Goal: Information Seeking & Learning: Learn about a topic

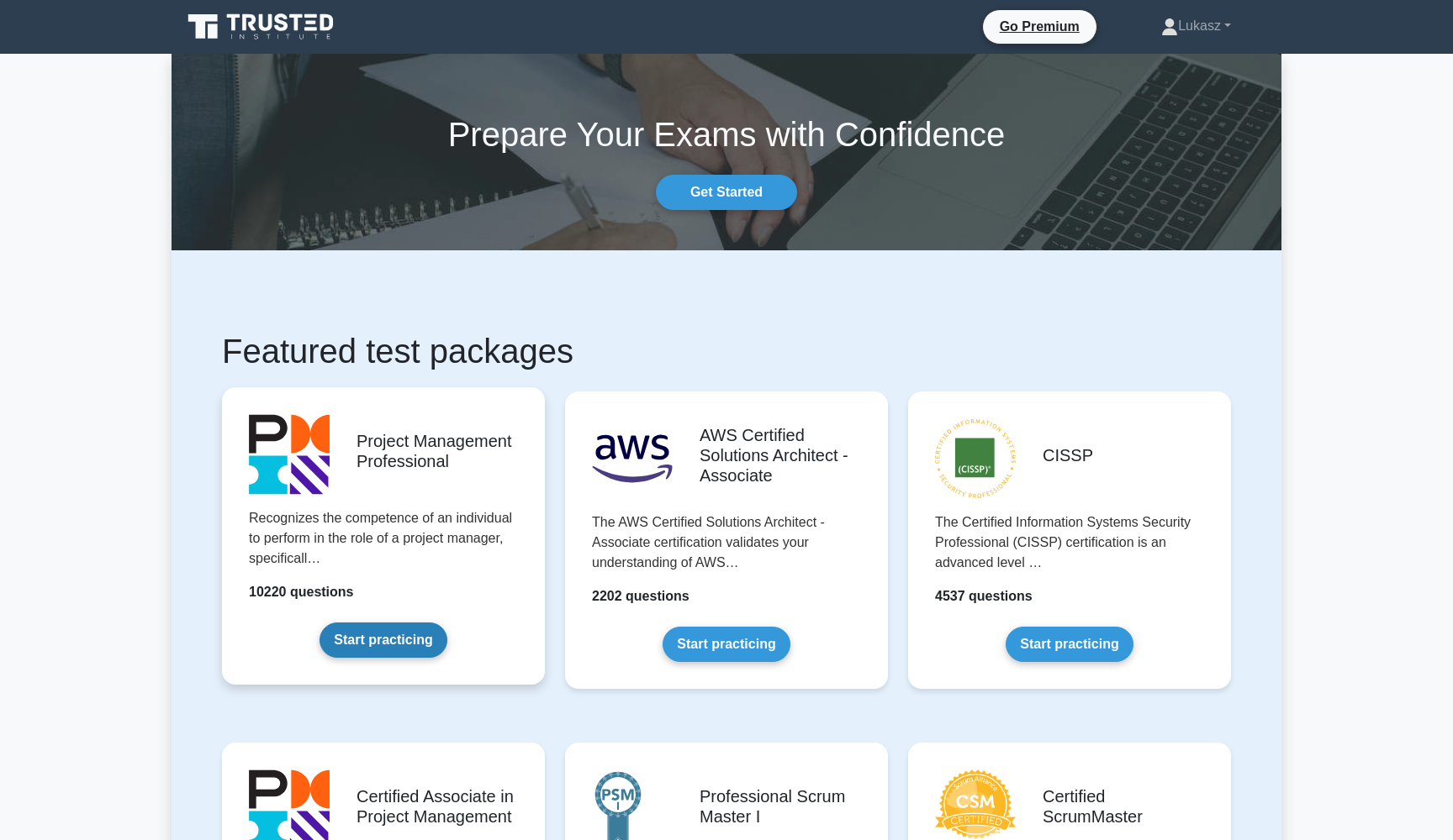
click at [391, 643] on link "Start practicing" at bounding box center [383, 640] width 127 height 36
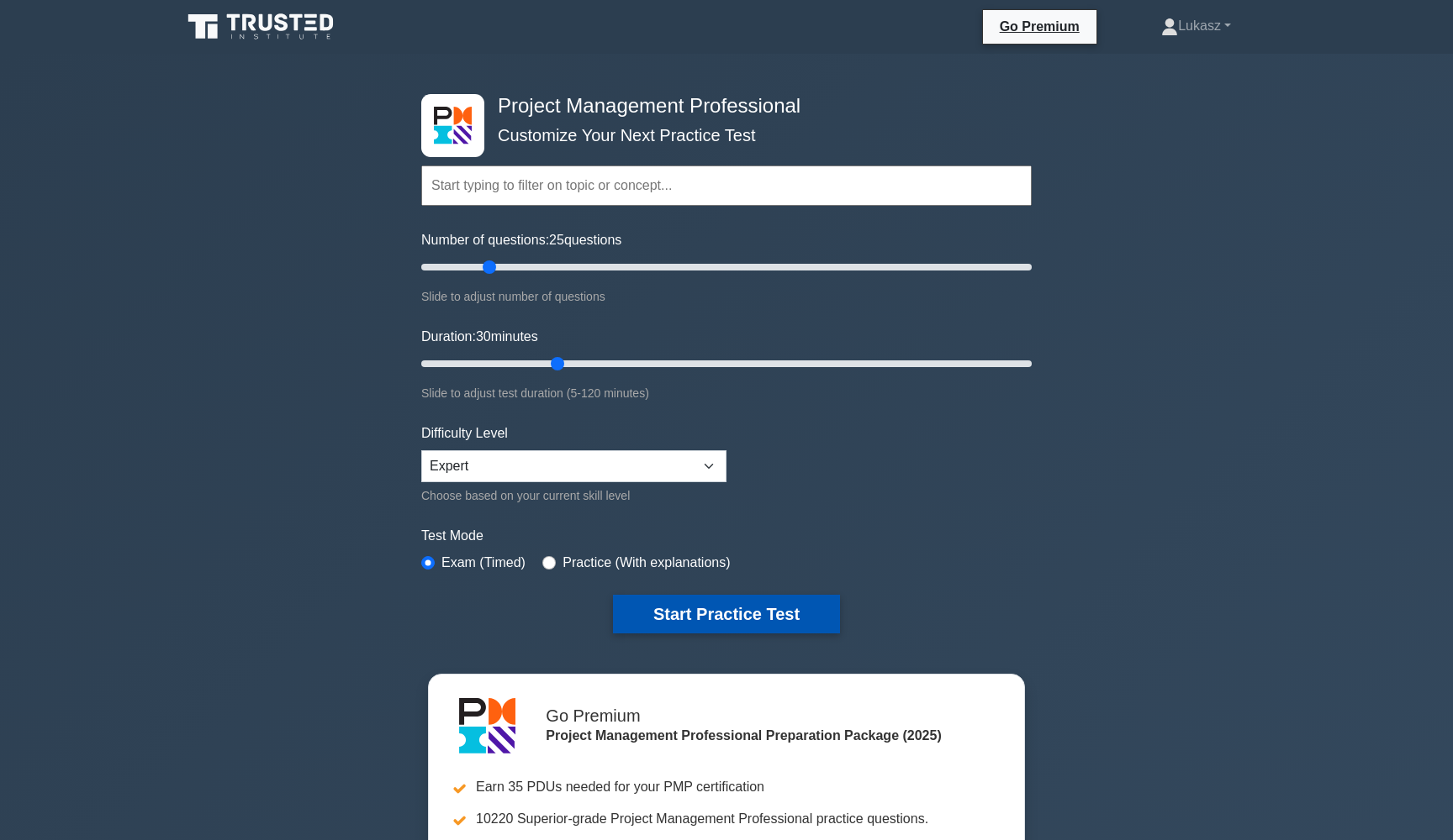
click at [721, 612] on button "Start Practice Test" at bounding box center [727, 614] width 227 height 38
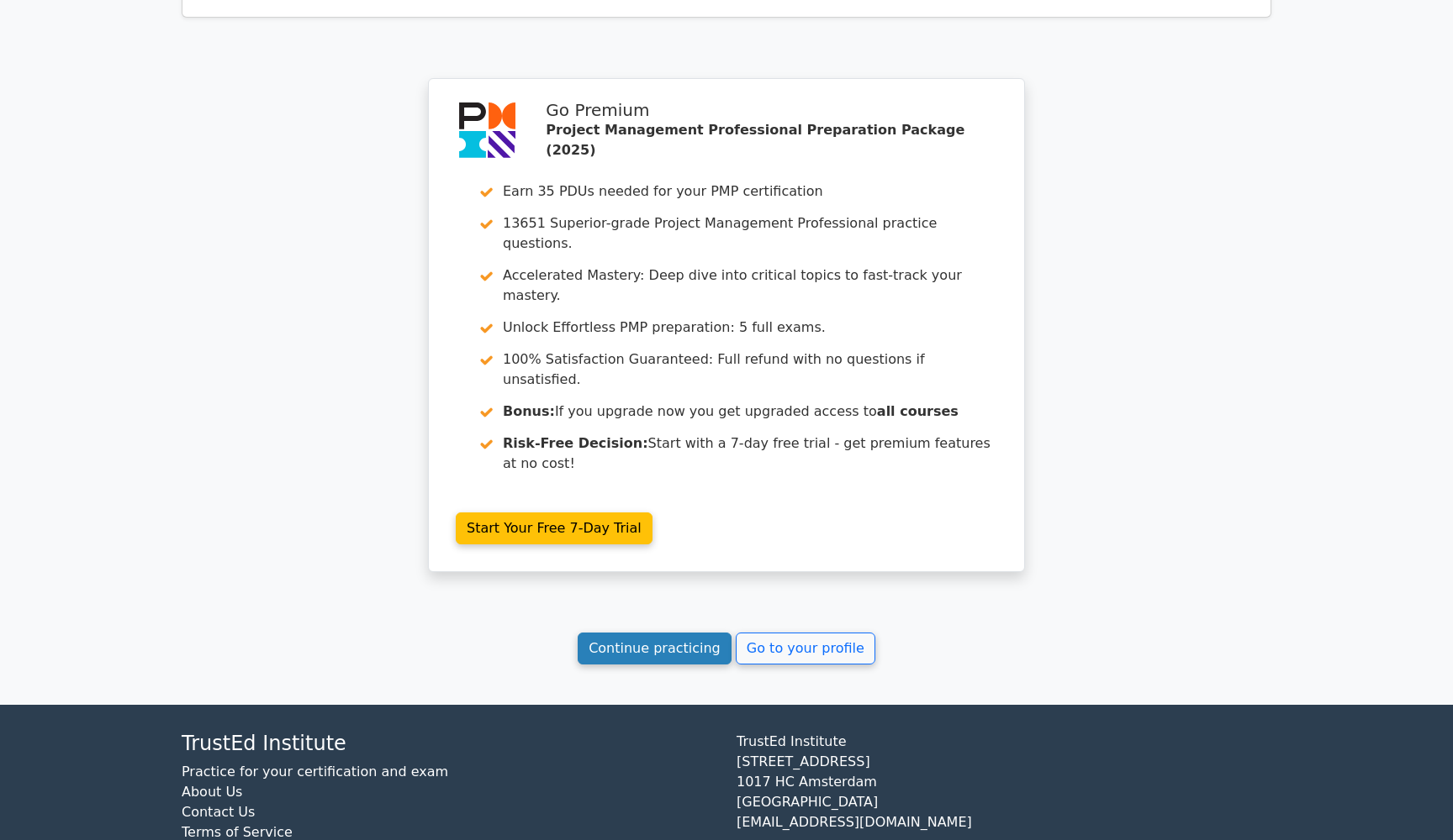
scroll to position [860, 0]
click at [652, 634] on link "Continue practicing" at bounding box center [655, 650] width 154 height 32
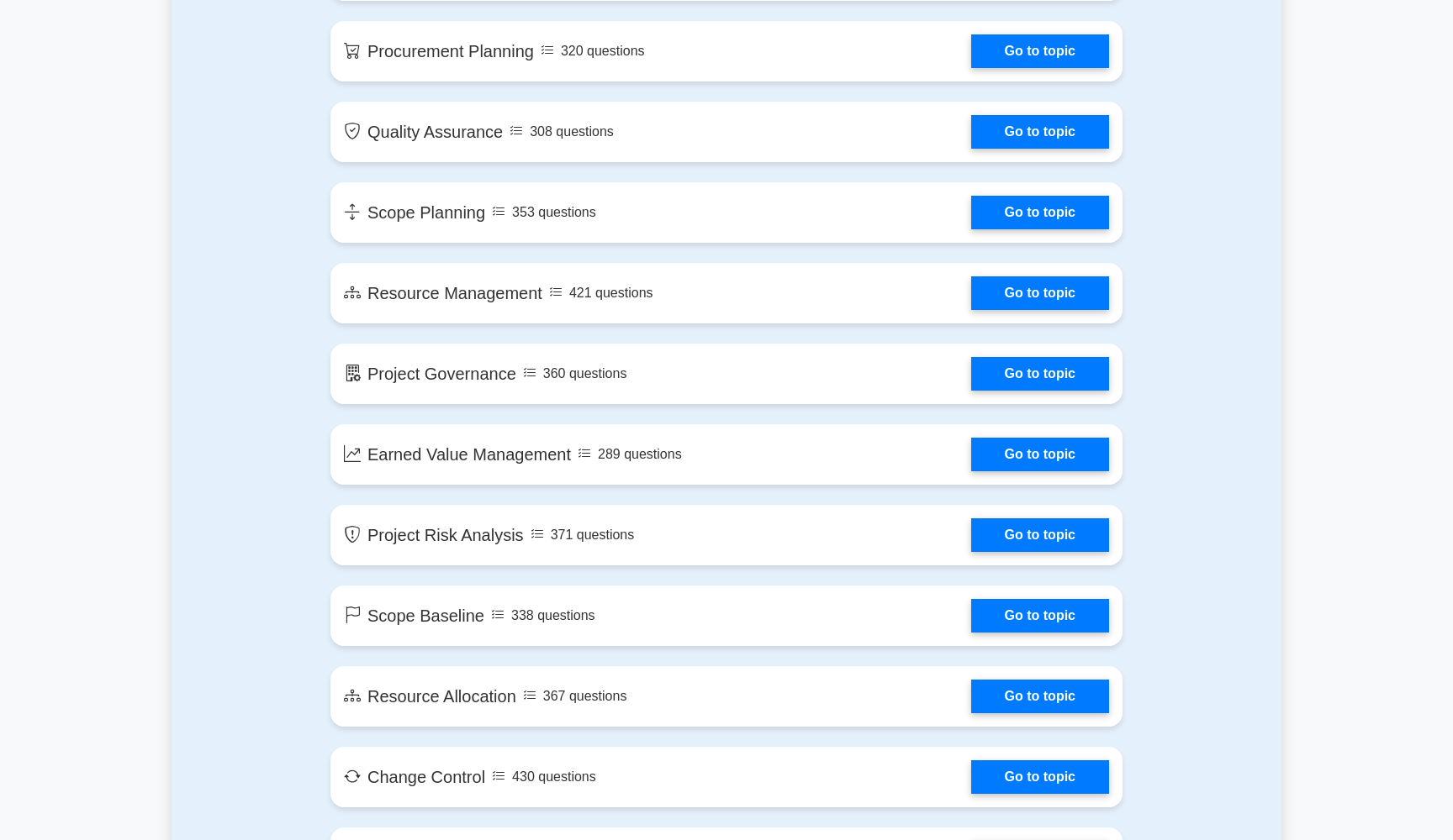
scroll to position [2287, 0]
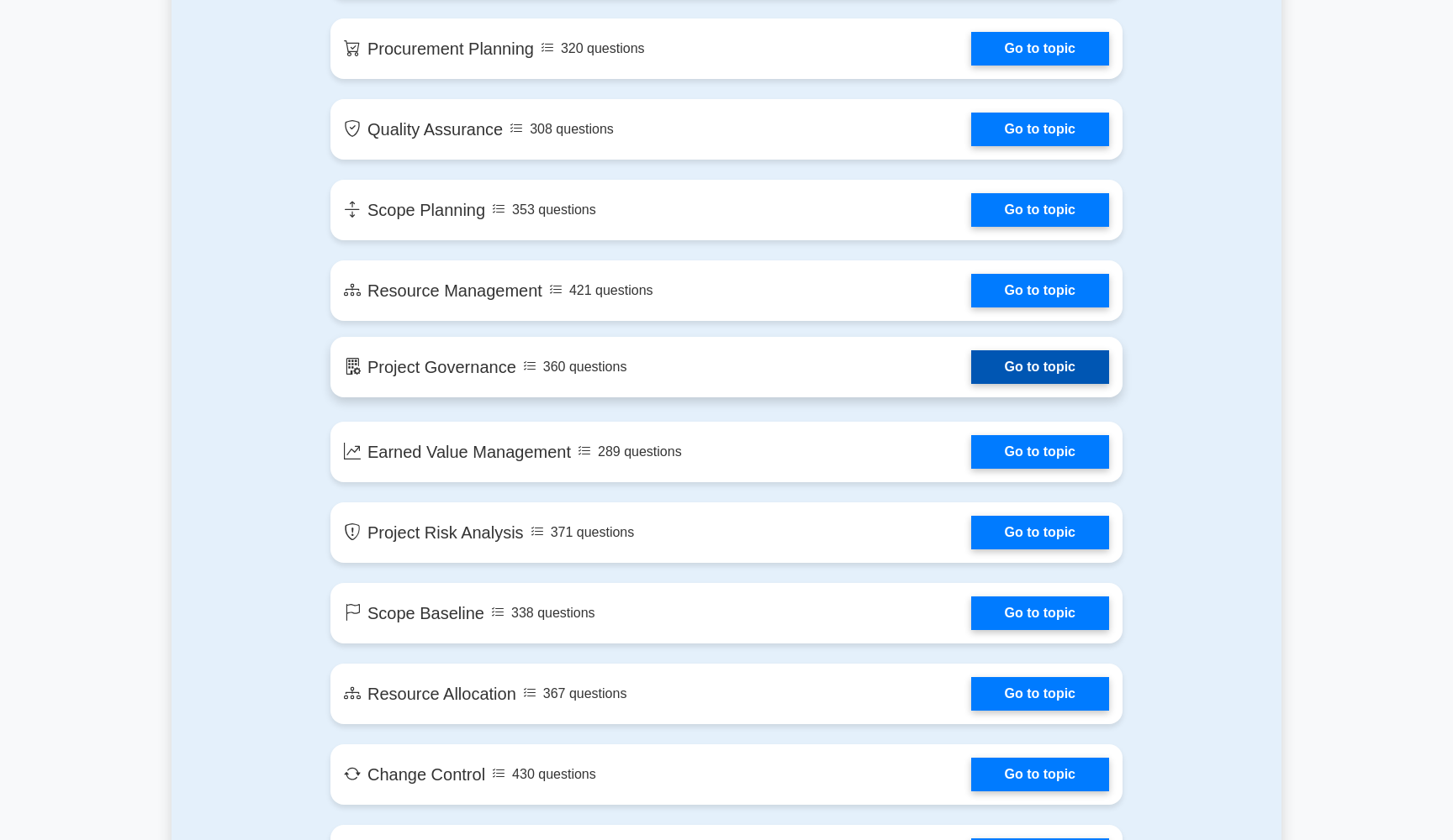
click at [1039, 378] on link "Go to topic" at bounding box center [1039, 368] width 138 height 34
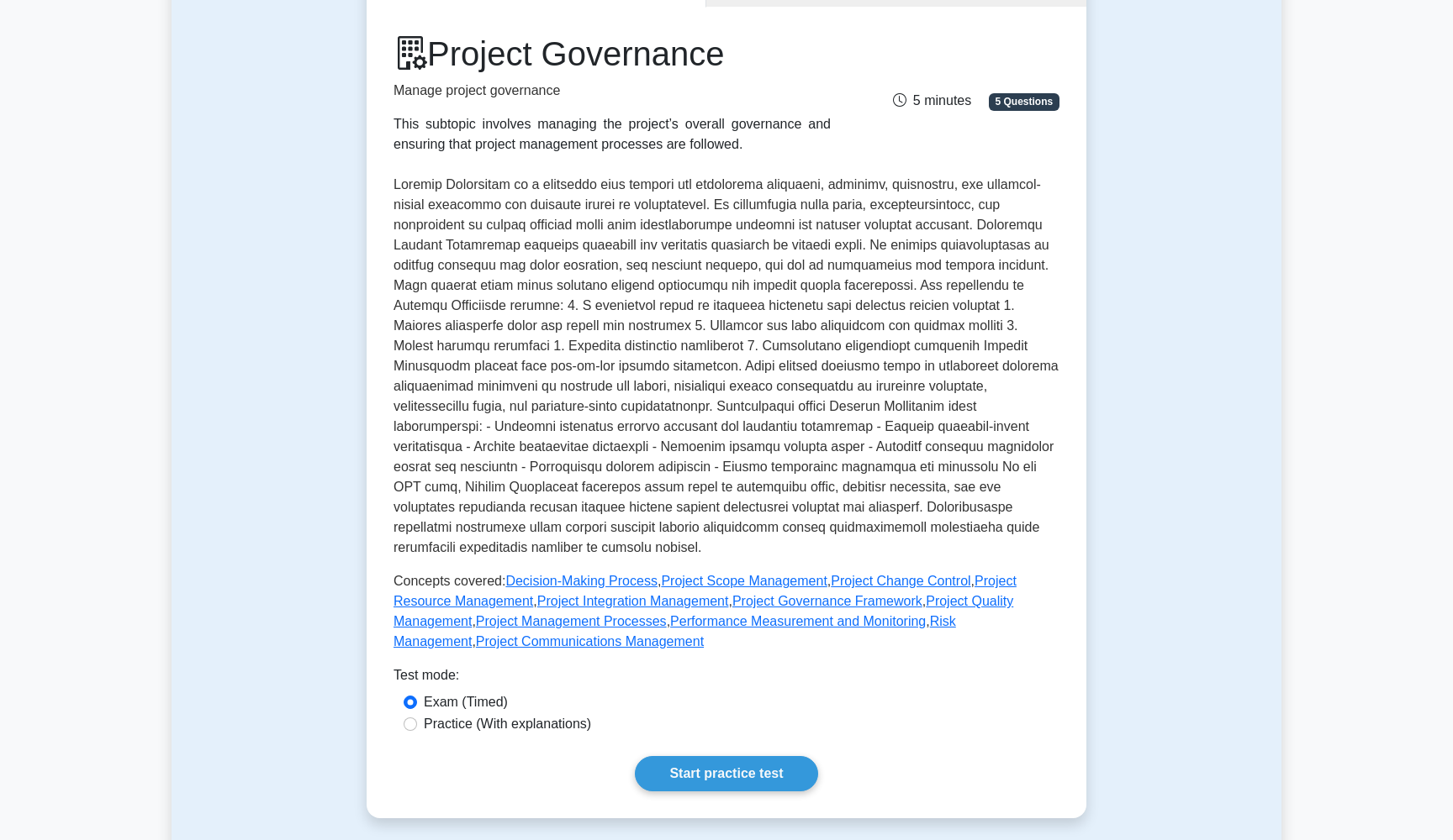
scroll to position [205, 0]
click at [726, 758] on link "Start practice test" at bounding box center [726, 773] width 183 height 36
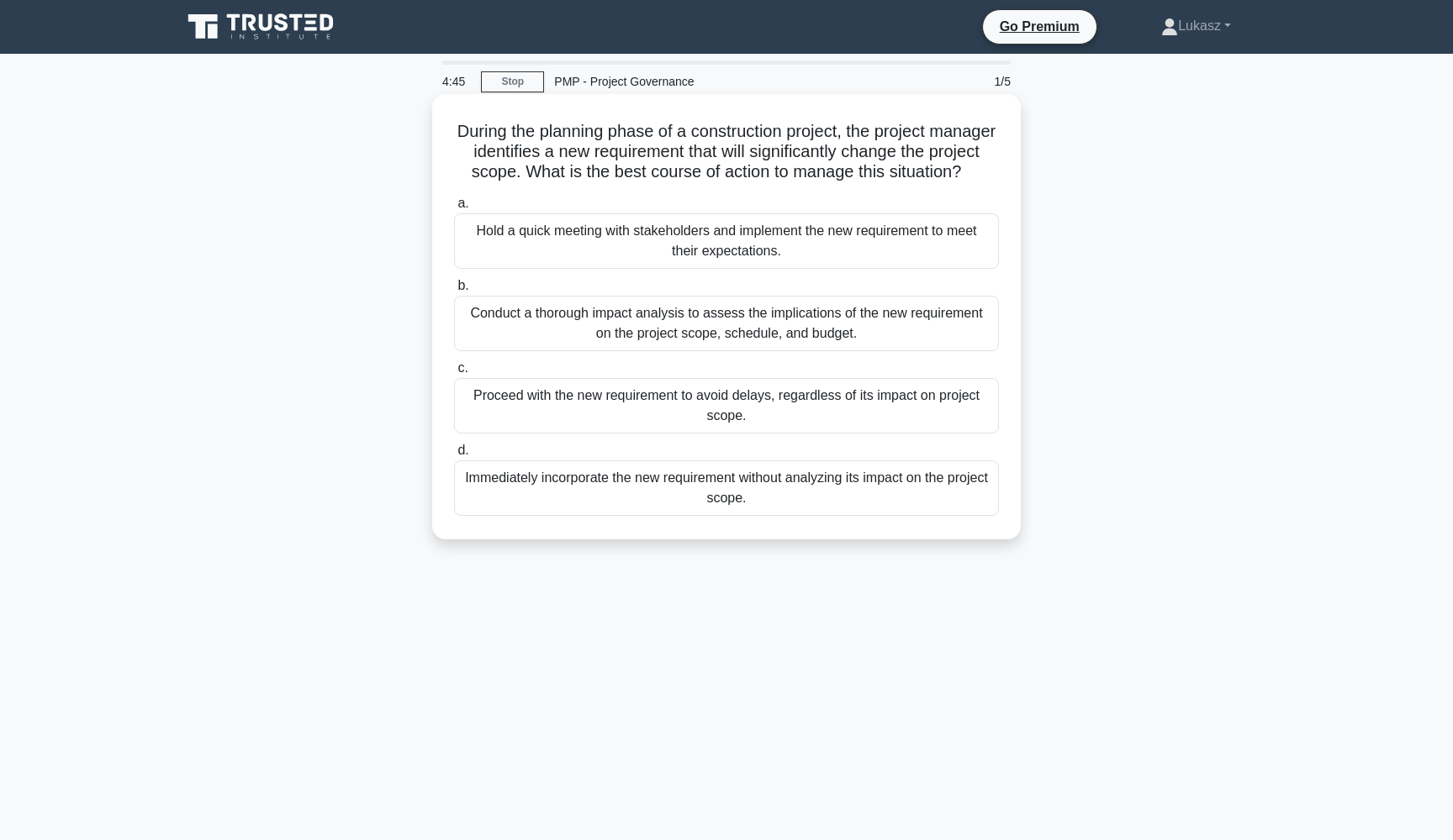
click at [675, 328] on div "Conduct a thorough impact analysis to assess the implications of the new requir…" at bounding box center [726, 323] width 545 height 55
click at [454, 292] on input "b. Conduct a thorough impact analysis to assess the implications of the new req…" at bounding box center [454, 286] width 0 height 11
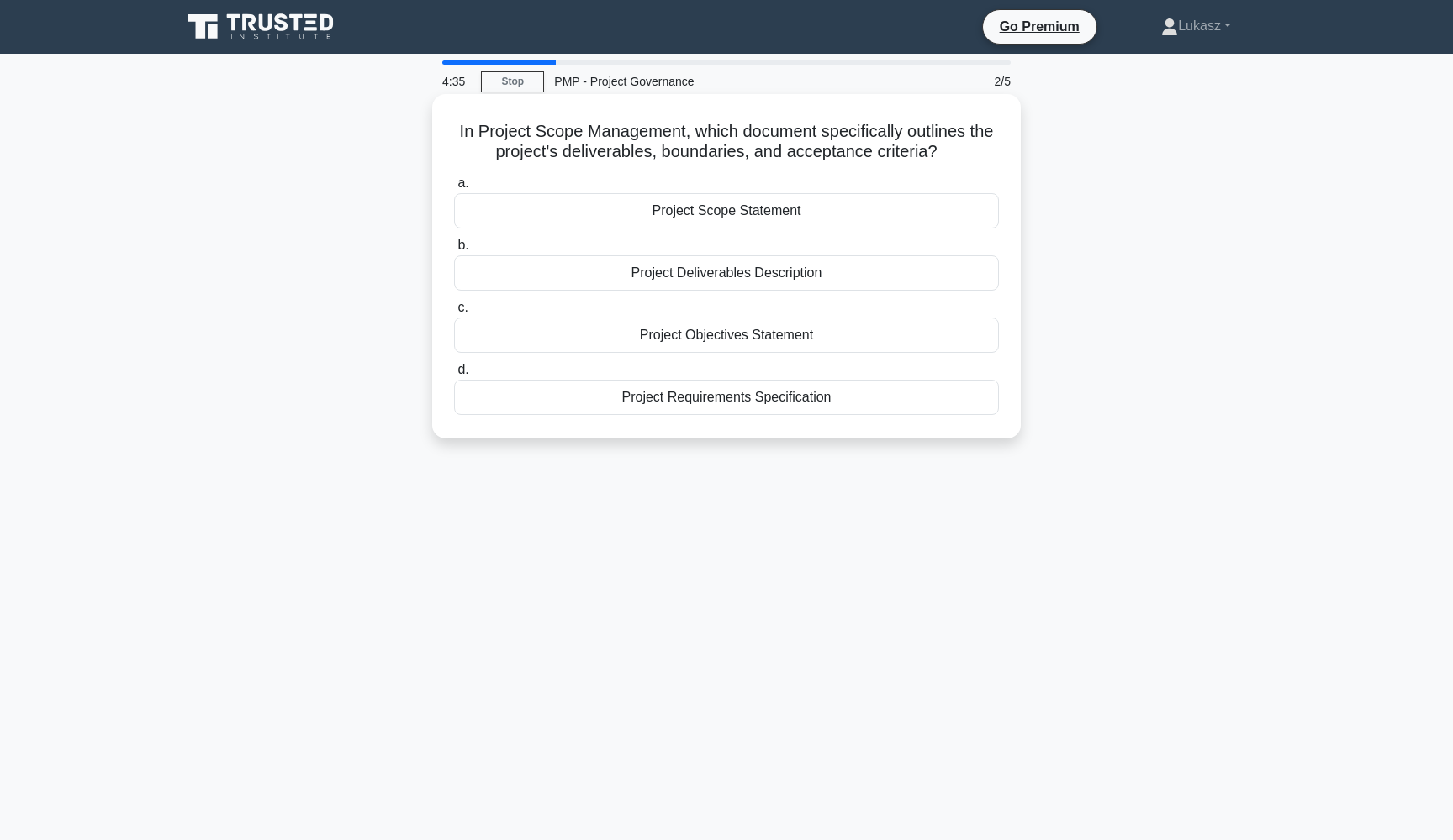
click at [707, 214] on div "Project Scope Statement" at bounding box center [726, 211] width 545 height 36
click at [454, 189] on input "a. Project Scope Statement" at bounding box center [454, 184] width 0 height 11
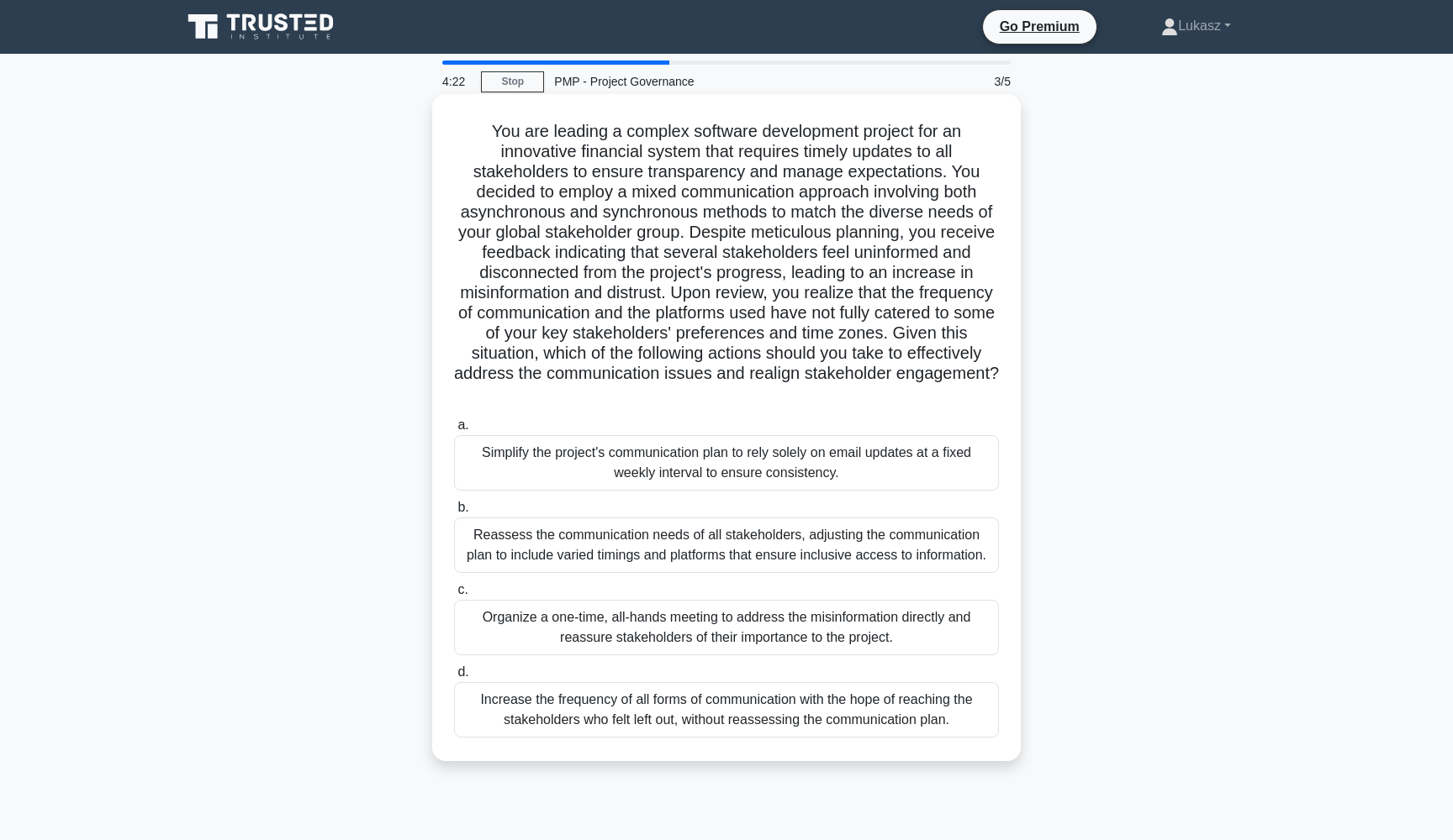
click at [797, 555] on div "Reassess the communication needs of all stakeholders, adjusting the communicati…" at bounding box center [726, 545] width 545 height 55
click at [454, 514] on input "b. Reassess the communication needs of all stakeholders, adjusting the communic…" at bounding box center [454, 508] width 0 height 11
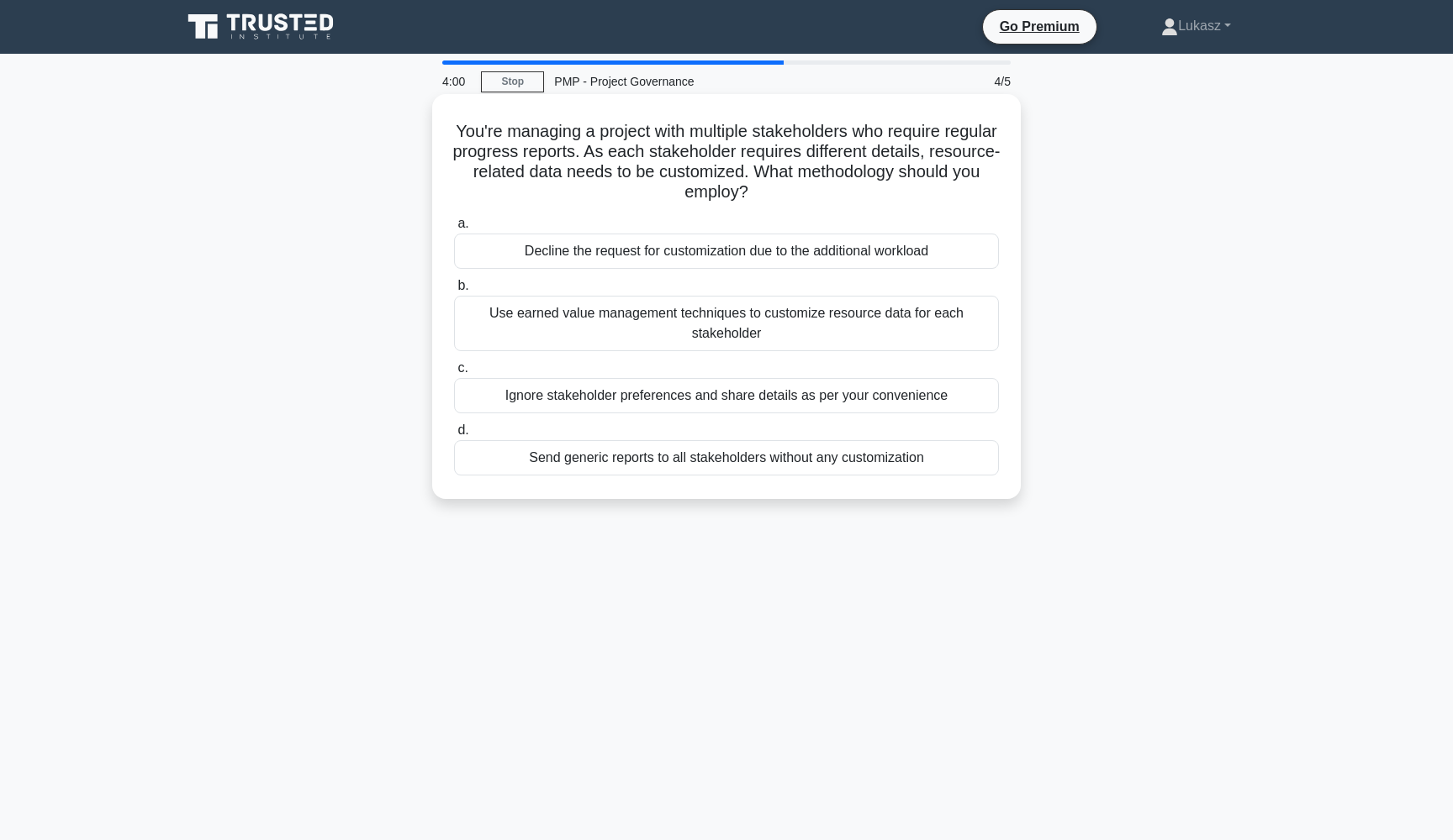
click at [554, 315] on div "Use earned value management techniques to customize resource data for each stak…" at bounding box center [726, 323] width 545 height 55
click at [454, 292] on input "b. Use earned value management techniques to customize resource data for each s…" at bounding box center [454, 286] width 0 height 11
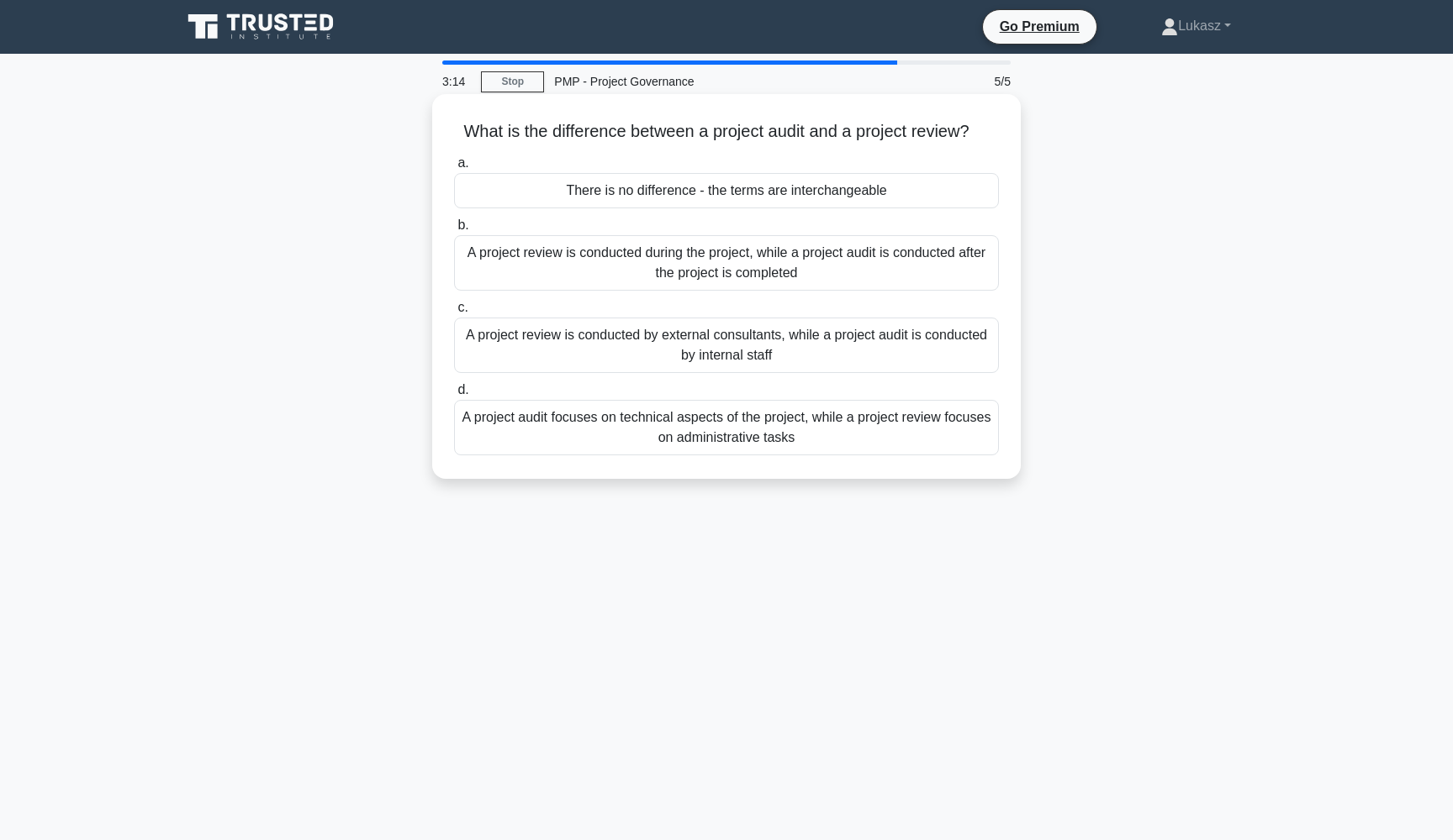
click at [686, 273] on div "A project review is conducted during the project, while a project audit is cond…" at bounding box center [726, 262] width 545 height 55
click at [454, 232] on input "b. A project review is conducted during the project, while a project audit is c…" at bounding box center [454, 226] width 0 height 11
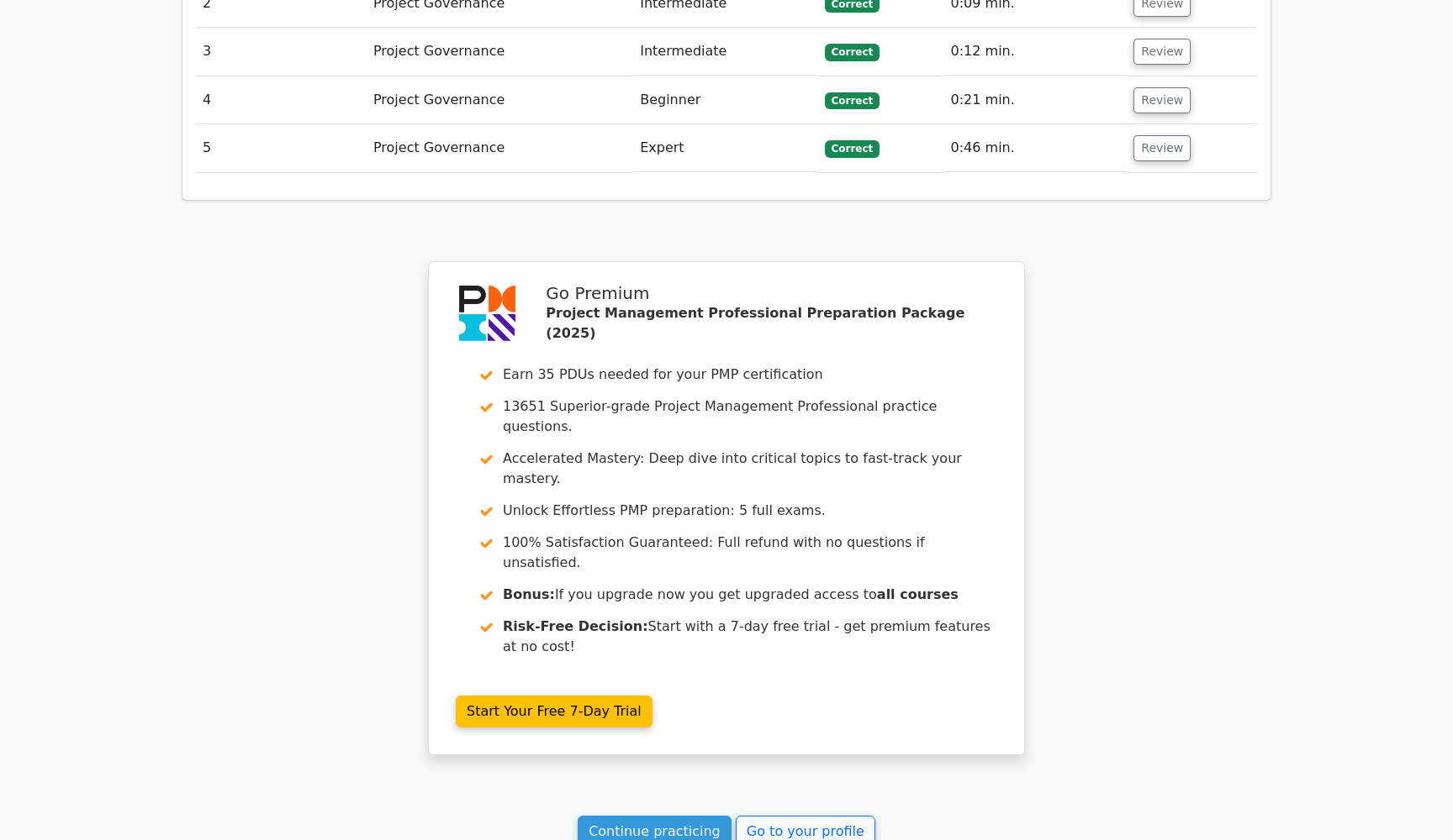
scroll to position [1841, 0]
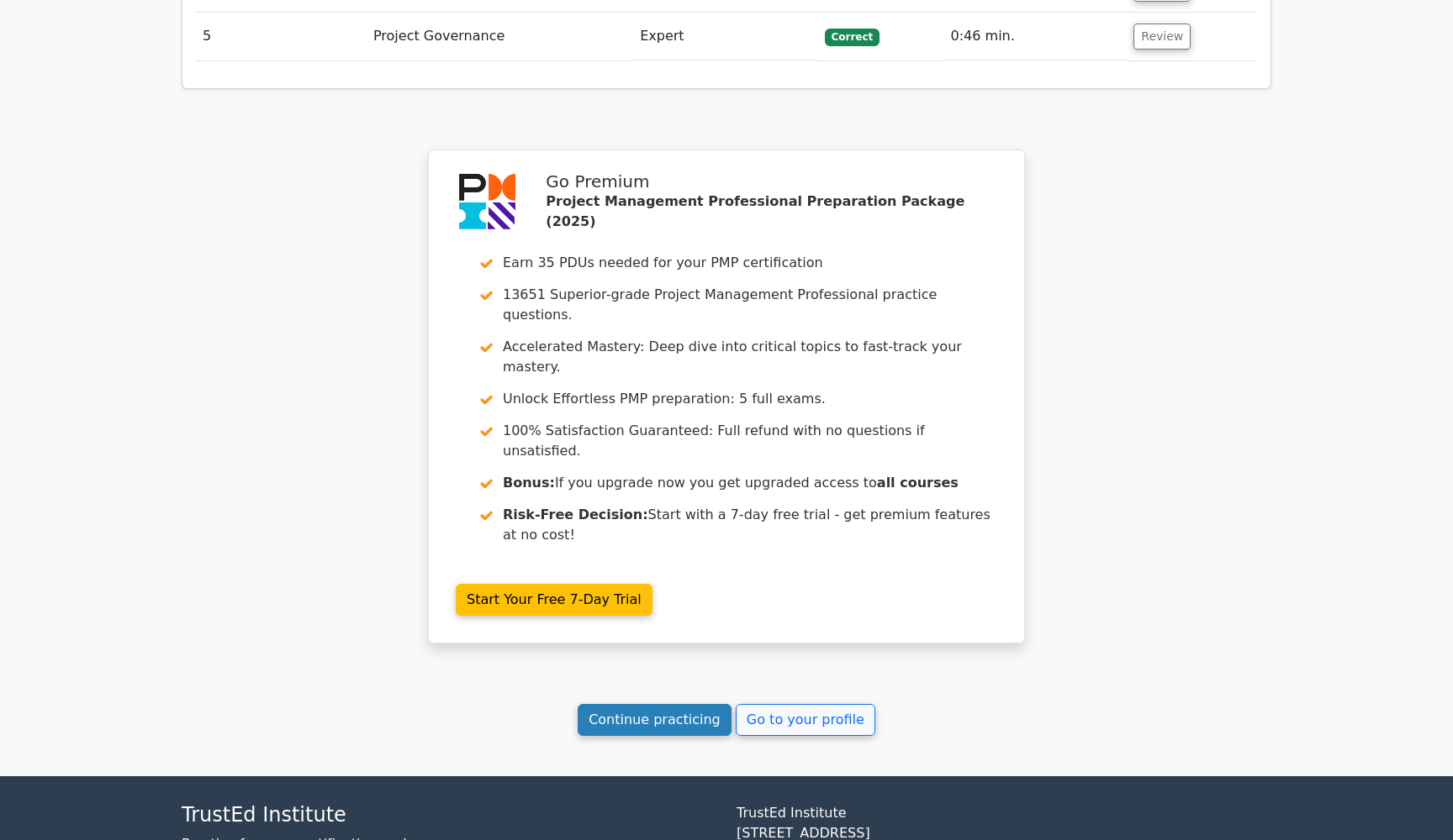
click at [671, 704] on link "Continue practicing" at bounding box center [655, 720] width 154 height 32
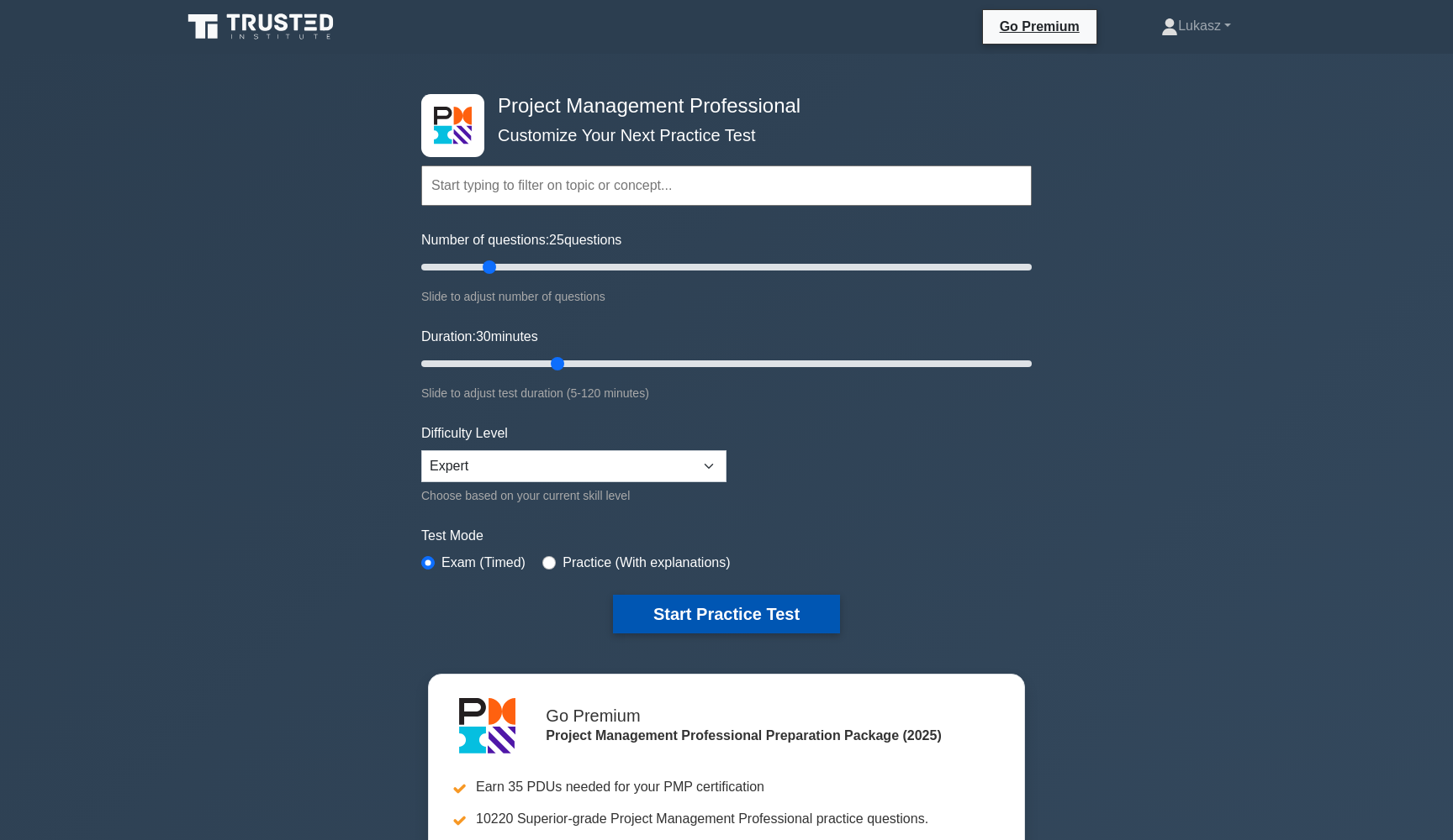
click at [722, 613] on button "Start Practice Test" at bounding box center [727, 614] width 227 height 38
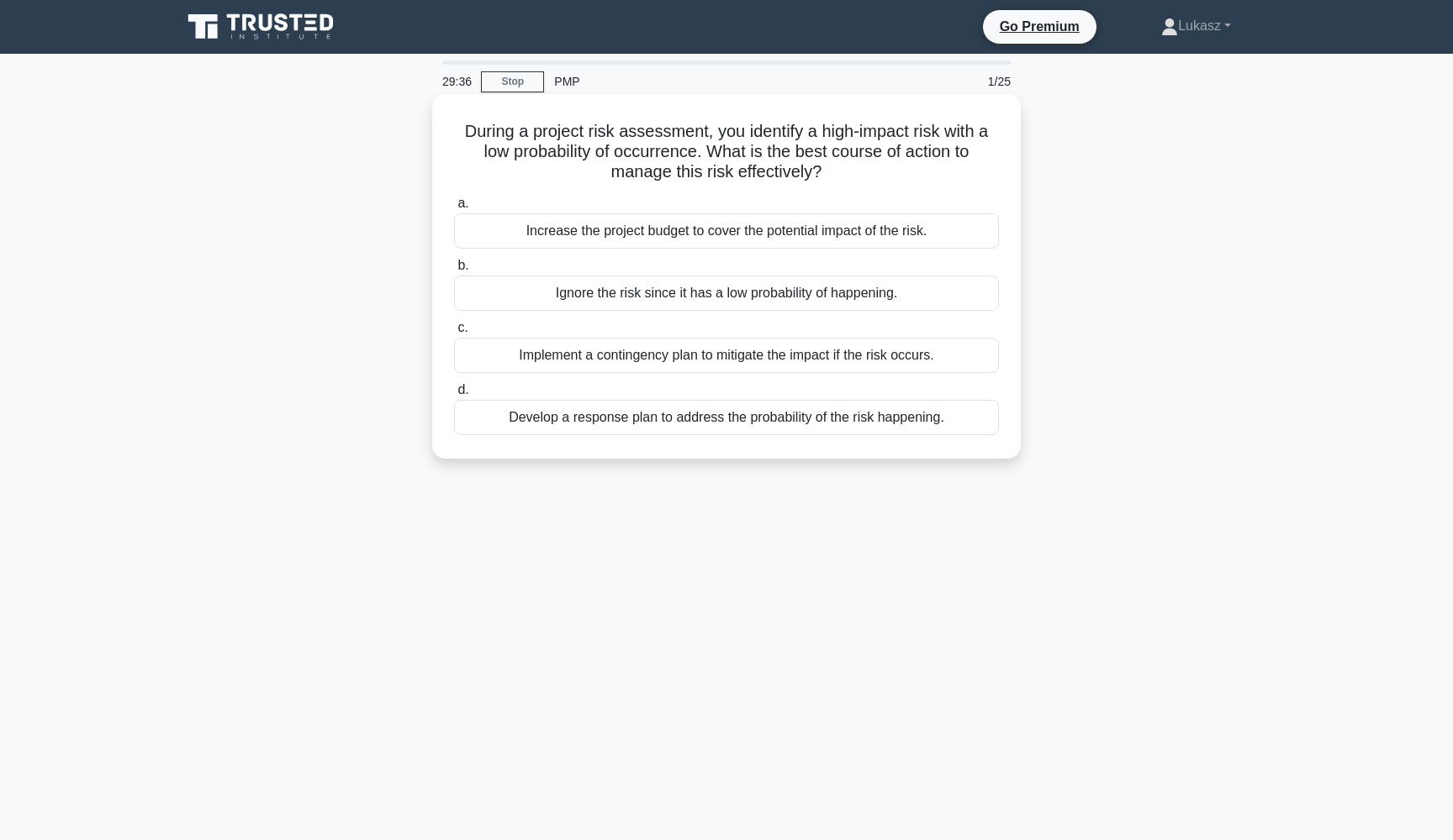
click at [726, 356] on div "Implement a contingency plan to mitigate the impact if the risk occurs." at bounding box center [726, 355] width 545 height 36
click at [454, 334] on input "c. Implement a contingency plan to mitigate the impact if the risk occurs." at bounding box center [454, 328] width 0 height 11
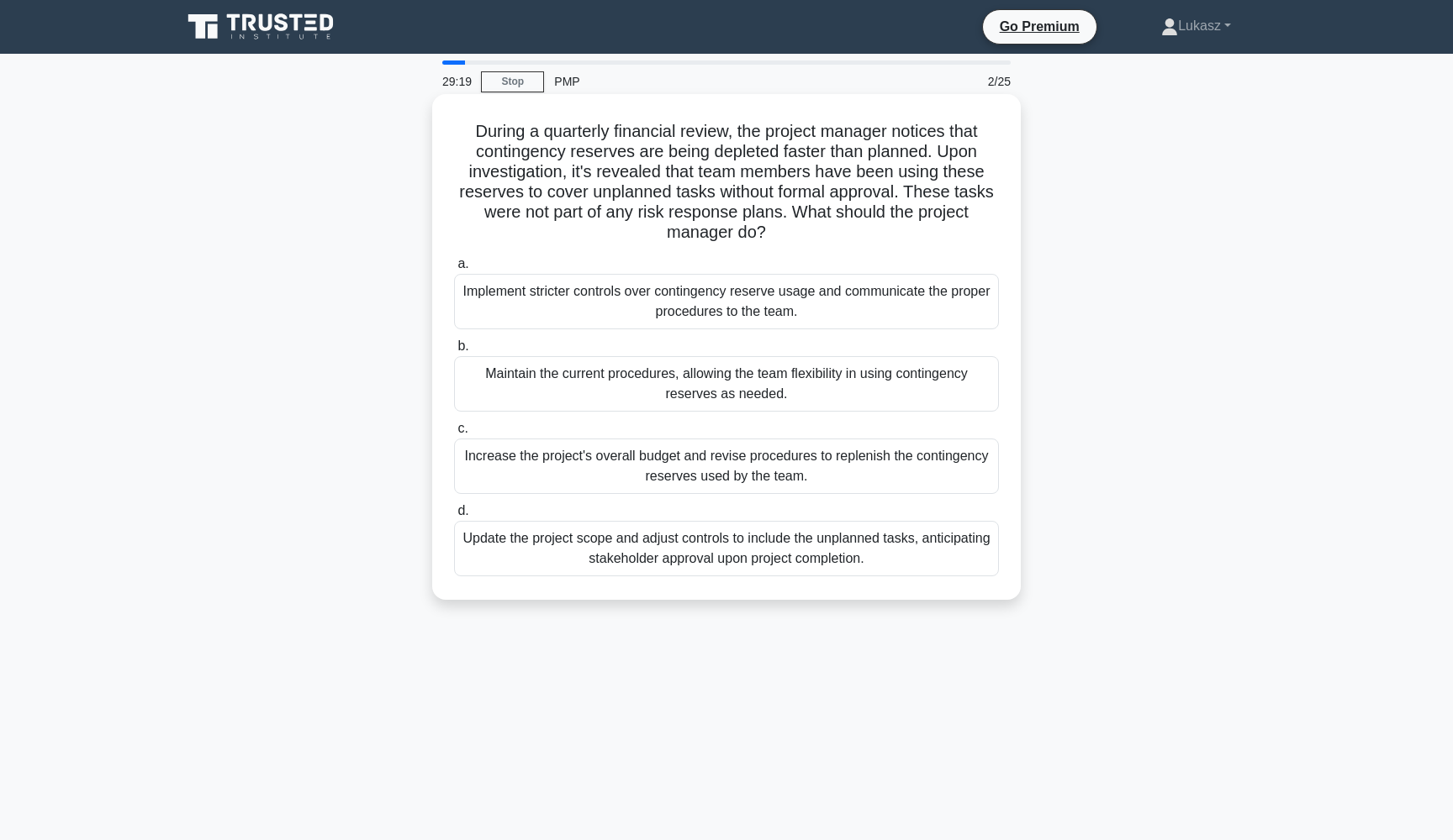
click at [674, 303] on div "Implement stricter controls over contingency reserve usage and communicate the …" at bounding box center [726, 301] width 545 height 55
click at [454, 270] on input "a. Implement stricter controls over contingency reserve usage and communicate t…" at bounding box center [454, 264] width 0 height 11
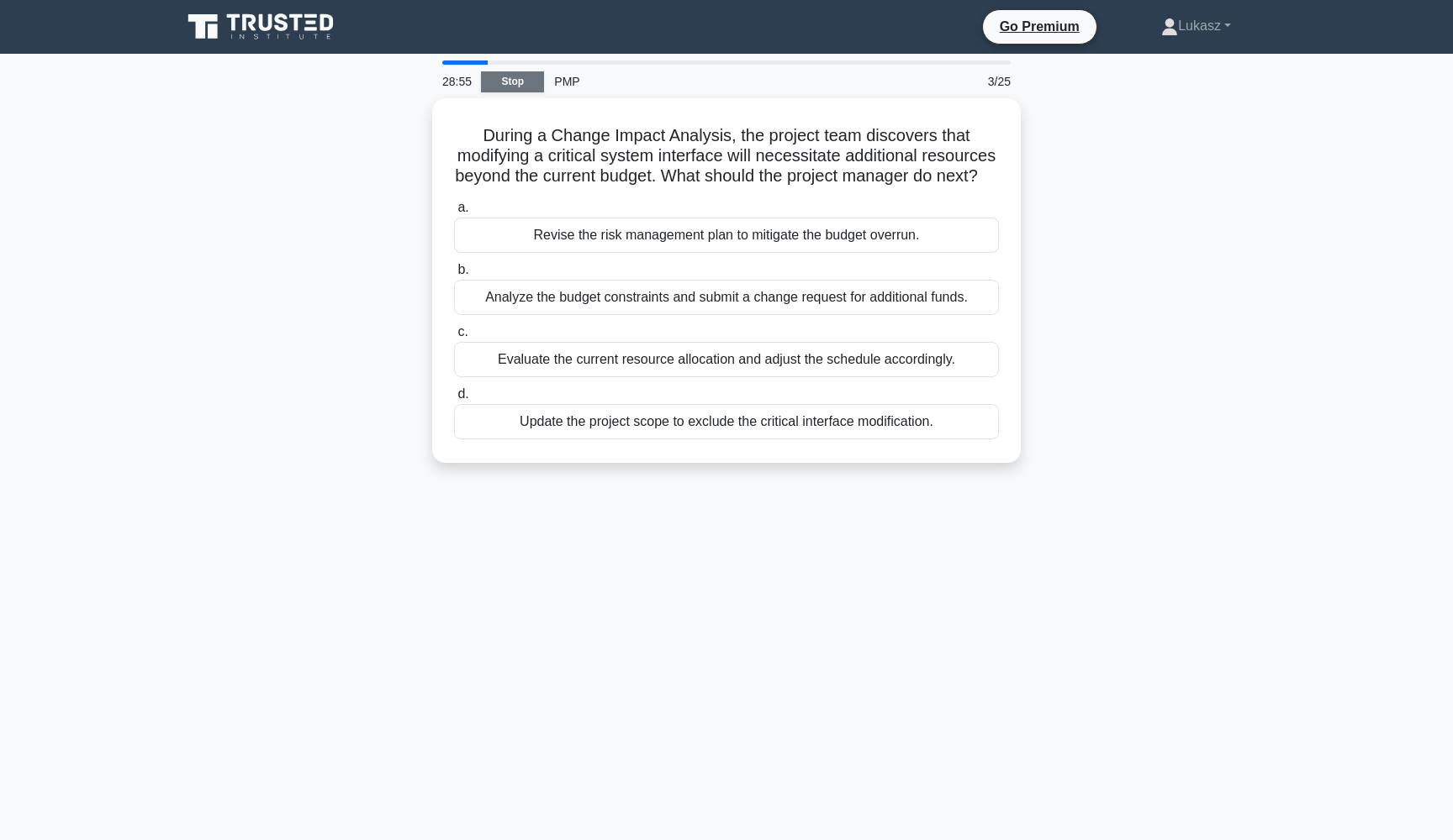
click at [523, 82] on link "Stop" at bounding box center [512, 82] width 63 height 21
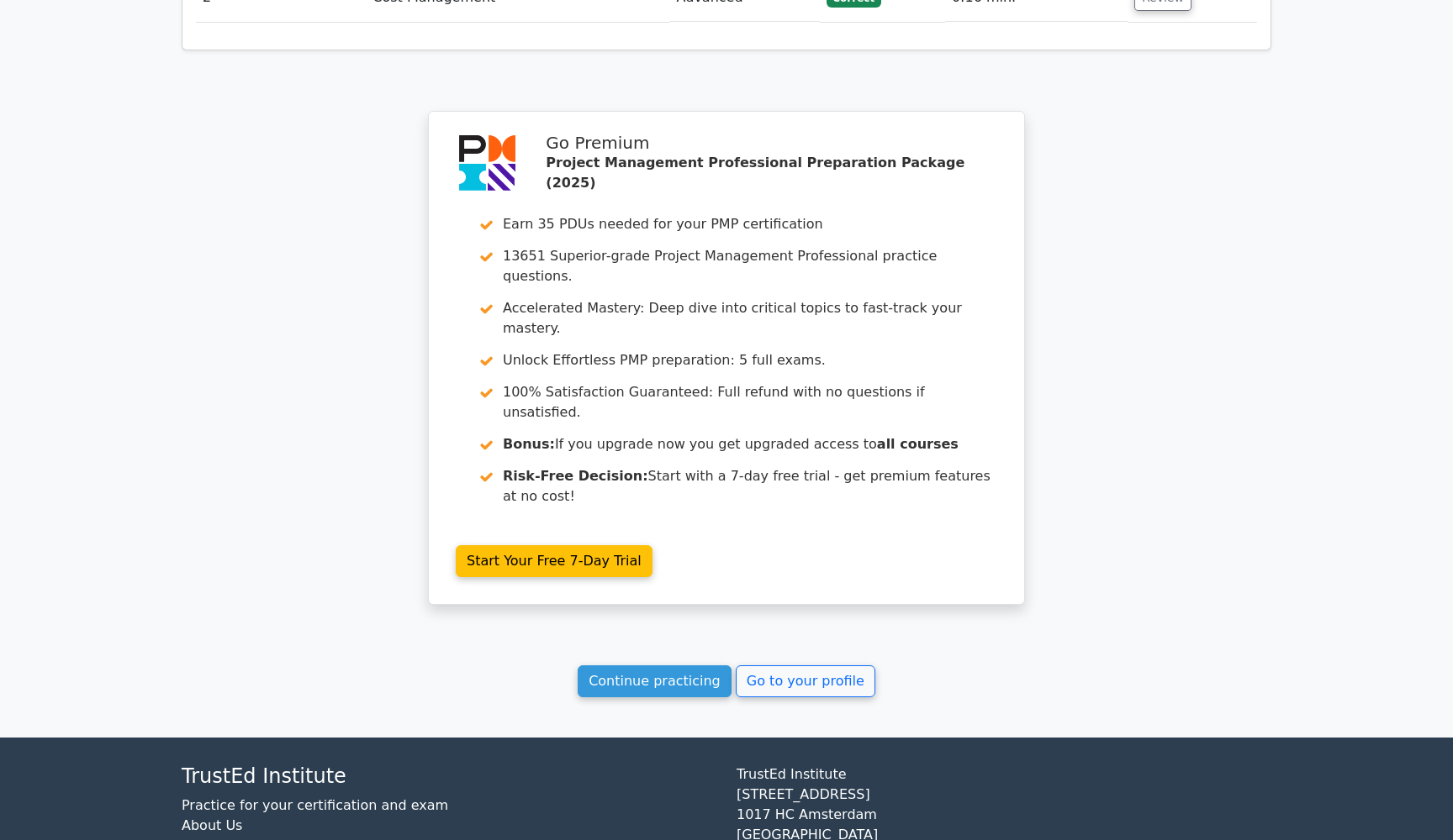
scroll to position [1661, 0]
click at [643, 667] on link "Continue practicing" at bounding box center [655, 682] width 154 height 32
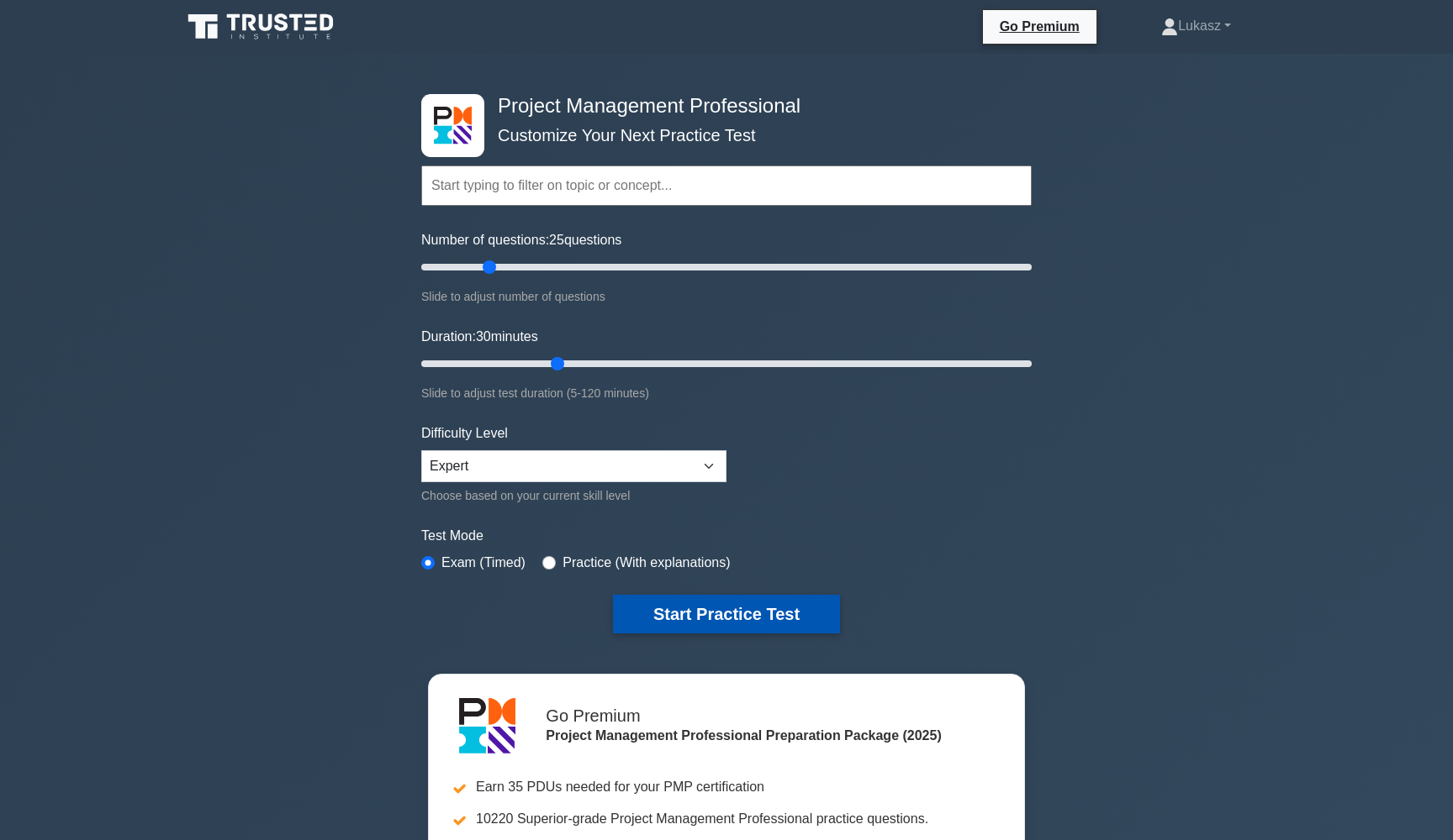
click at [723, 606] on button "Start Practice Test" at bounding box center [727, 614] width 227 height 38
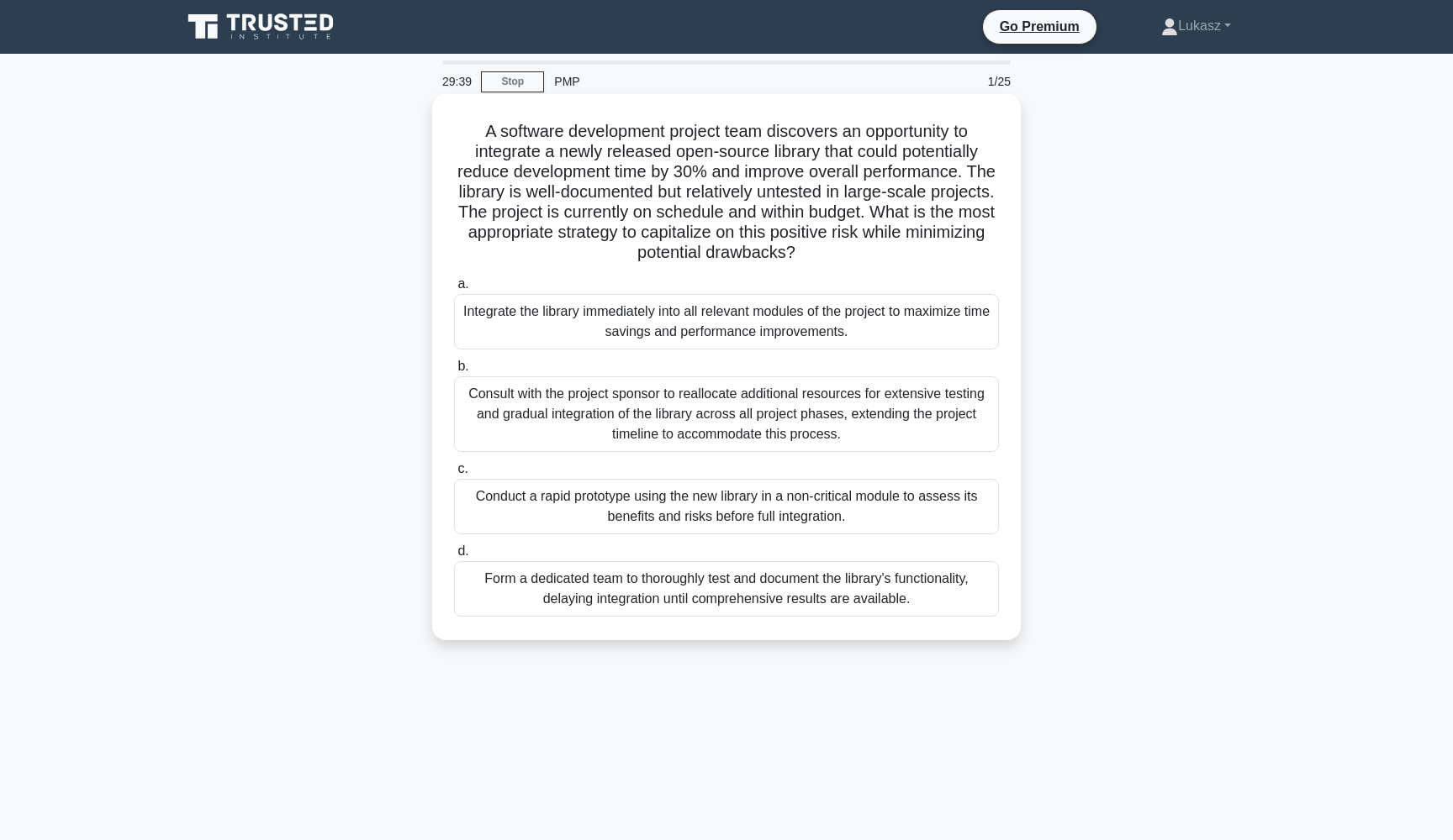
click at [666, 509] on div "Conduct a rapid prototype using the new library in a non-critical module to ass…" at bounding box center [726, 506] width 545 height 55
click at [454, 474] on input "c. Conduct a rapid prototype using the new library in a non-critical module to …" at bounding box center [454, 470] width 0 height 11
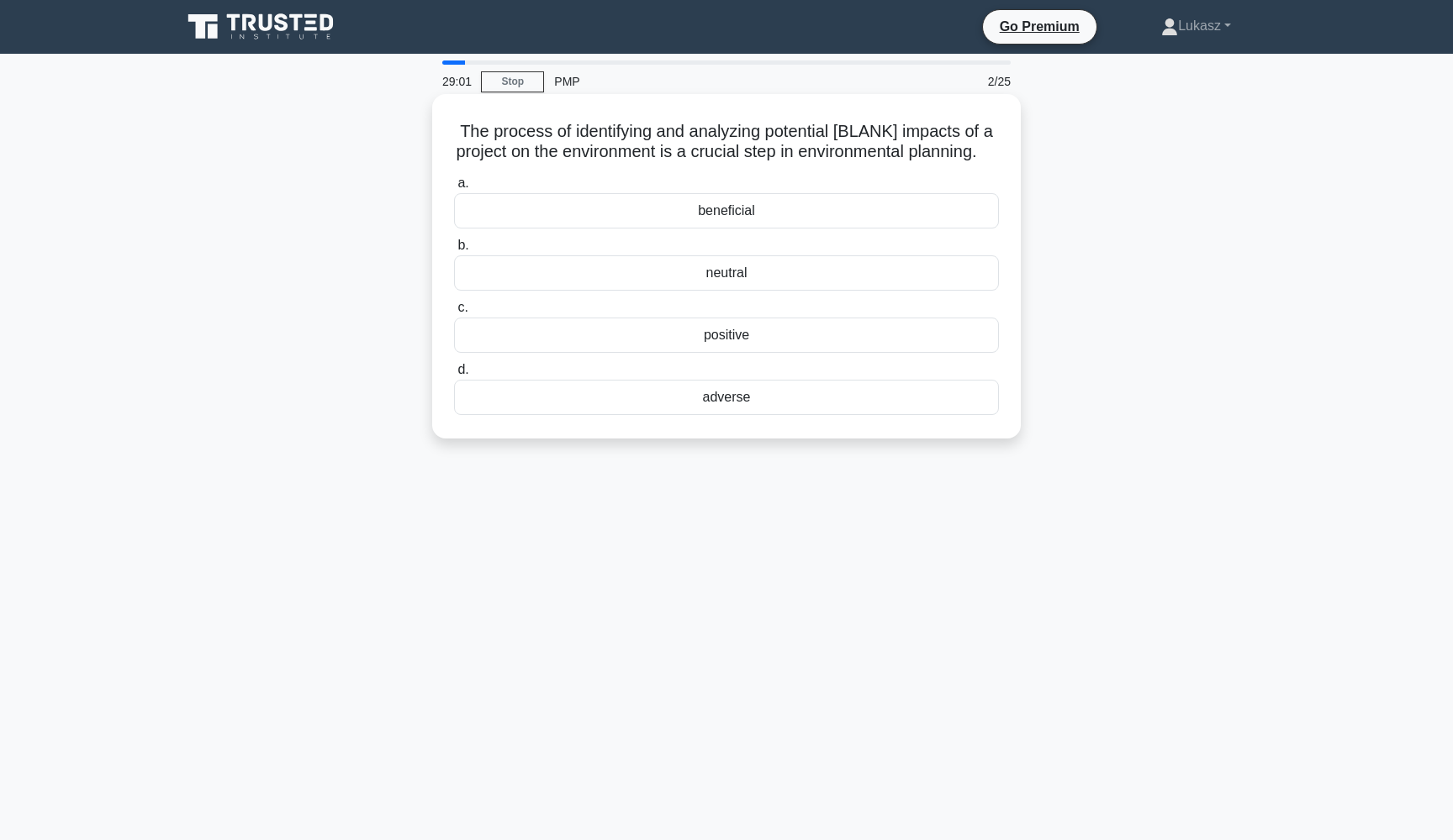
click at [813, 415] on div "adverse" at bounding box center [726, 398] width 545 height 36
click at [454, 376] on input "d. adverse" at bounding box center [454, 370] width 0 height 11
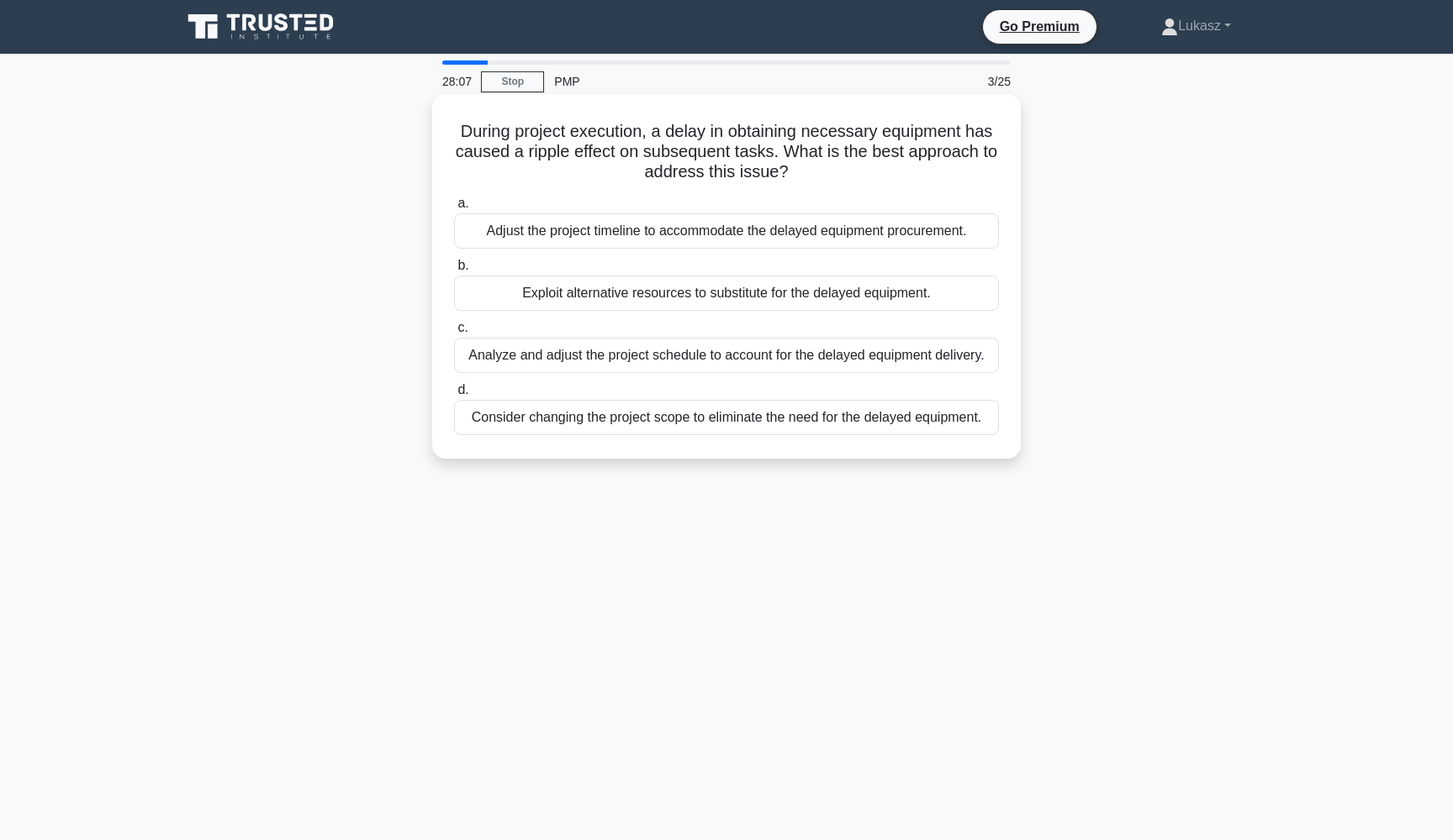
click at [677, 228] on div "Adjust the project timeline to accommodate the delayed equipment procurement." at bounding box center [726, 232] width 545 height 36
click at [454, 209] on input "a. Adjust the project timeline to accommodate the delayed equipment procurement." at bounding box center [454, 204] width 0 height 11
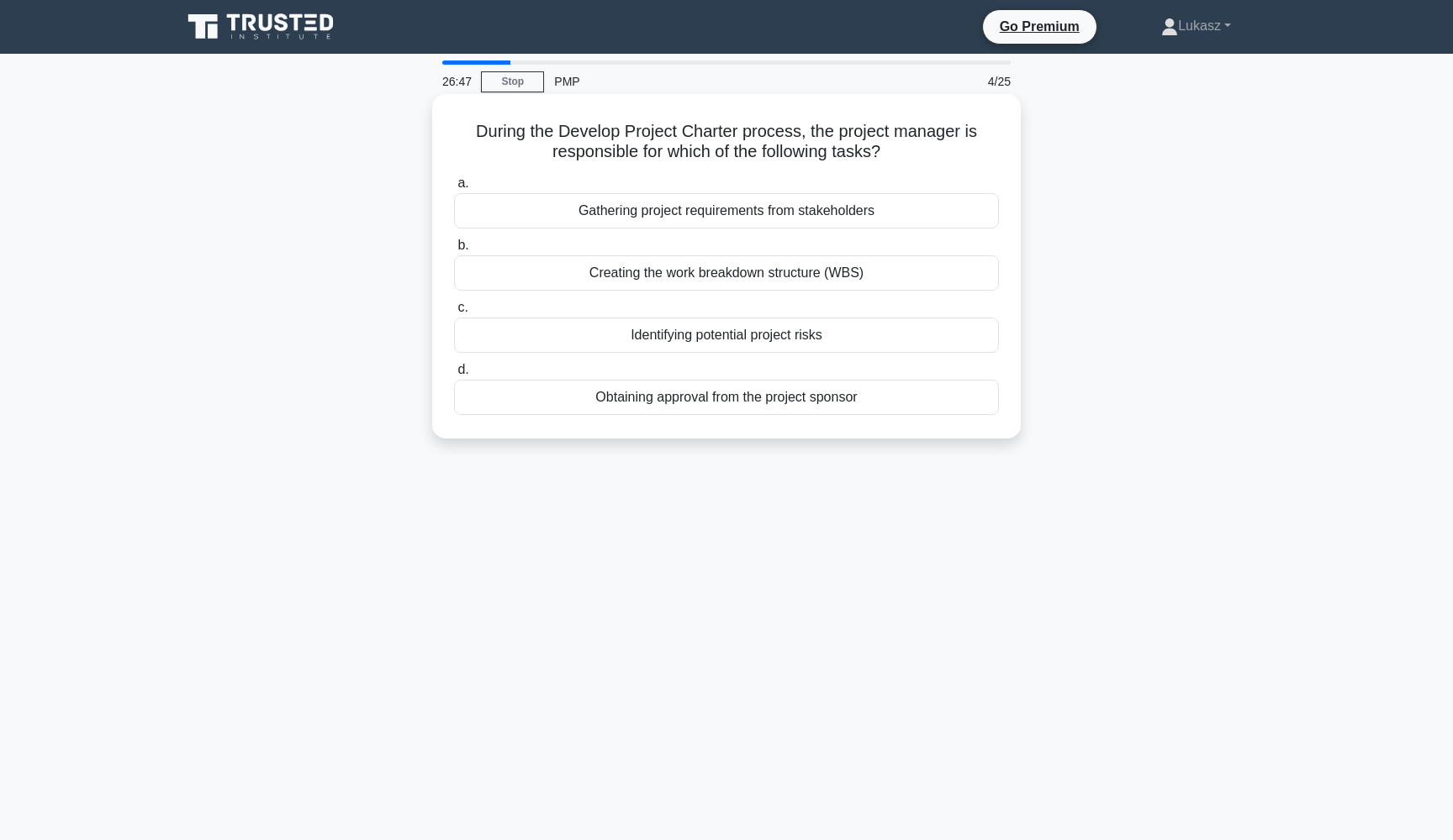
click at [681, 215] on div "Gathering project requirements from stakeholders" at bounding box center [726, 211] width 545 height 36
click at [454, 189] on input "a. Gathering project requirements from stakeholders" at bounding box center [454, 184] width 0 height 11
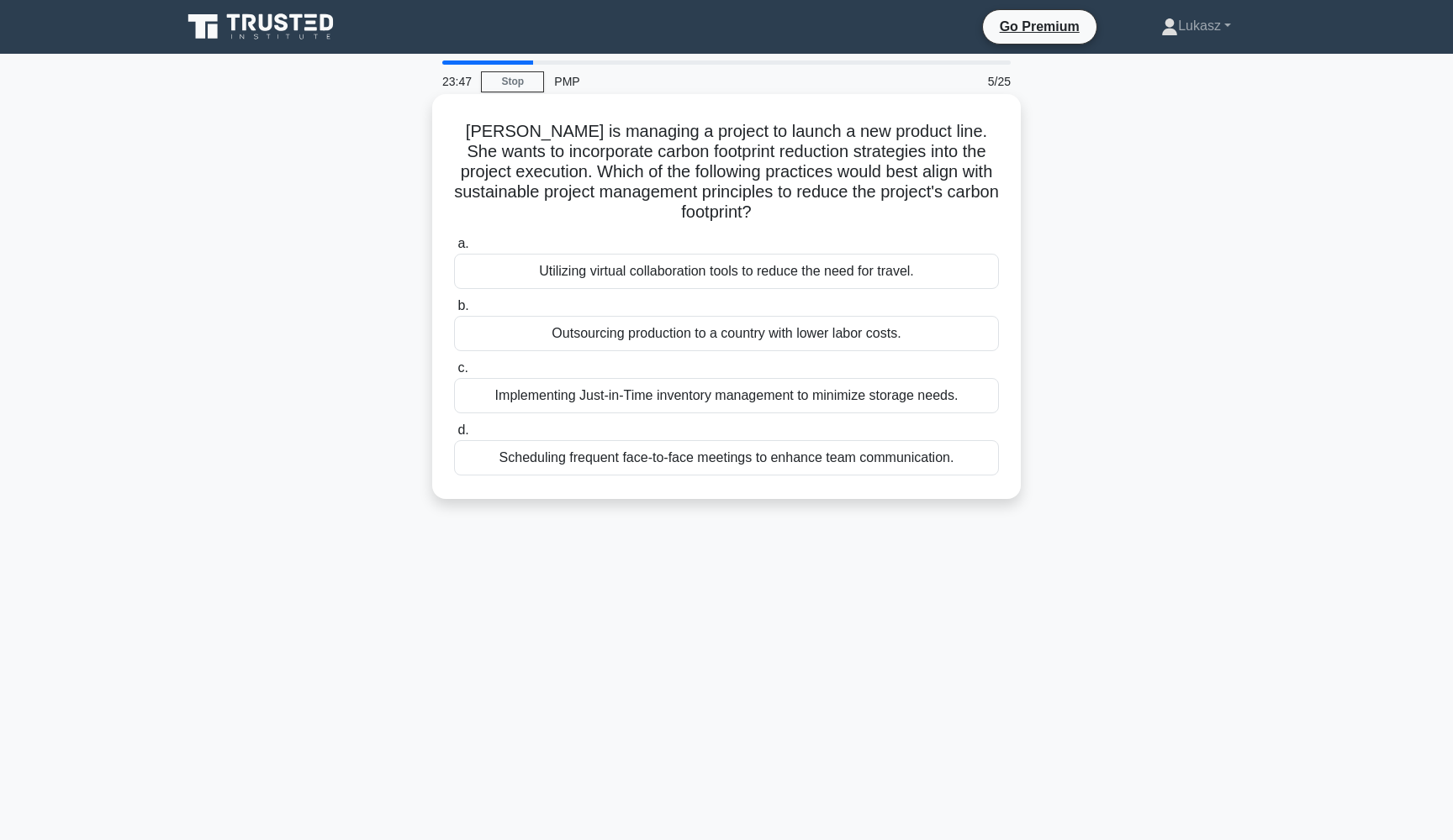
click at [743, 266] on div "Utilizing virtual collaboration tools to reduce the need for travel." at bounding box center [726, 272] width 545 height 36
click at [454, 249] on input "a. Utilizing virtual collaboration tools to reduce the need for travel." at bounding box center [454, 245] width 0 height 11
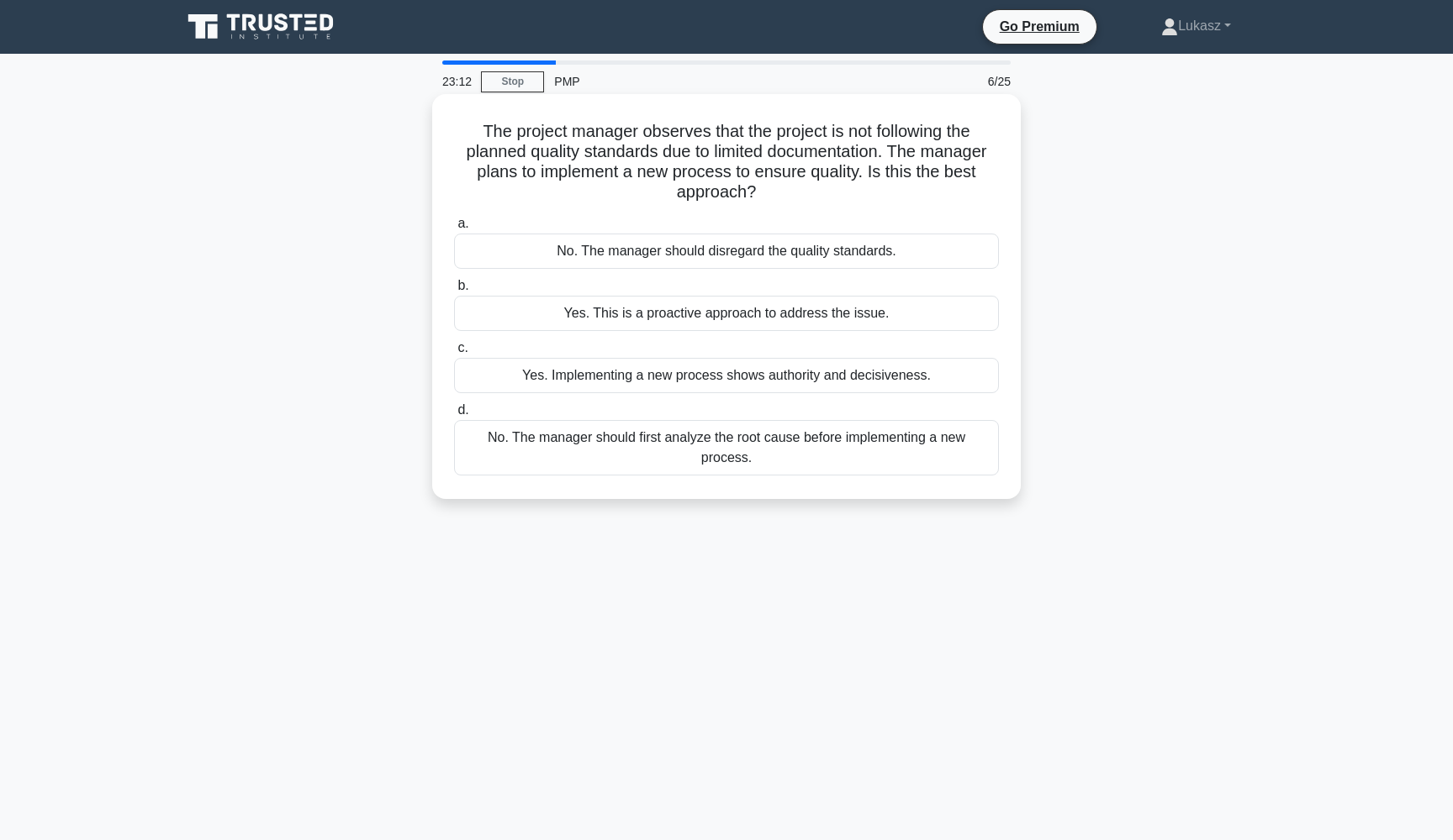
click at [719, 449] on div "No. The manager should first analyze the root cause before implementing a new p…" at bounding box center [726, 447] width 545 height 55
click at [454, 416] on input "d. No. The manager should first analyze the root cause before implementing a ne…" at bounding box center [454, 411] width 0 height 11
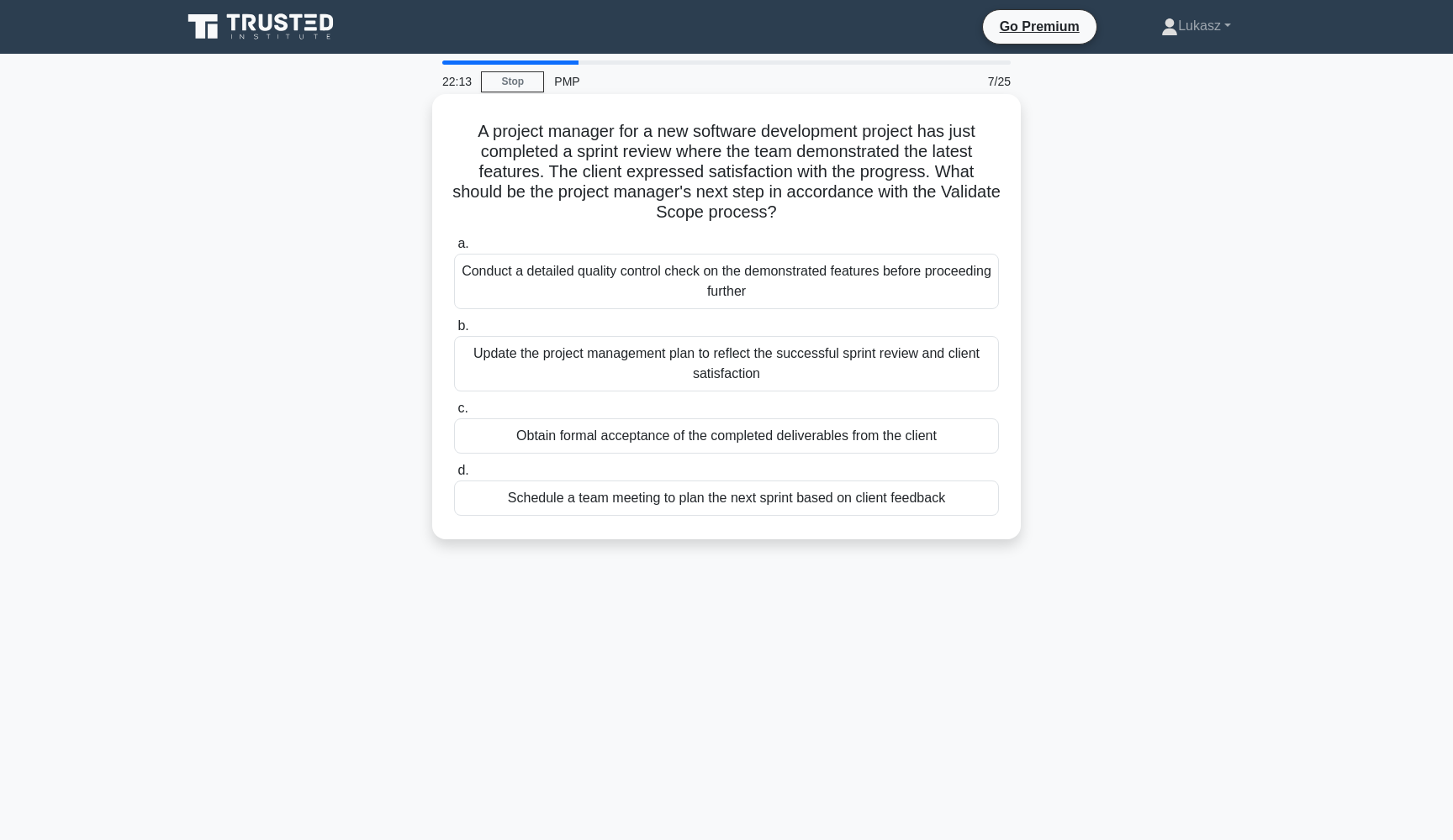
click at [655, 442] on div "Obtain formal acceptance of the completed deliverables from the client" at bounding box center [726, 436] width 545 height 36
click at [454, 414] on input "c. Obtain formal acceptance of the completed deliverables from the client" at bounding box center [454, 409] width 0 height 11
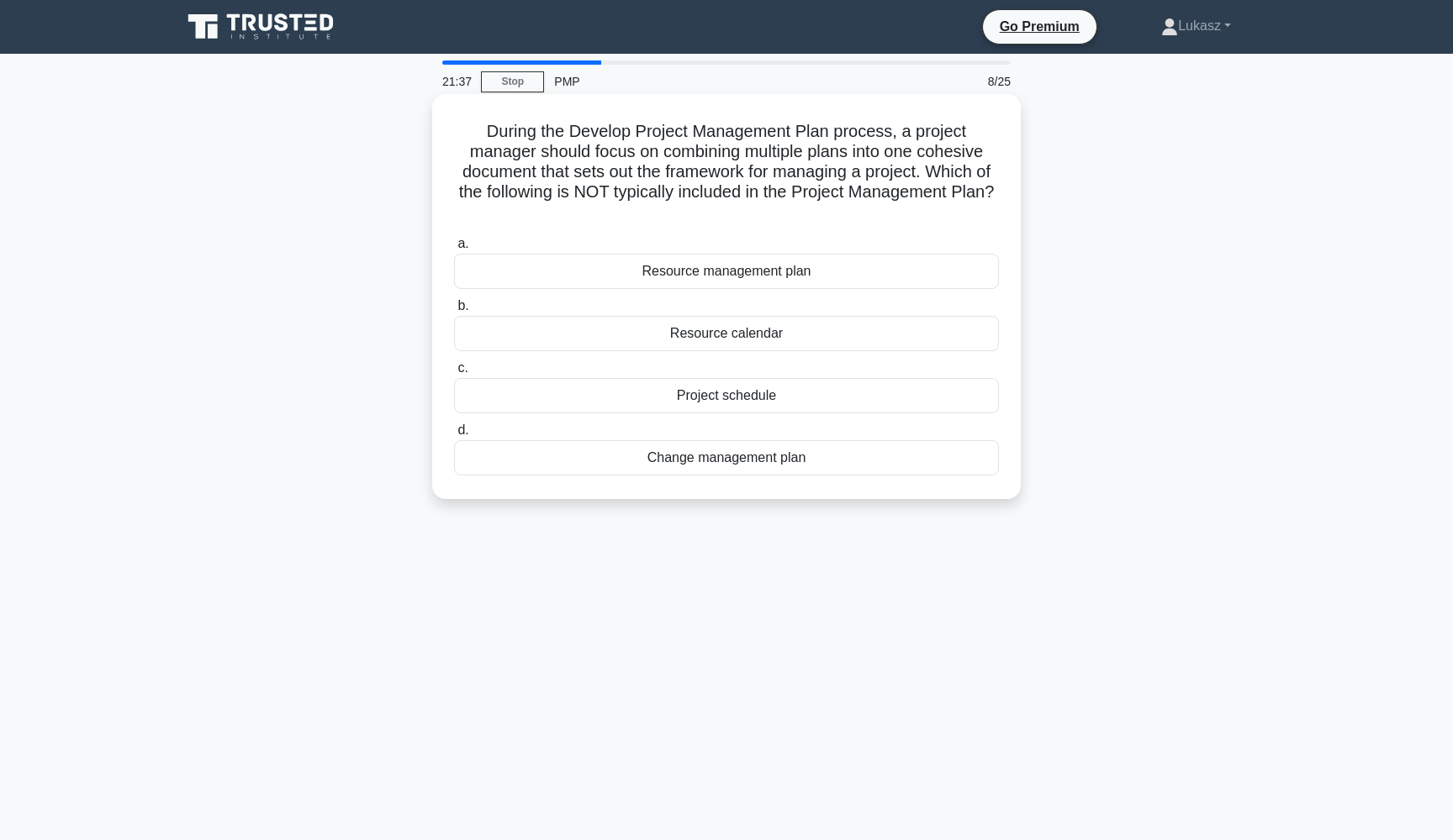
click at [698, 442] on div "Change management plan" at bounding box center [726, 458] width 545 height 36
click at [454, 436] on input "d. Change management plan" at bounding box center [454, 431] width 0 height 11
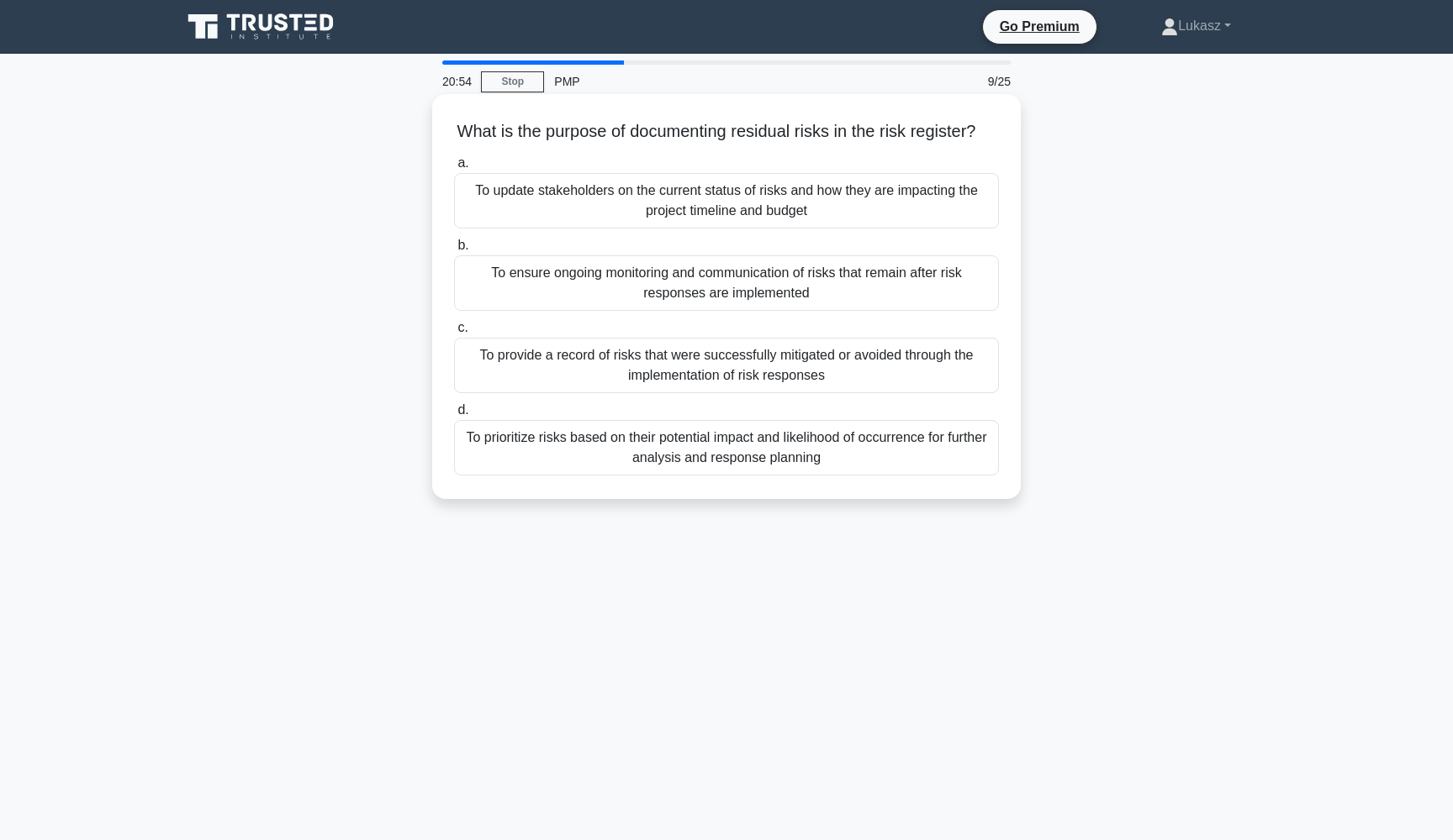
click at [727, 206] on div "To update stakeholders on the current status of risks and how they are impactin…" at bounding box center [726, 201] width 545 height 55
click at [454, 169] on input "a. To update stakeholders on the current status of risks and how they are impac…" at bounding box center [454, 164] width 0 height 11
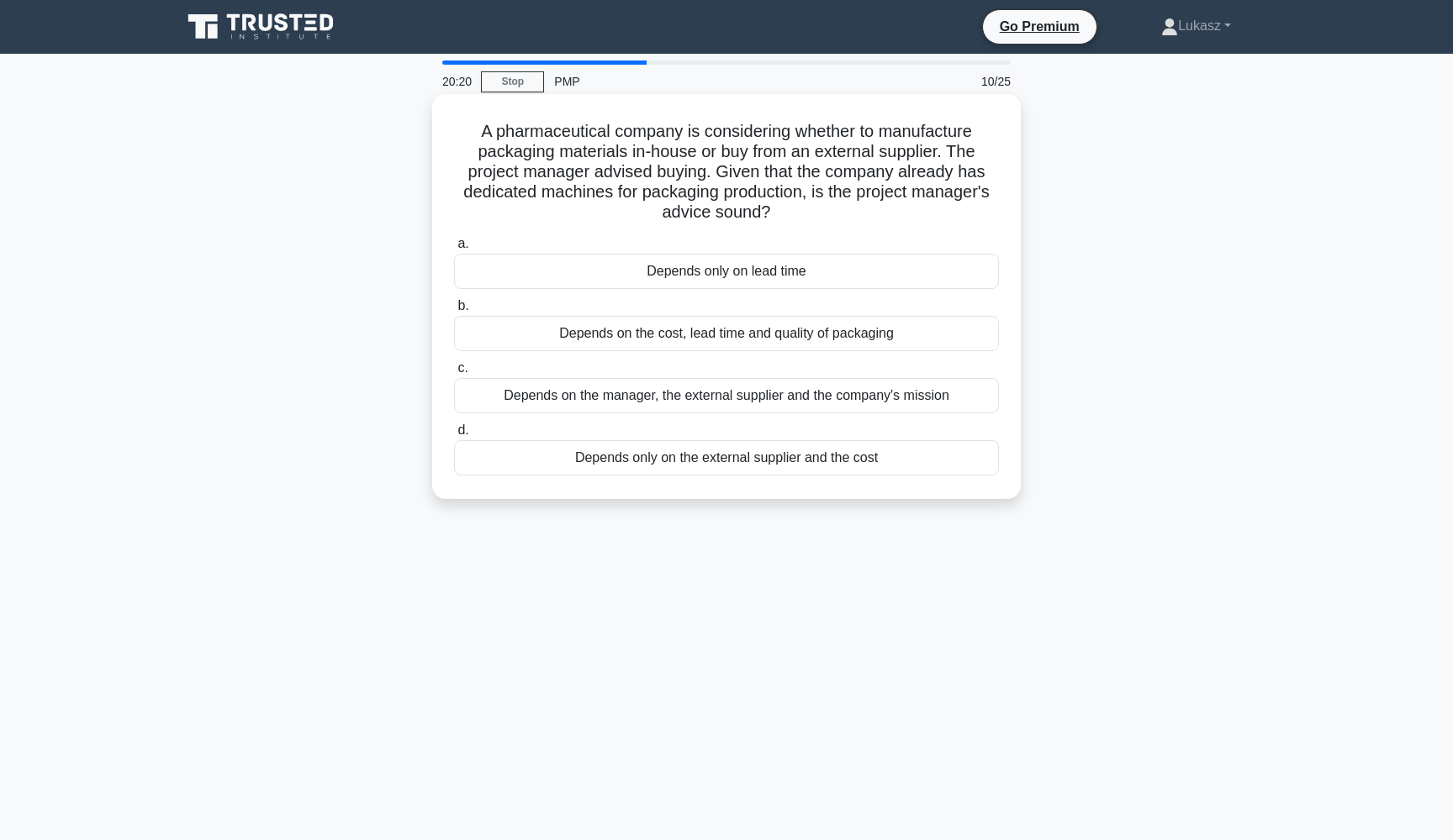
click at [640, 333] on div "Depends on the cost, lead time and quality of packaging" at bounding box center [726, 334] width 545 height 36
click at [454, 312] on input "b. Depends on the cost, lead time and quality of packaging" at bounding box center [454, 307] width 0 height 11
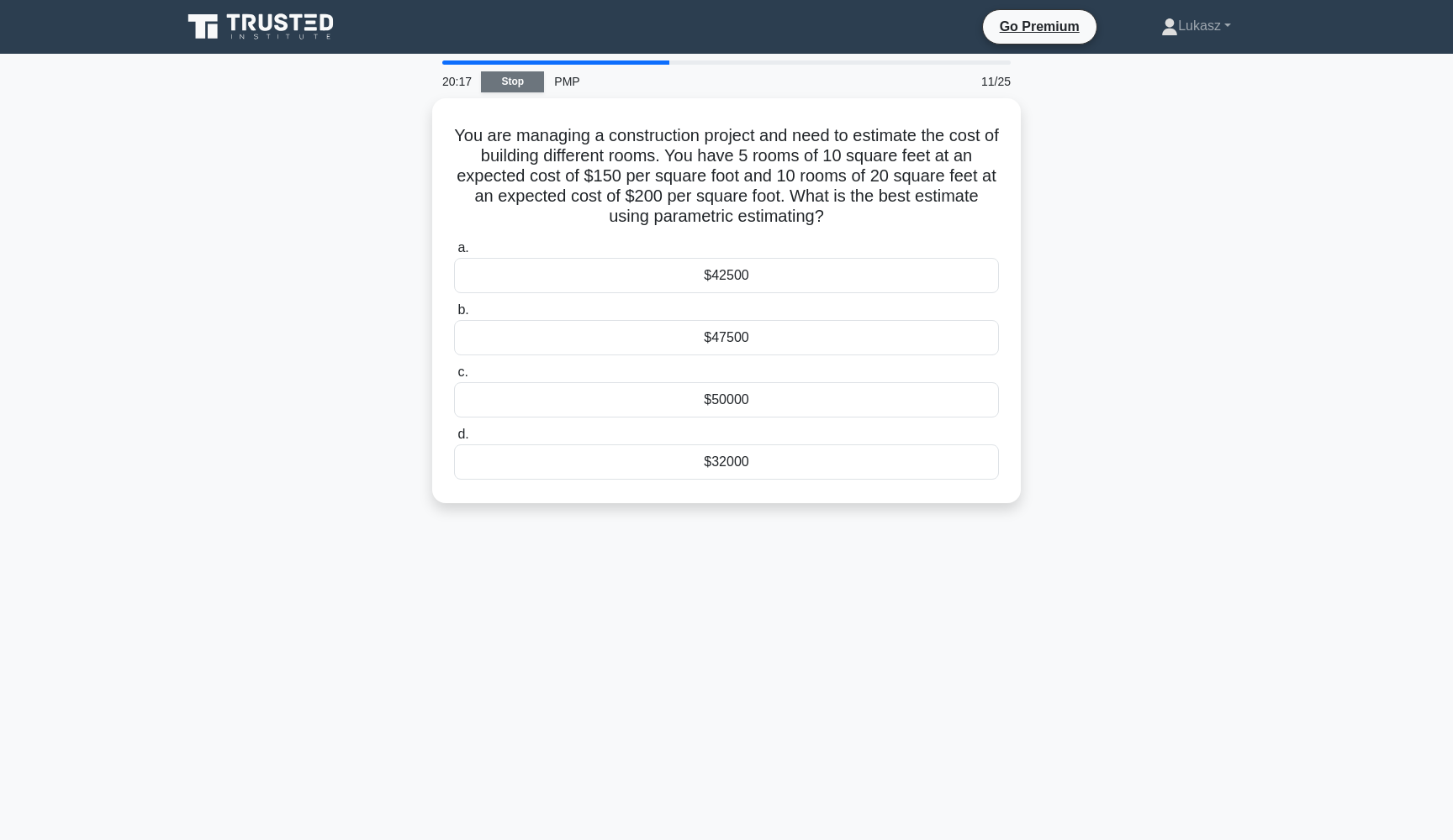
click at [515, 82] on link "Stop" at bounding box center [512, 82] width 63 height 21
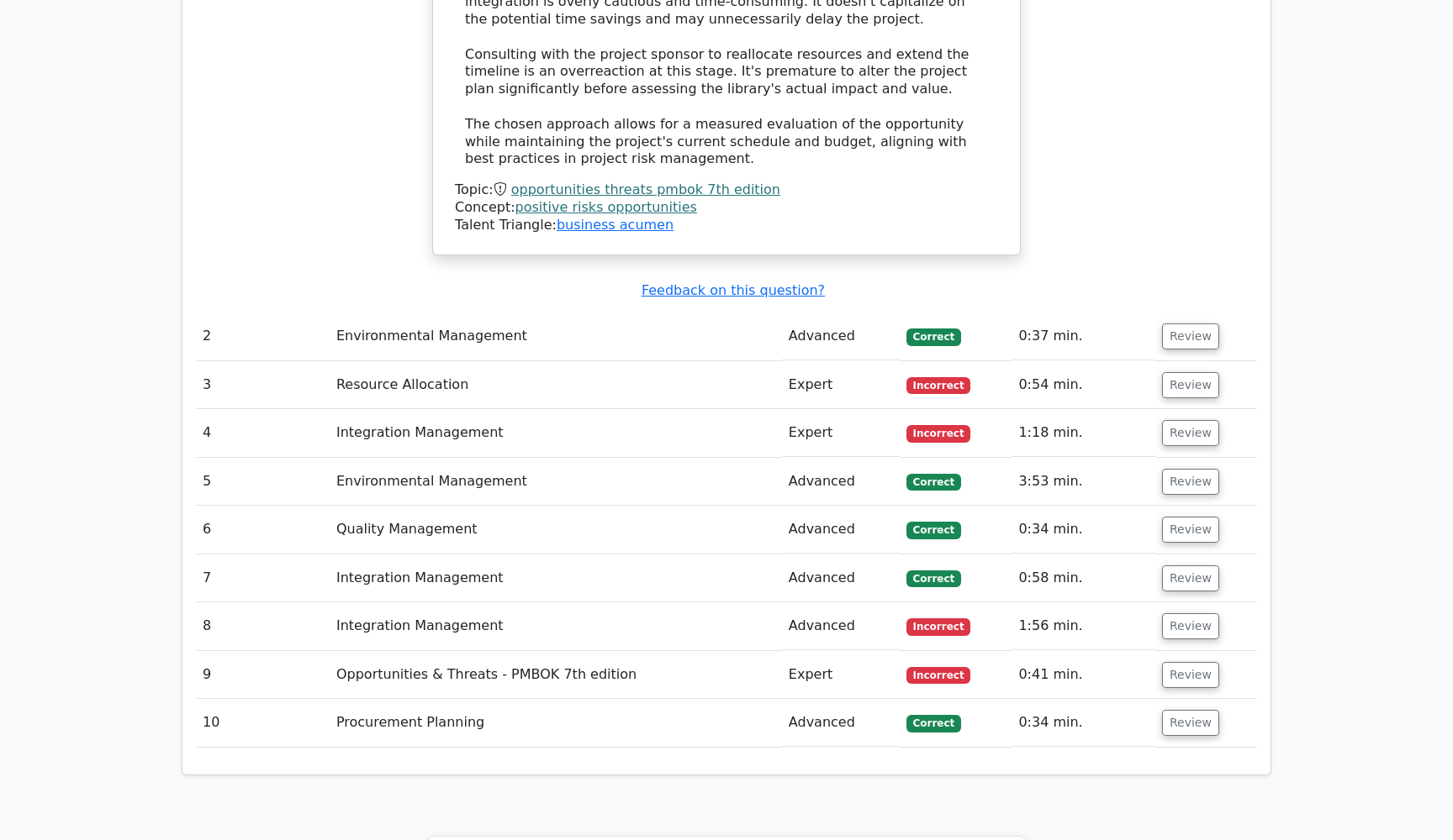
scroll to position [1946, 0]
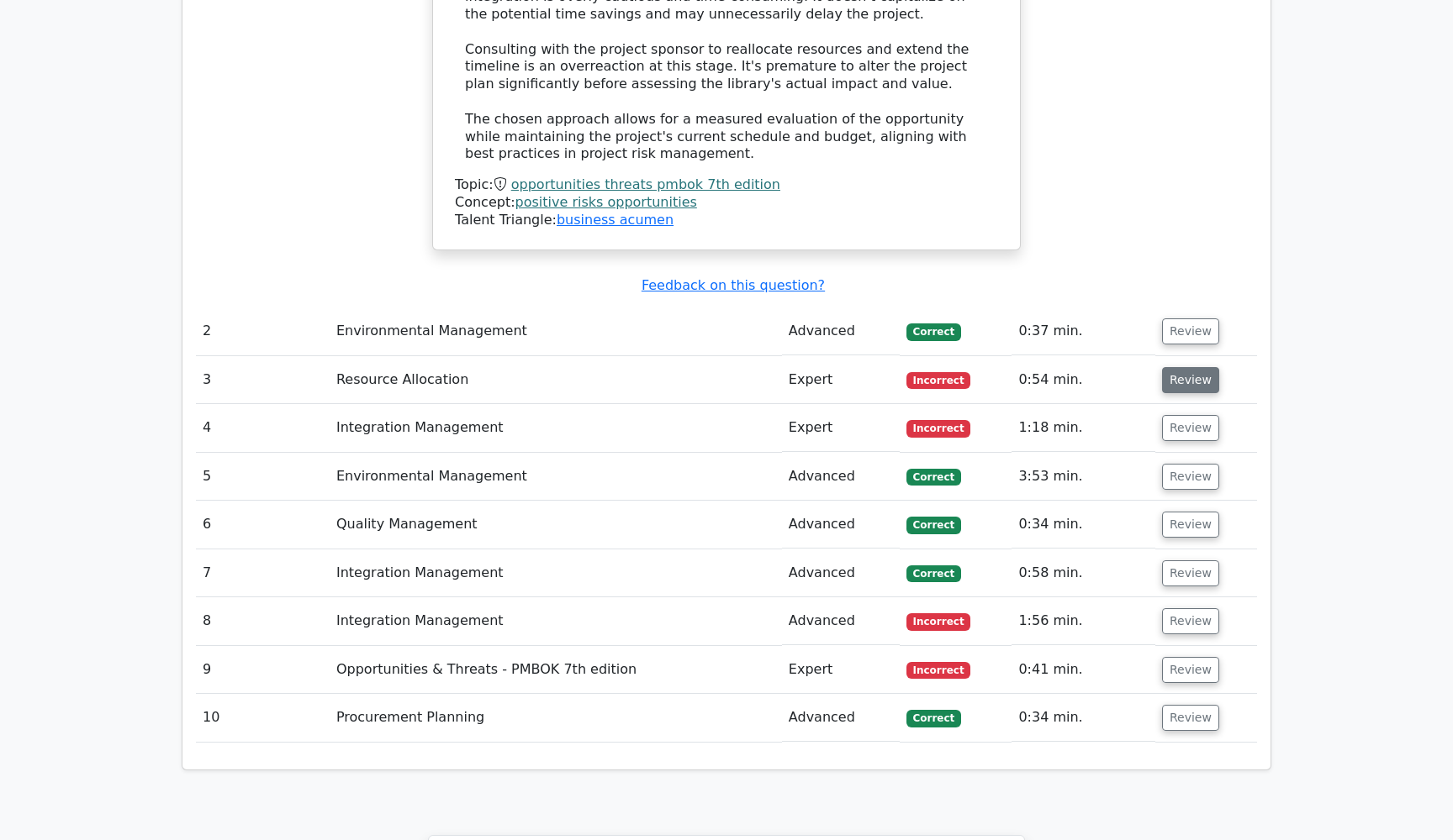
click at [1189, 368] on button "Review" at bounding box center [1190, 381] width 57 height 26
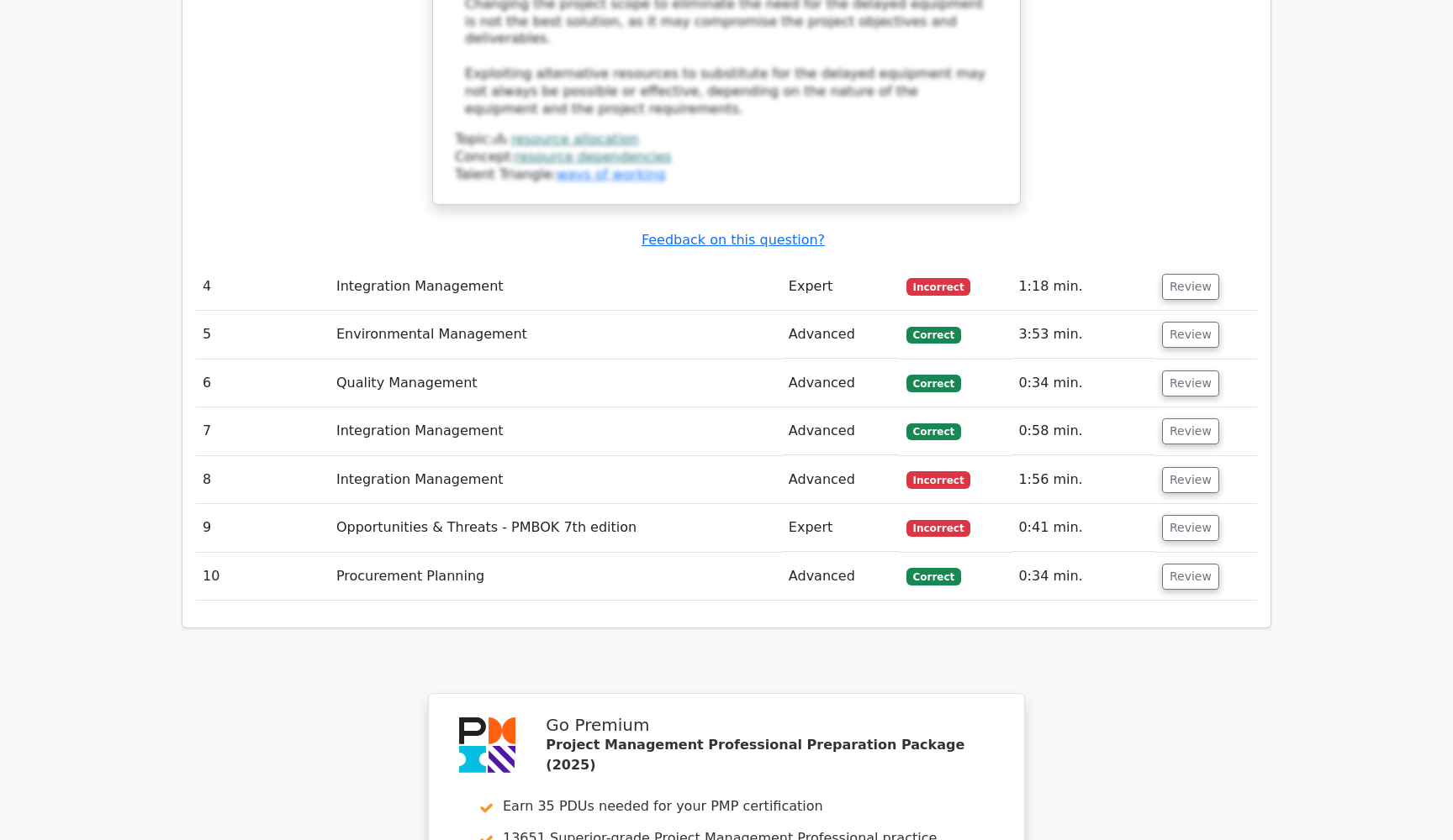
scroll to position [3027, 0]
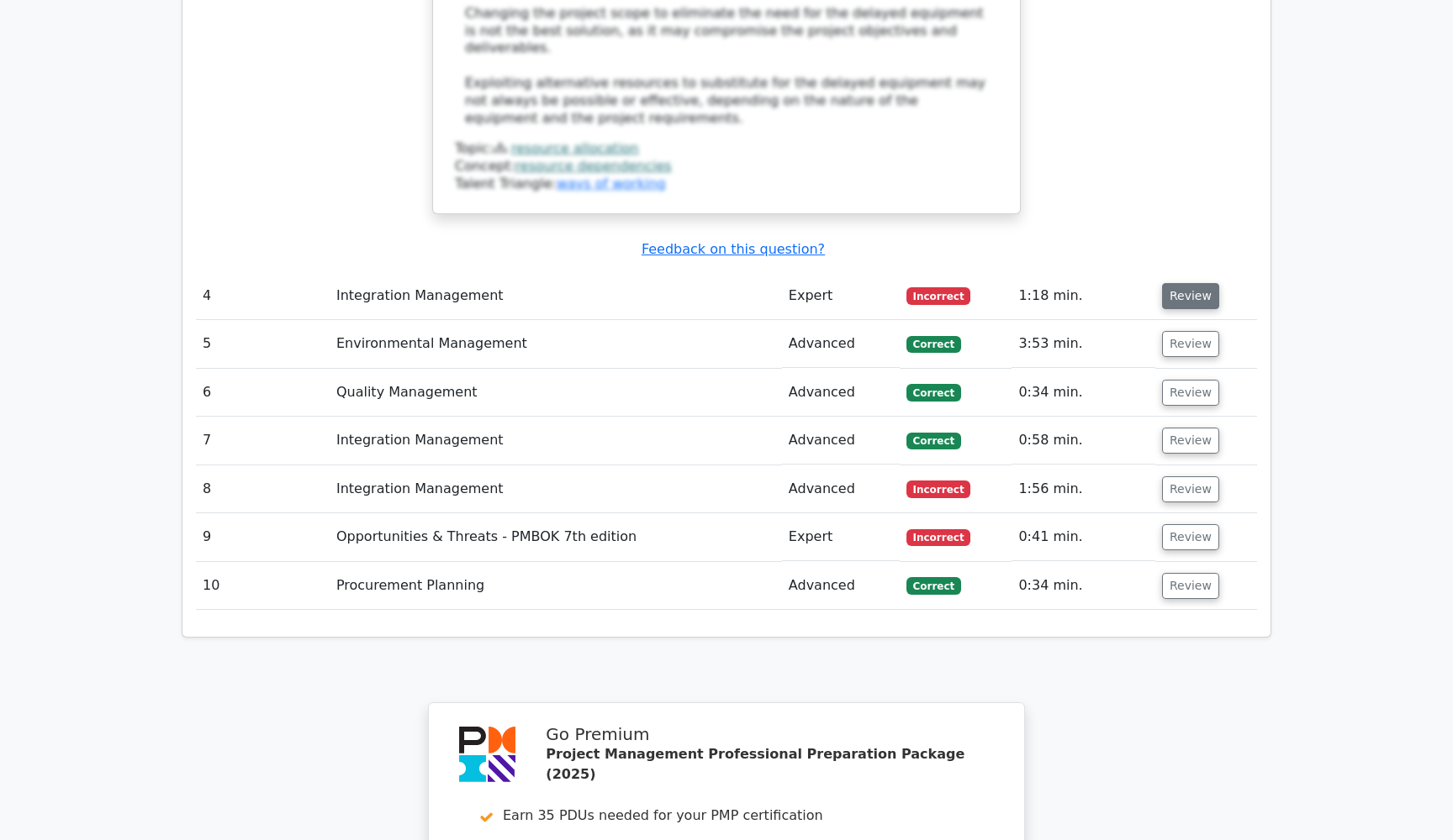
click at [1194, 283] on button "Review" at bounding box center [1190, 296] width 57 height 26
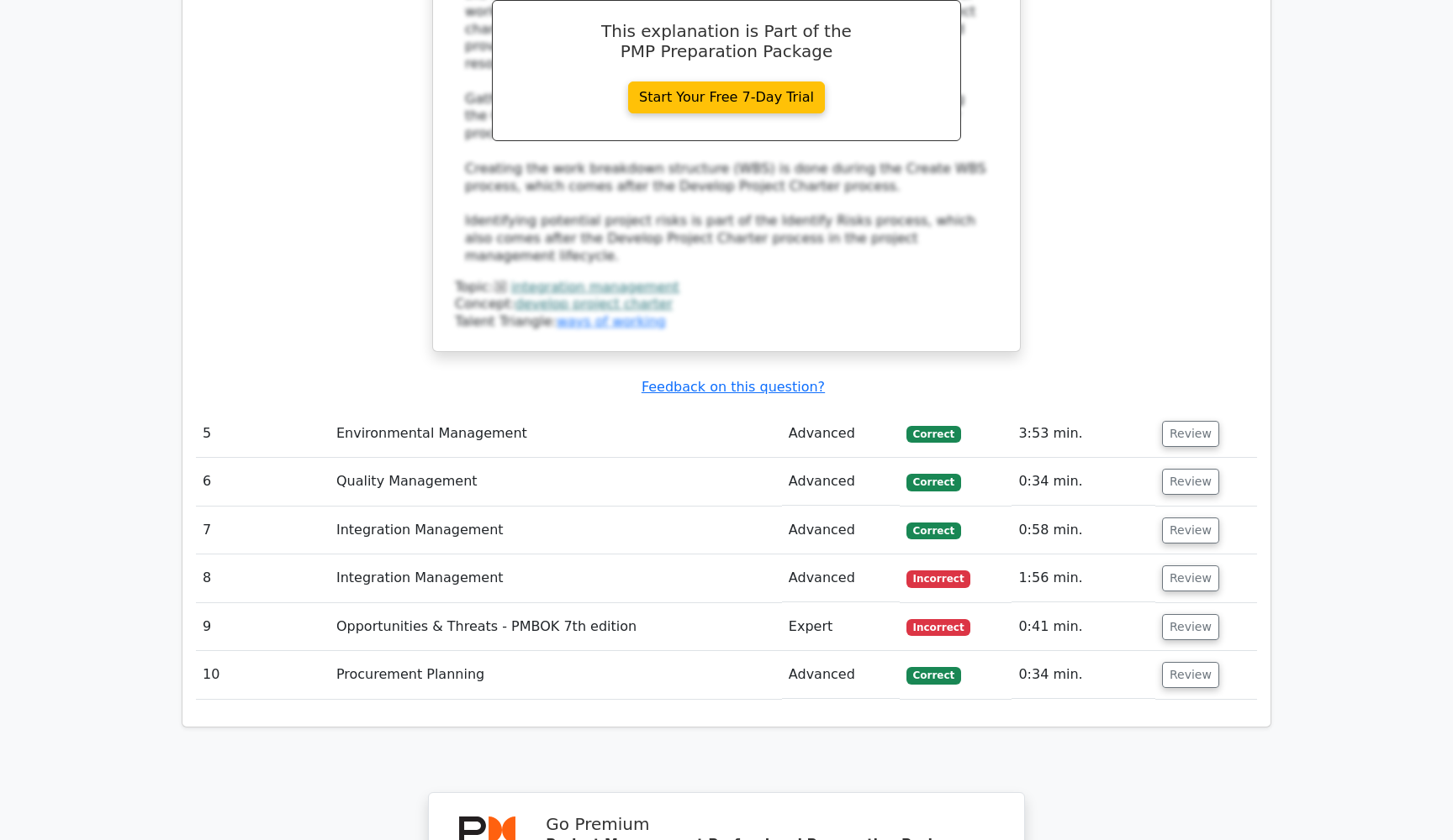
scroll to position [3756, 0]
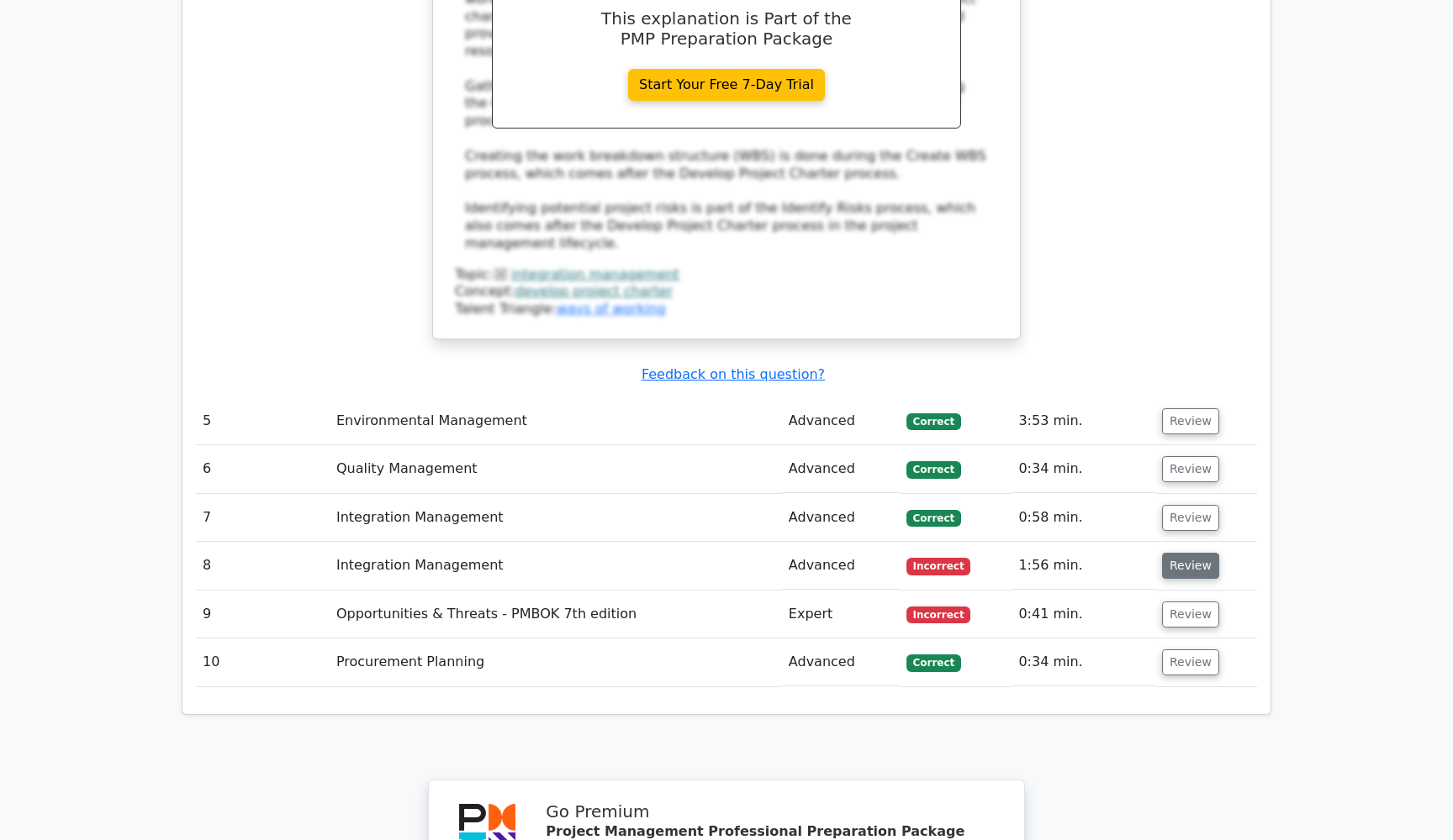
click at [1192, 553] on button "Review" at bounding box center [1190, 566] width 57 height 26
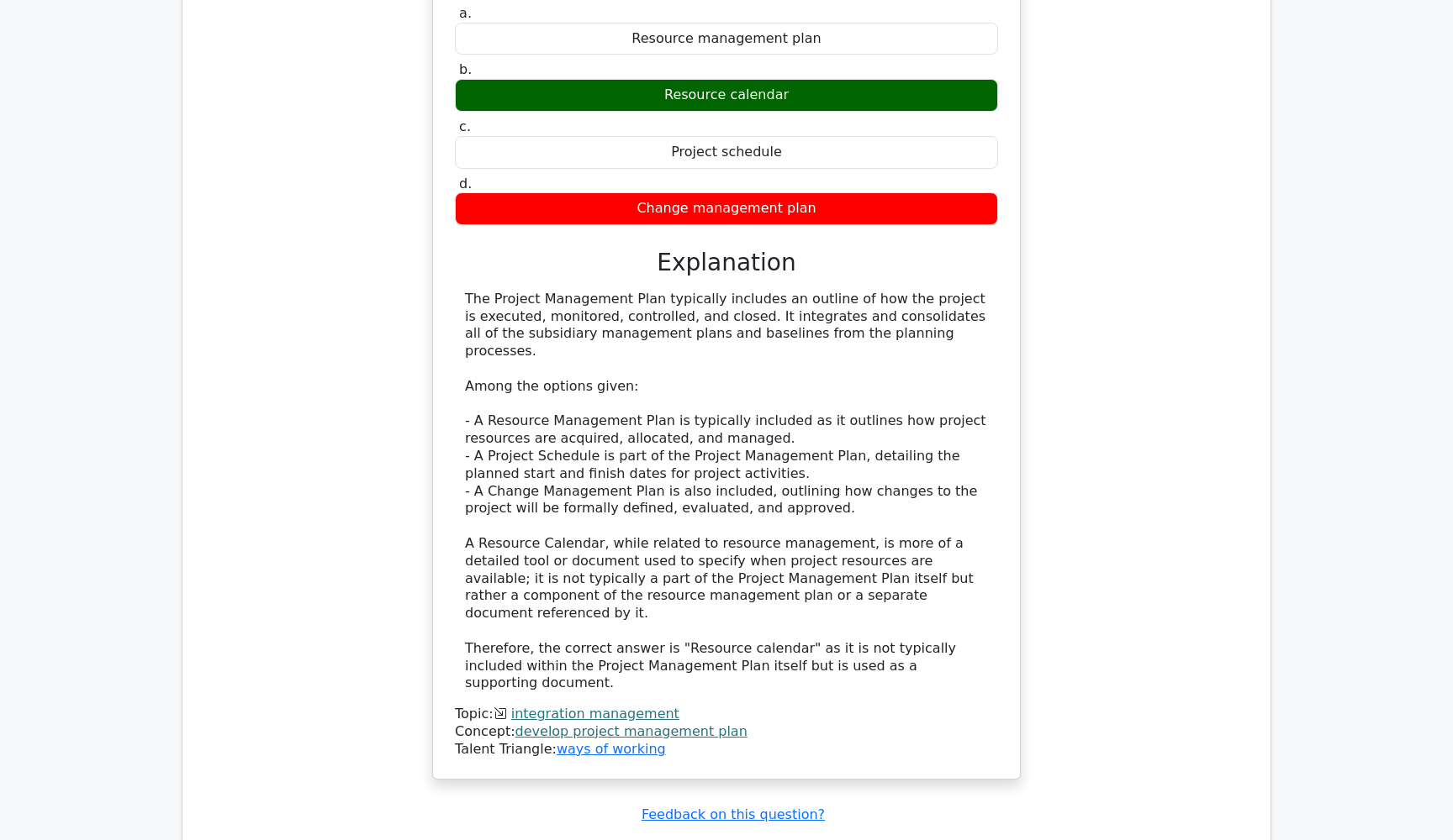
scroll to position [4480, 0]
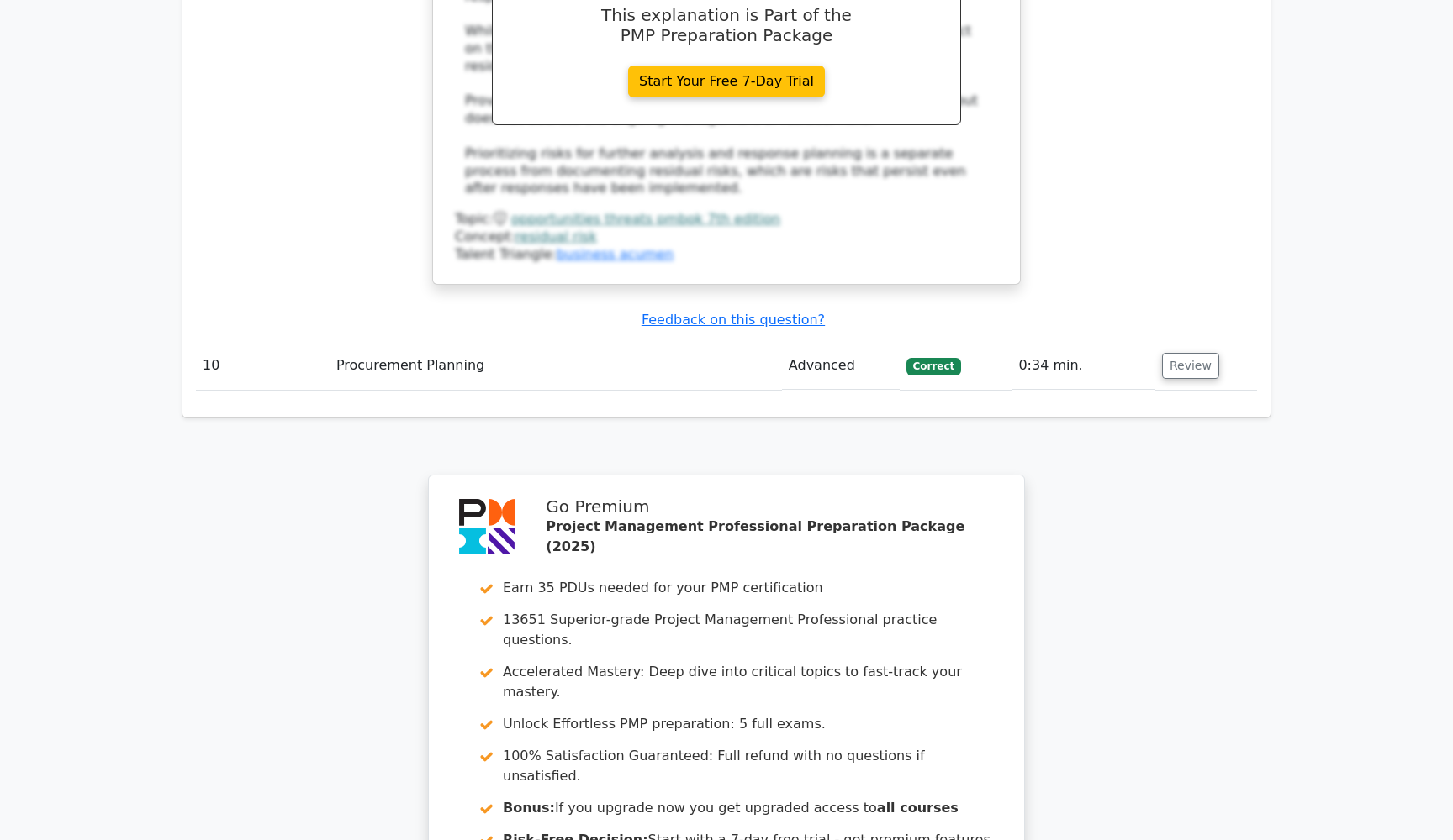
scroll to position [5850, 0]
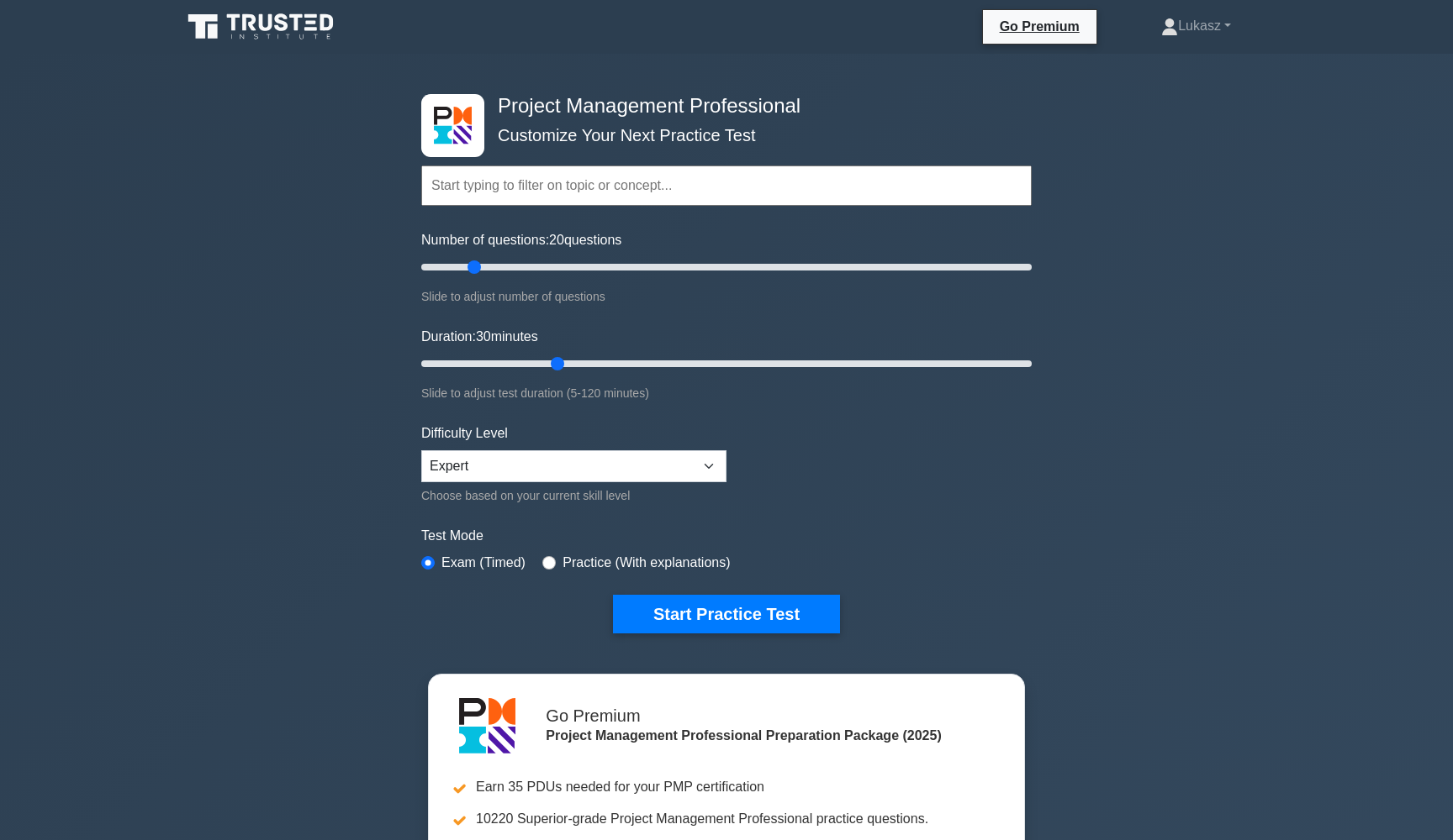
drag, startPoint x: 494, startPoint y: 268, endPoint x: 474, endPoint y: 265, distance: 20.2
type input "20"
click at [474, 265] on input "Number of questions: 20 questions" at bounding box center [726, 267] width 611 height 21
drag, startPoint x: 556, startPoint y: 364, endPoint x: 510, endPoint y: 363, distance: 46.0
type input "20"
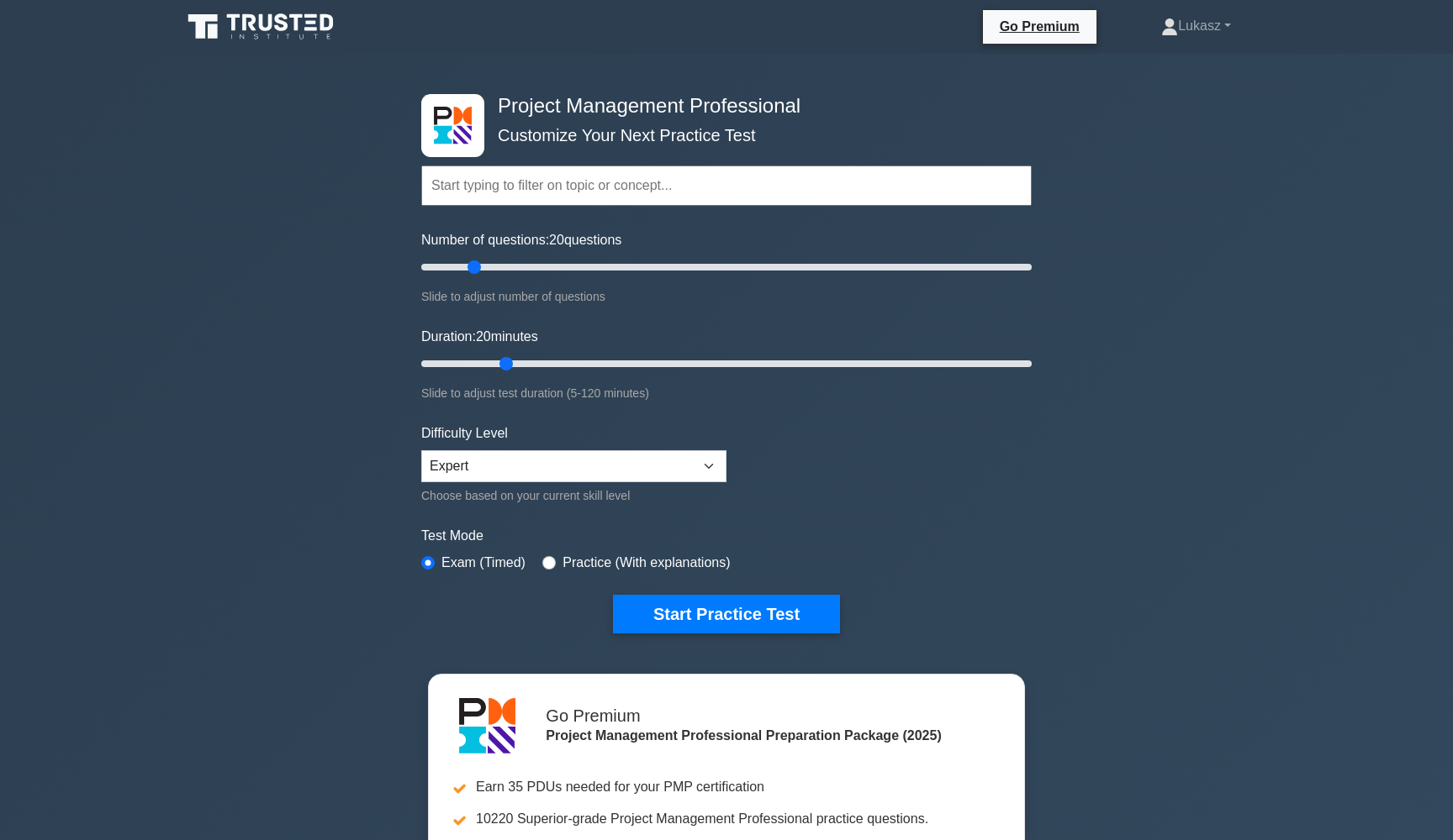
click at [510, 363] on input "Duration: 20 minutes" at bounding box center [726, 364] width 611 height 21
click at [719, 614] on button "Start Practice Test" at bounding box center [727, 614] width 227 height 38
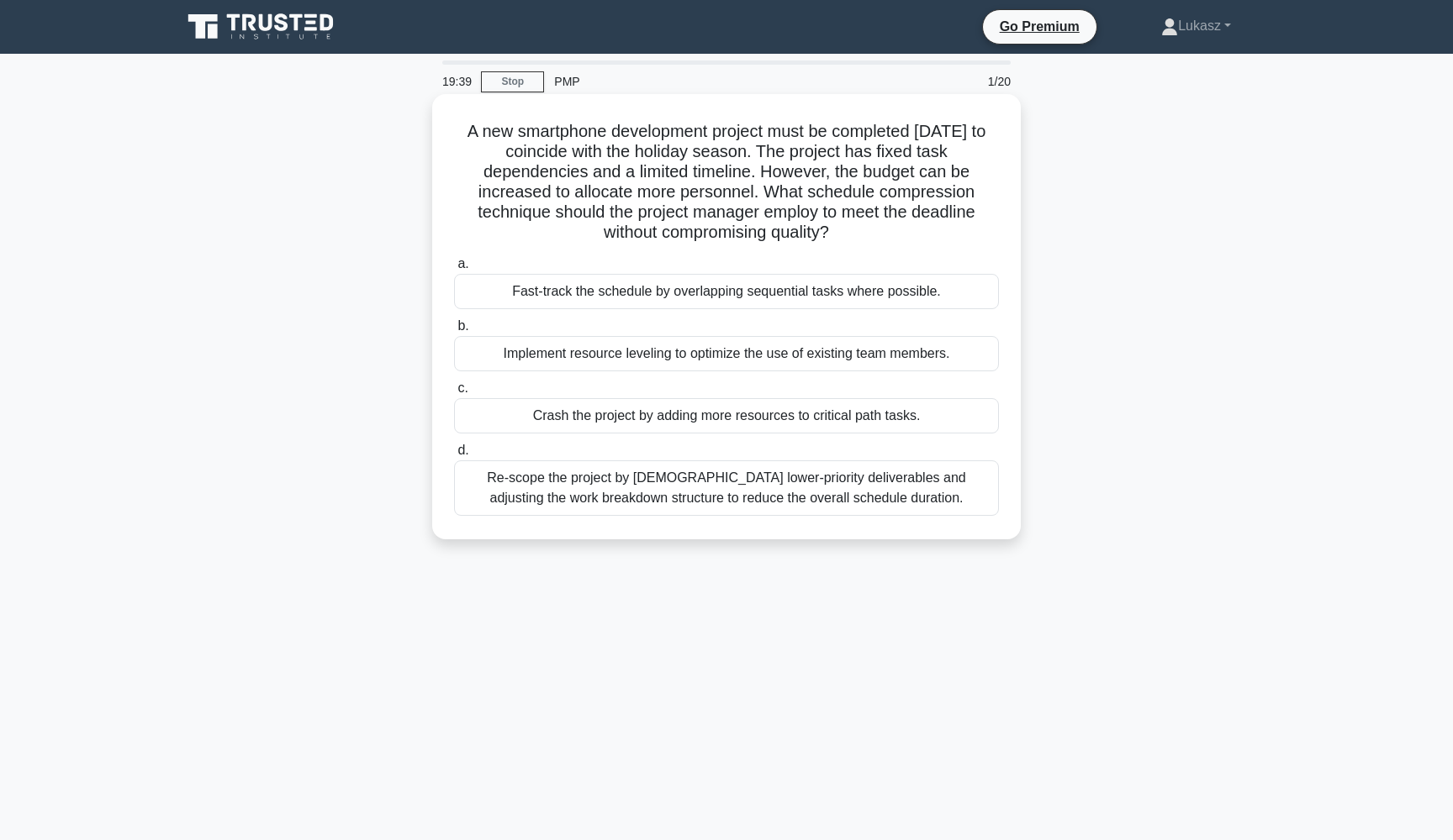
click at [723, 412] on div "Crash the project by adding more resources to critical path tasks." at bounding box center [726, 416] width 545 height 36
click at [454, 394] on input "c. Crash the project by adding more resources to critical path tasks." at bounding box center [454, 389] width 0 height 11
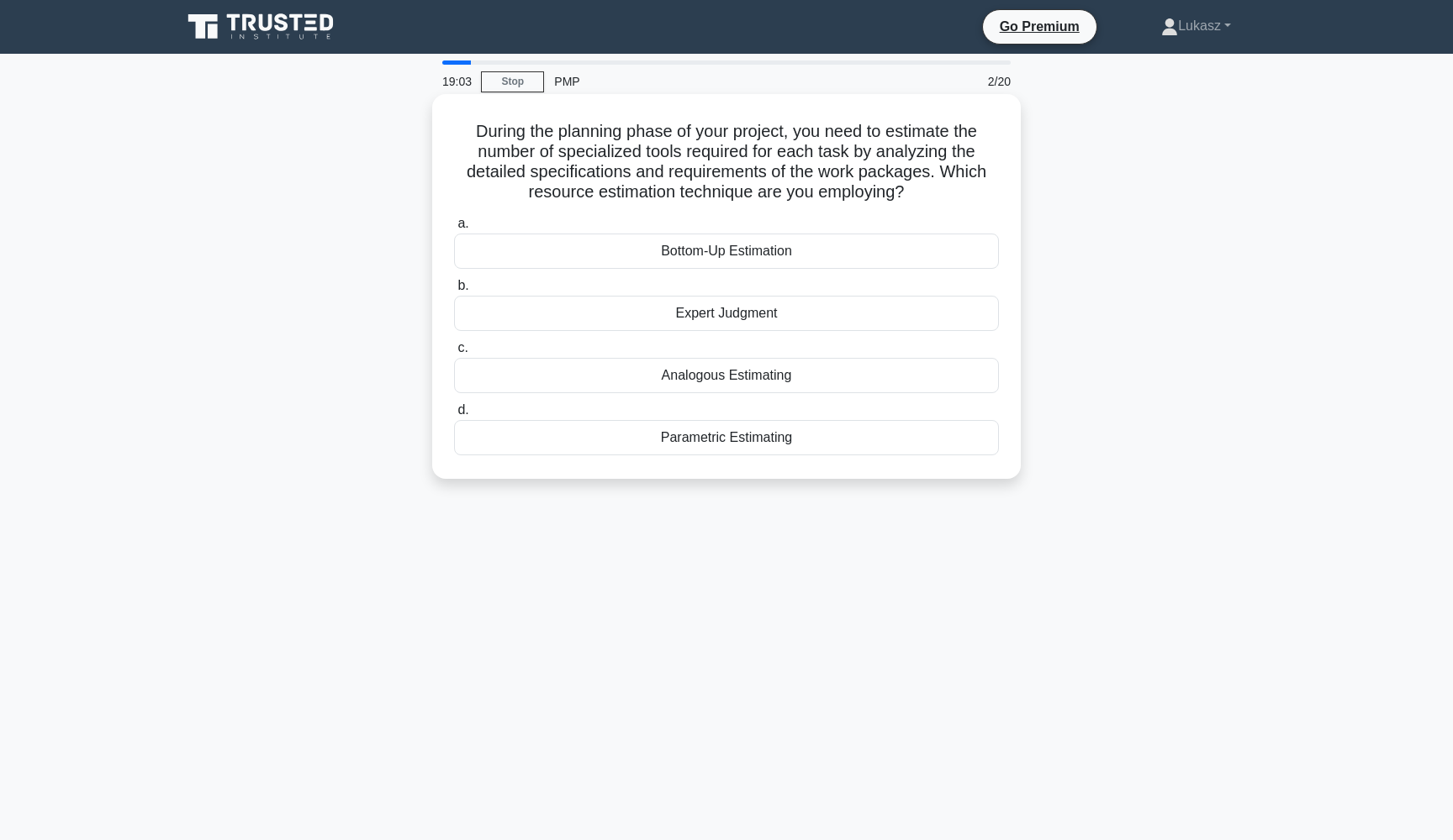
click at [633, 428] on div "Parametric Estimating" at bounding box center [726, 438] width 545 height 36
click at [454, 416] on input "d. Parametric Estimating" at bounding box center [454, 411] width 0 height 11
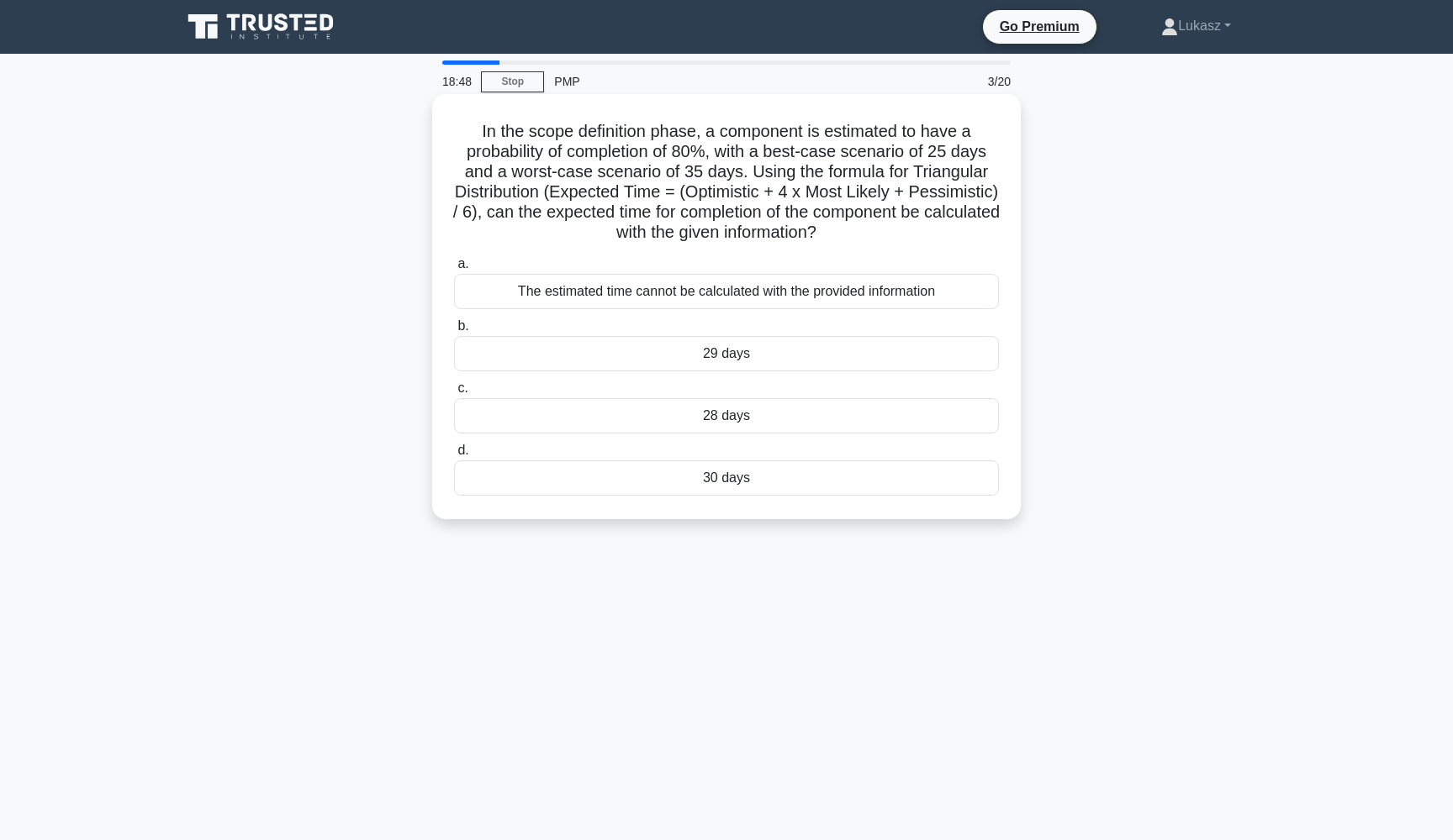
click at [689, 401] on div "28 days" at bounding box center [726, 416] width 545 height 36
click at [454, 394] on input "c. 28 days" at bounding box center [454, 389] width 0 height 11
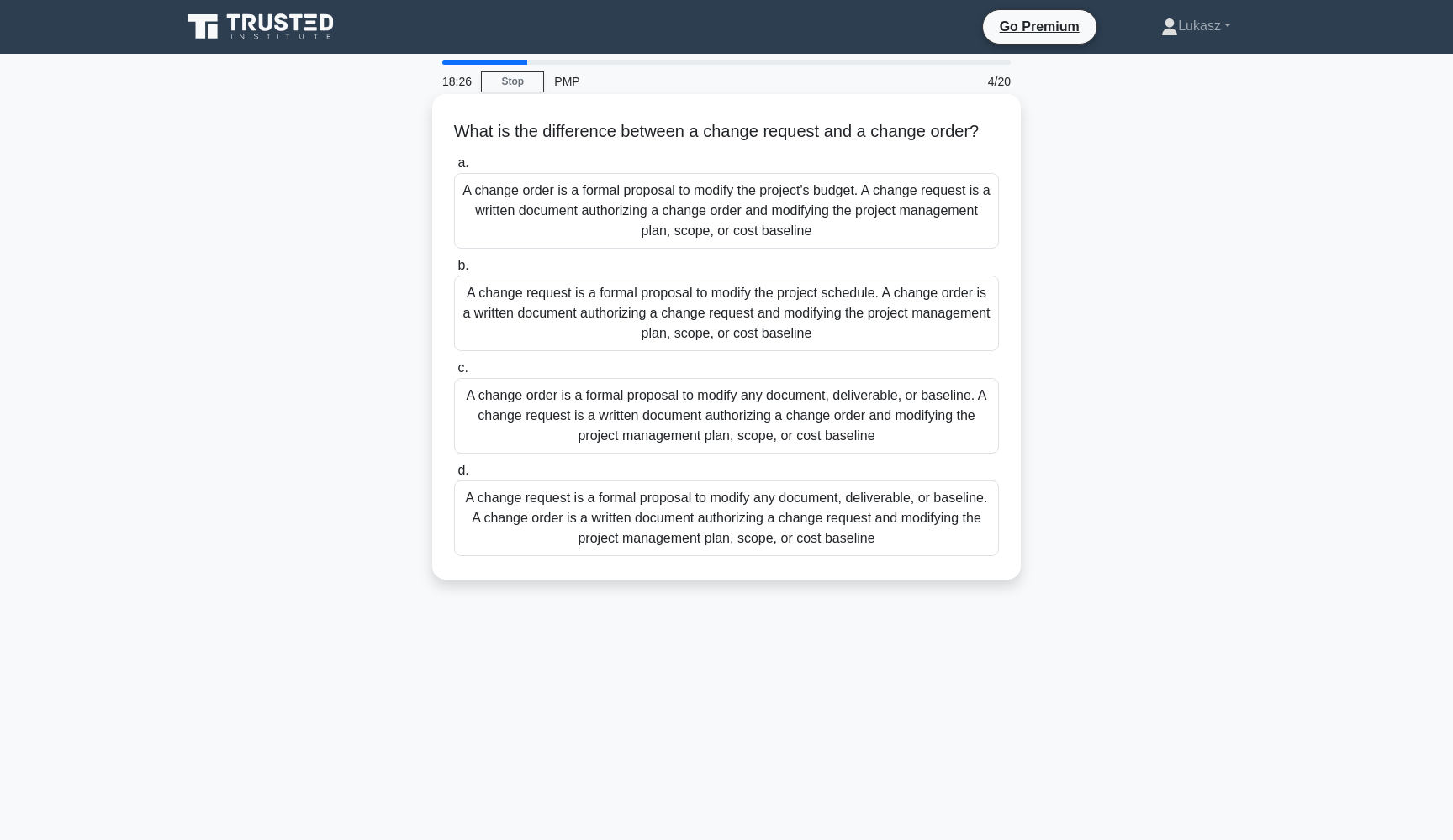
click at [703, 432] on div "A change order is a formal proposal to modify any document, deliverable, or bas…" at bounding box center [726, 415] width 545 height 76
click at [454, 374] on input "c. A change order is a formal proposal to modify any document, deliverable, or …" at bounding box center [454, 368] width 0 height 11
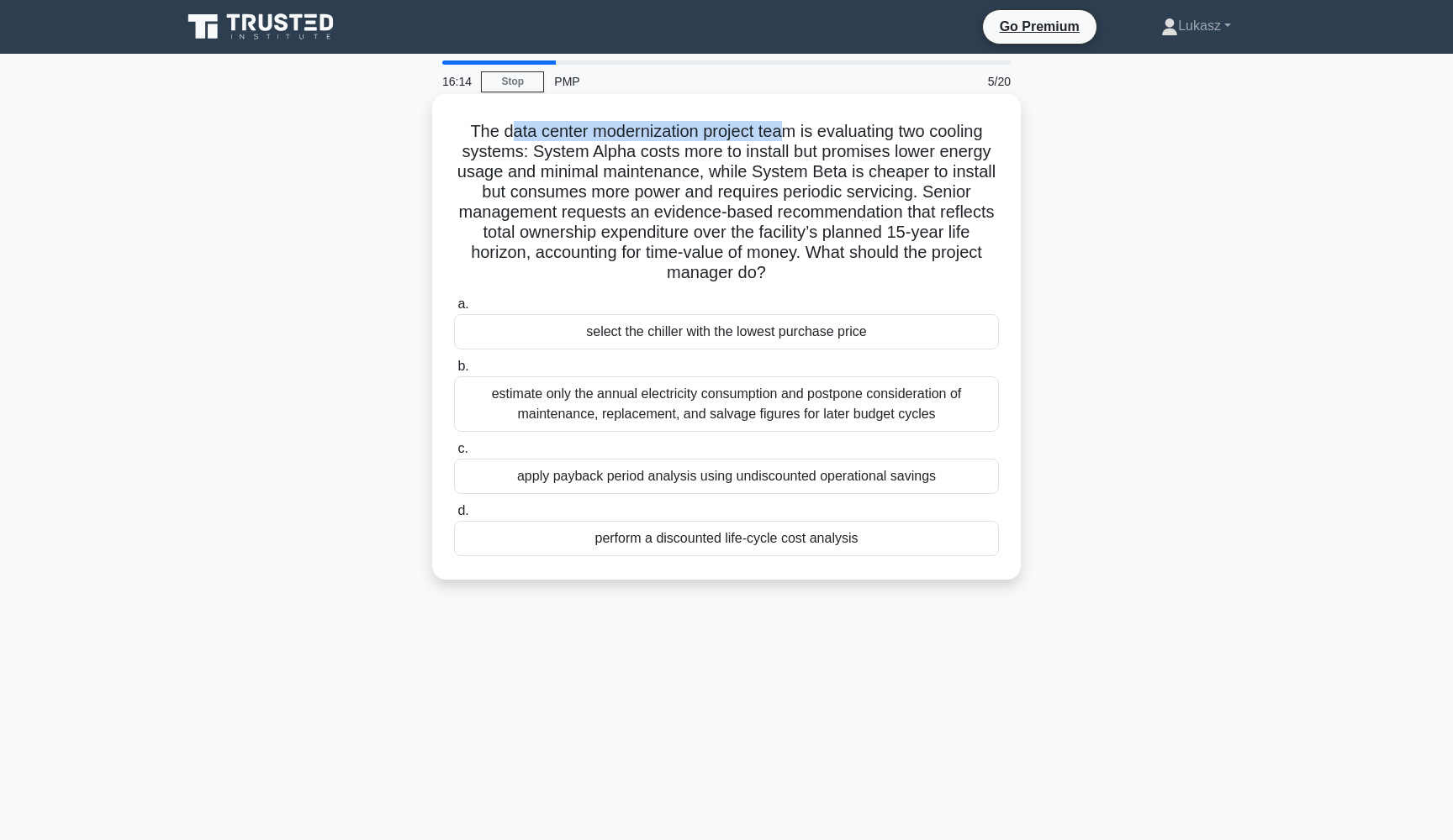
drag, startPoint x: 514, startPoint y: 142, endPoint x: 795, endPoint y: 142, distance: 281.0
click at [792, 141] on h5 "The data center modernization project team is evaluating two cooling systems: S…" at bounding box center [726, 202] width 548 height 163
click at [795, 142] on h5 "The data center modernization project team is evaluating two cooling systems: S…" at bounding box center [726, 202] width 548 height 163
click at [655, 544] on div "perform a discounted life-cycle cost analysis" at bounding box center [726, 539] width 545 height 36
click at [454, 517] on input "d. perform a discounted life-cycle cost analysis" at bounding box center [454, 512] width 0 height 11
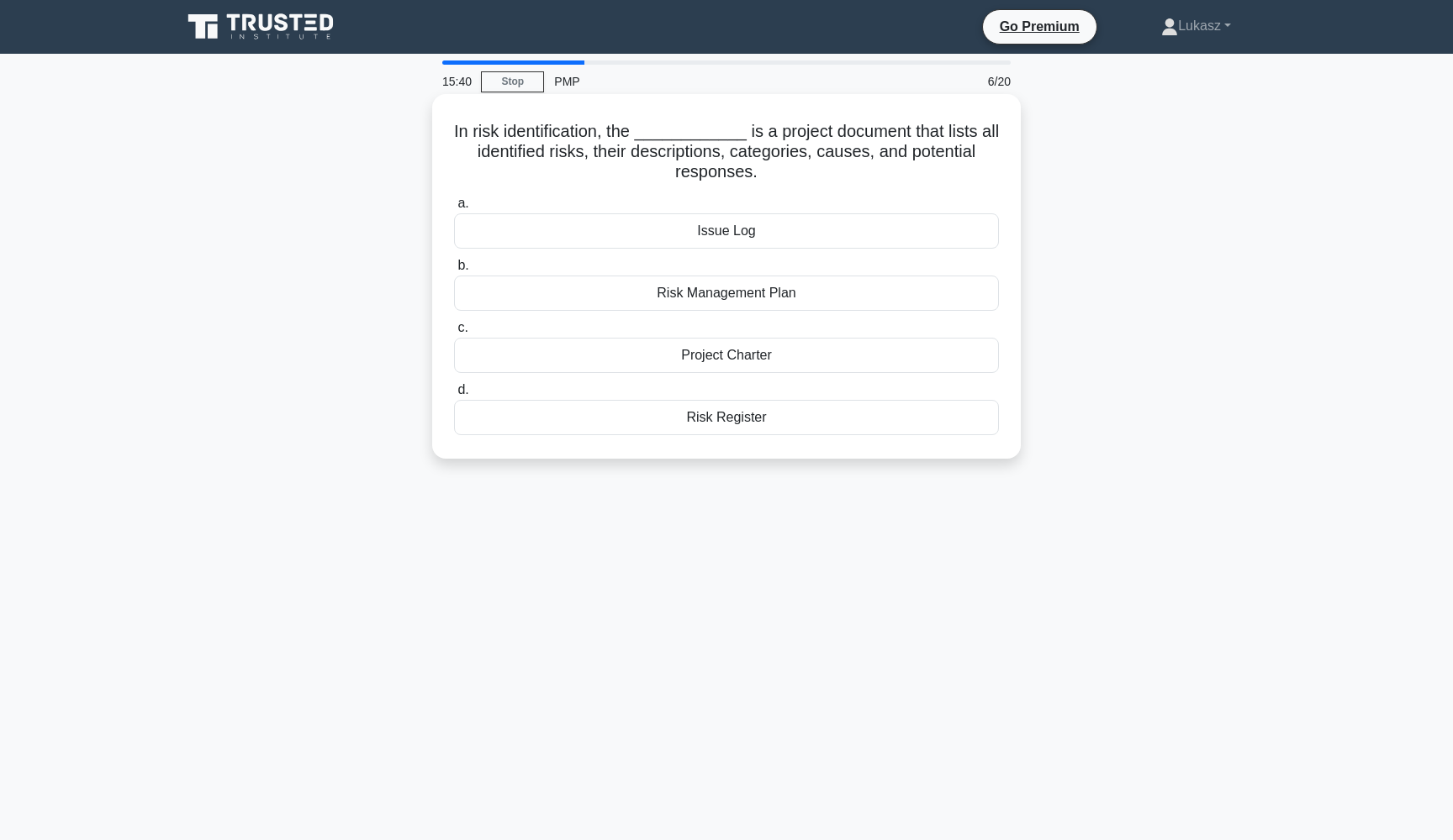
click at [719, 414] on div "Risk Register" at bounding box center [726, 418] width 545 height 36
click at [454, 396] on input "d. Risk Register" at bounding box center [454, 391] width 0 height 11
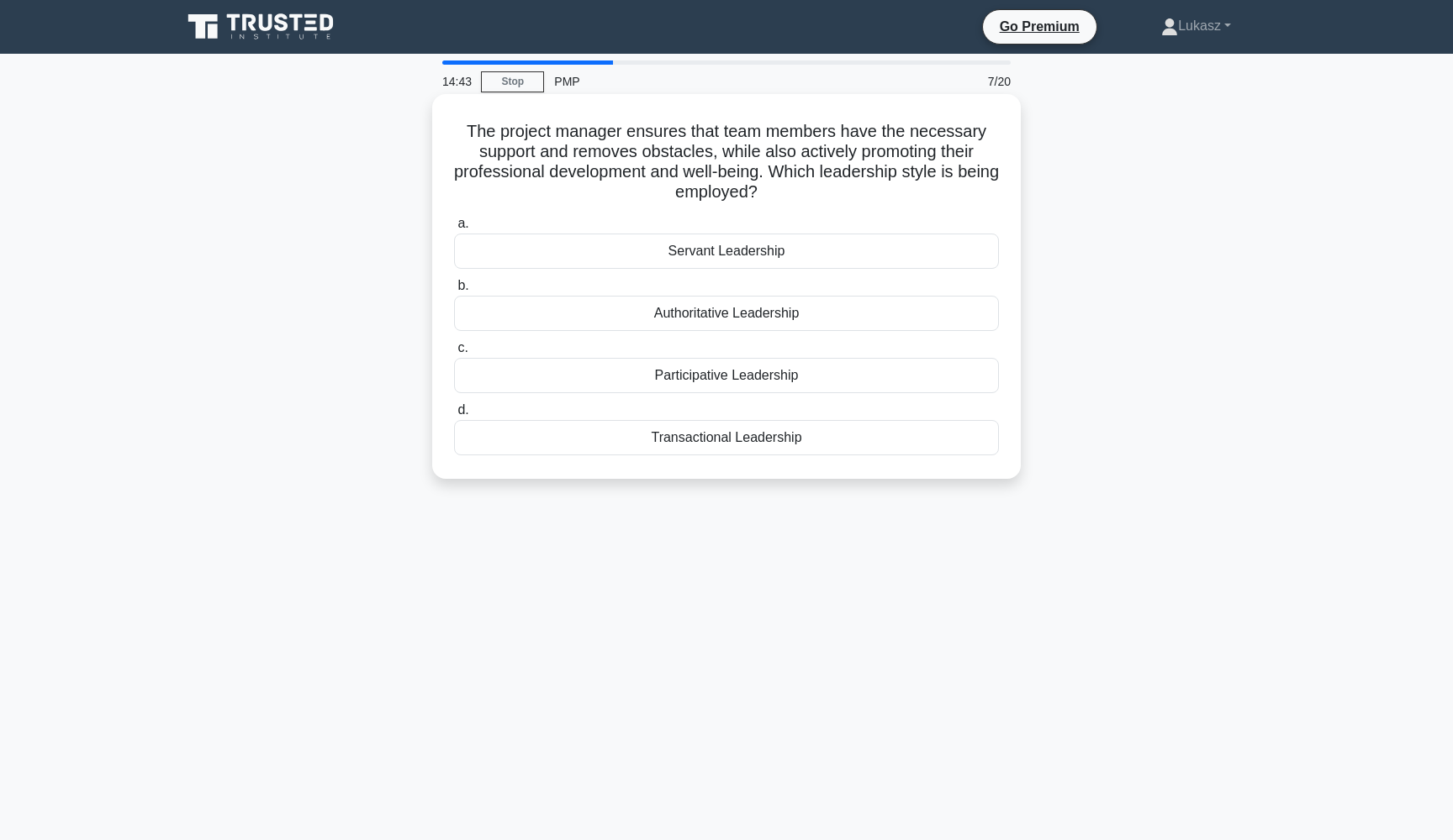
click at [683, 250] on div "Servant Leadership" at bounding box center [726, 251] width 545 height 36
click at [454, 230] on input "a. Servant Leadership" at bounding box center [454, 224] width 0 height 11
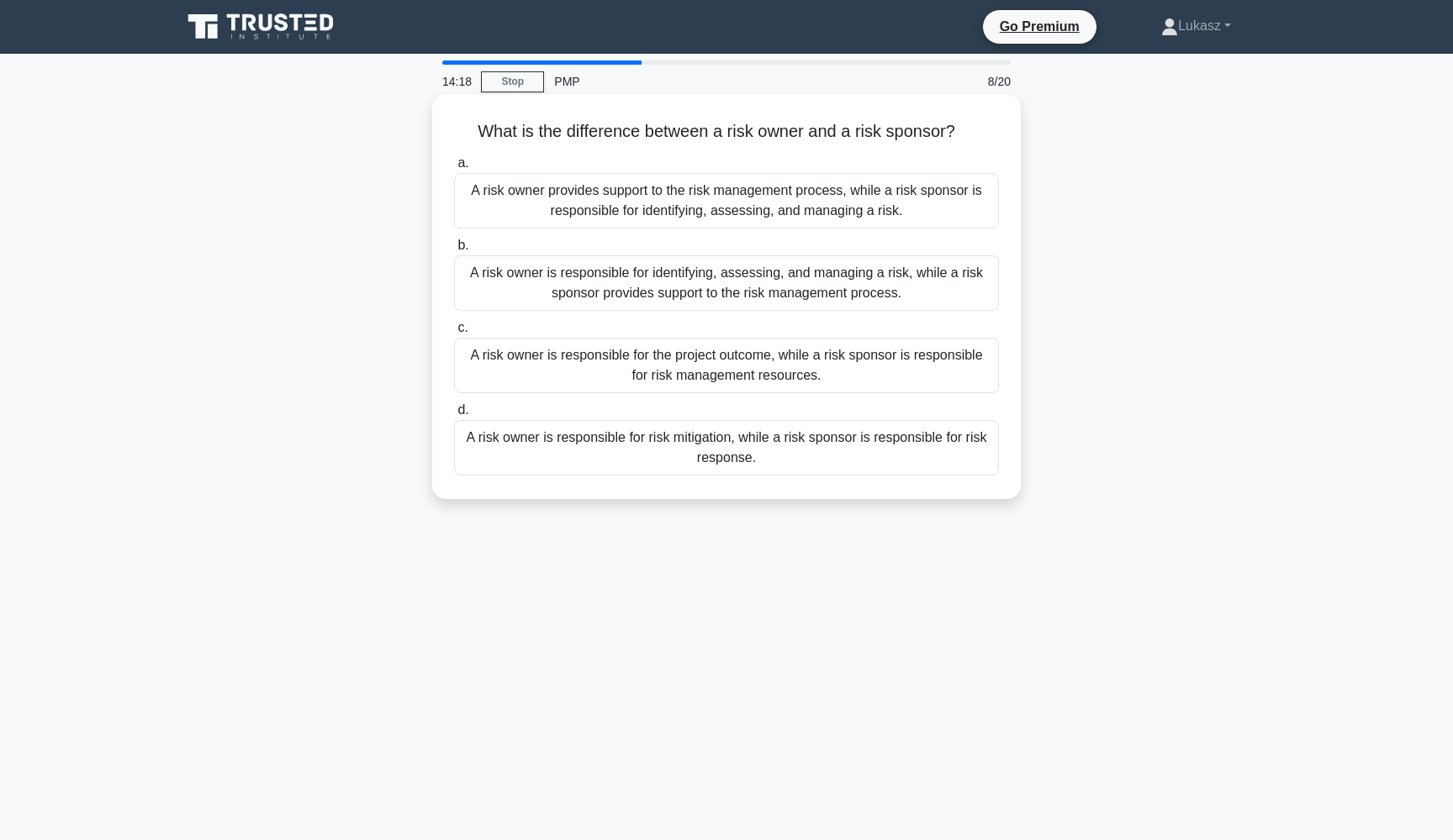
click at [719, 451] on div "A risk owner is responsible for risk mitigation, while a risk sponsor is respon…" at bounding box center [726, 447] width 545 height 55
click at [454, 416] on input "d. A risk owner is responsible for risk mitigation, while a risk sponsor is res…" at bounding box center [454, 411] width 0 height 11
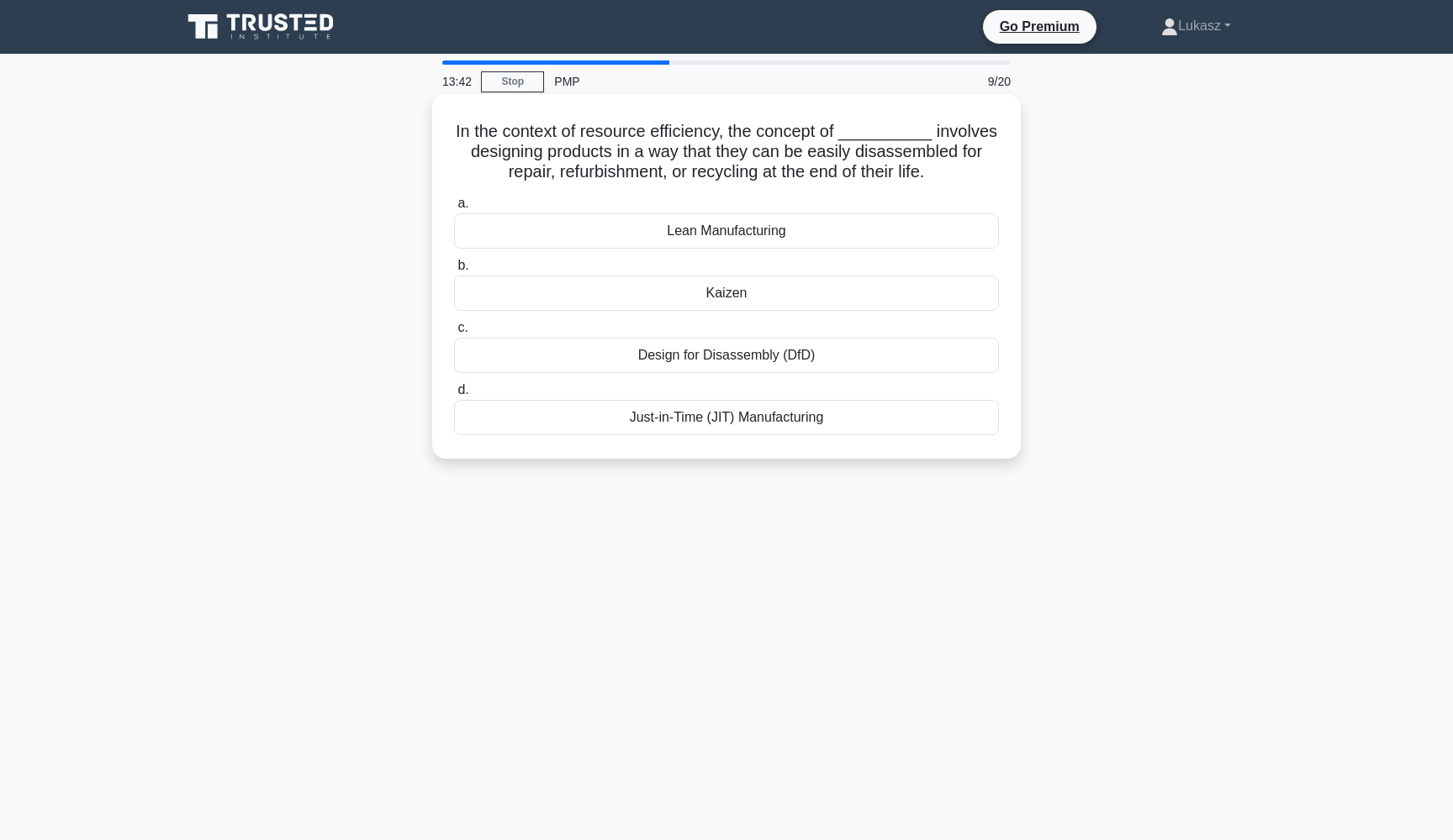
click at [743, 356] on div "Design for Disassembly (DfD)" at bounding box center [726, 355] width 545 height 36
click at [454, 334] on input "c. Design for Disassembly (DfD)" at bounding box center [454, 328] width 0 height 11
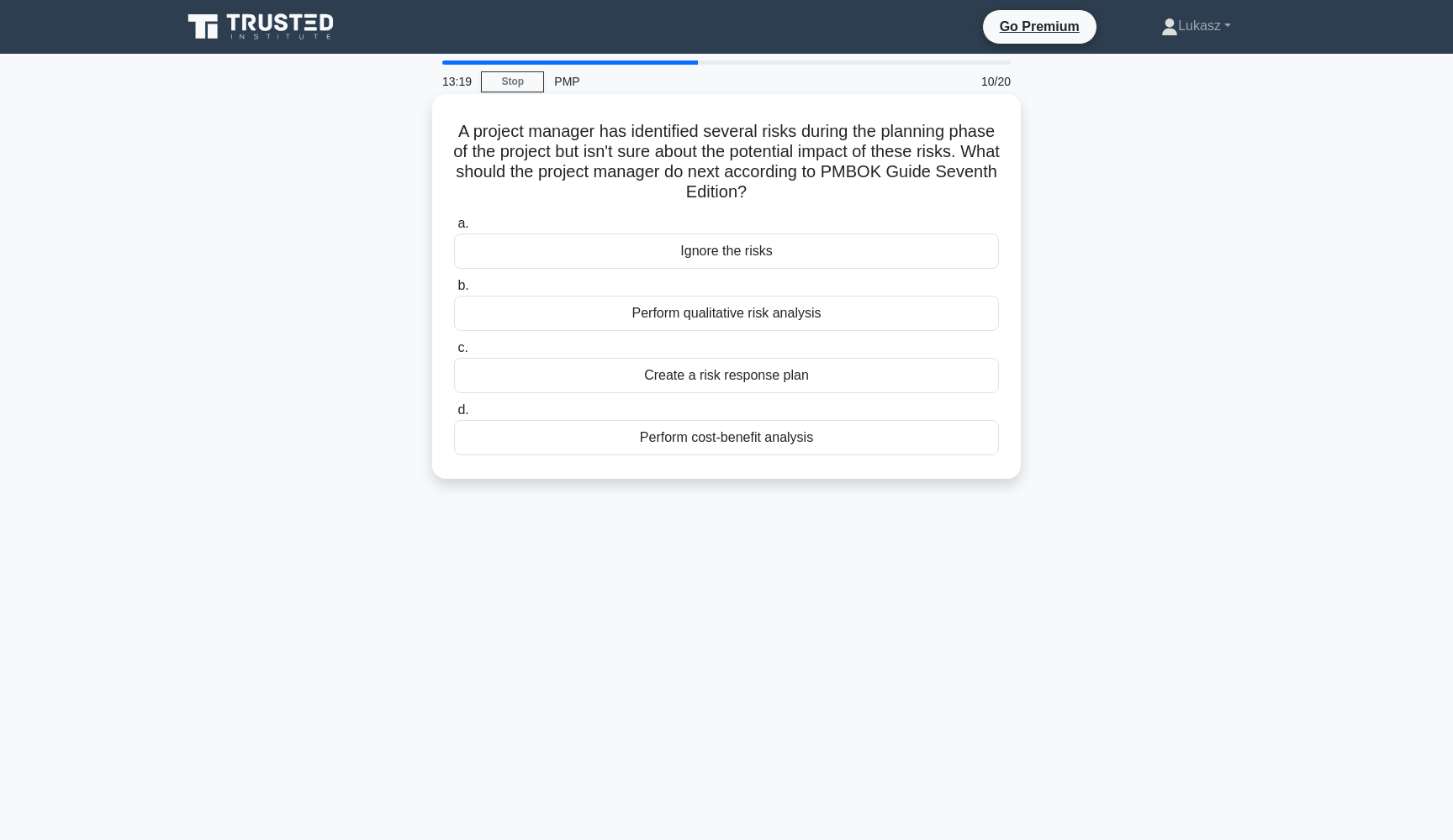
click at [723, 318] on div "Perform qualitative risk analysis" at bounding box center [726, 314] width 545 height 36
click at [454, 292] on input "b. Perform qualitative risk analysis" at bounding box center [454, 286] width 0 height 11
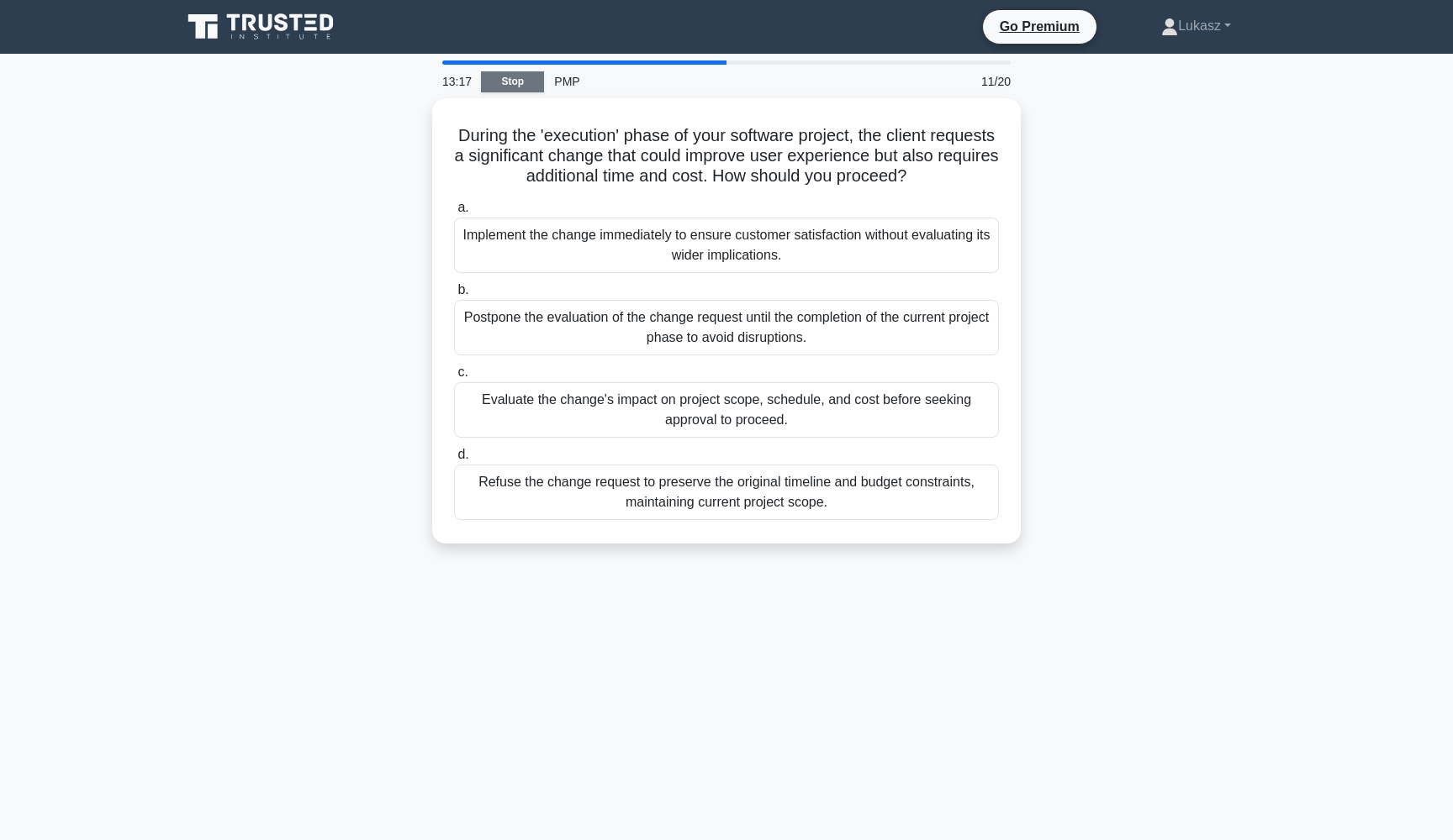
click at [510, 71] on link "Stop" at bounding box center [512, 82] width 63 height 21
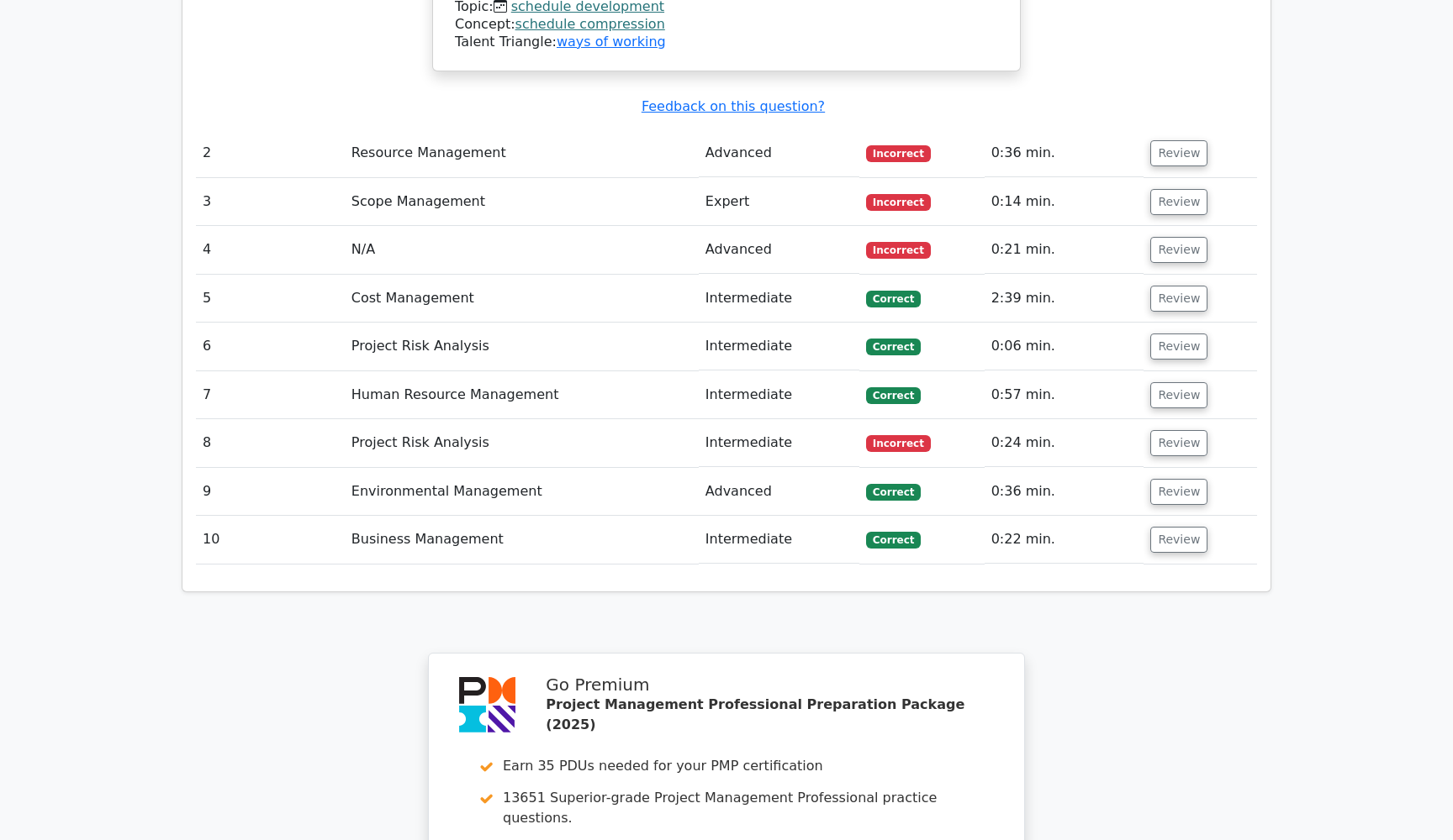
scroll to position [1603, 0]
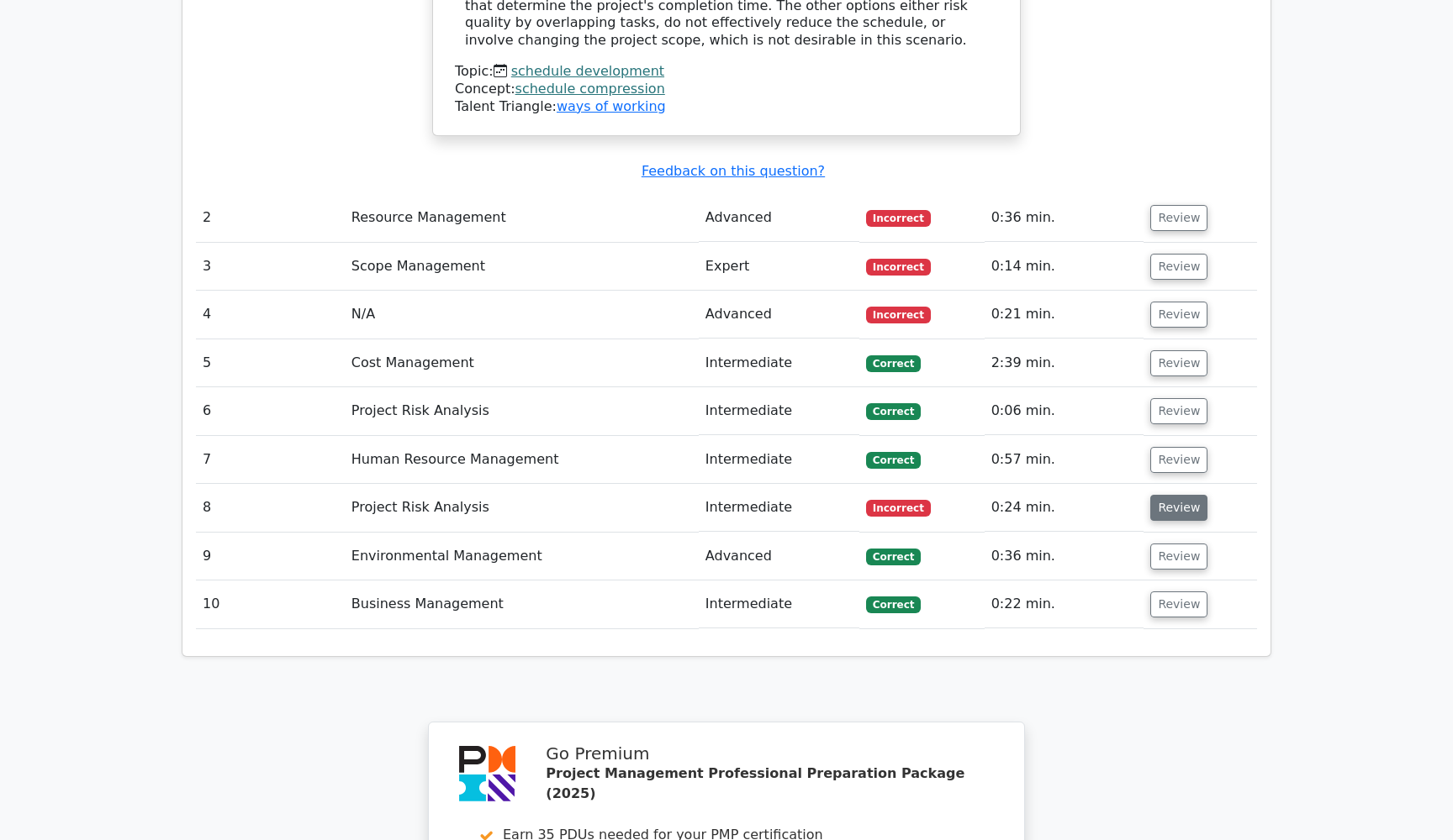
click at [1171, 495] on button "Review" at bounding box center [1178, 508] width 57 height 26
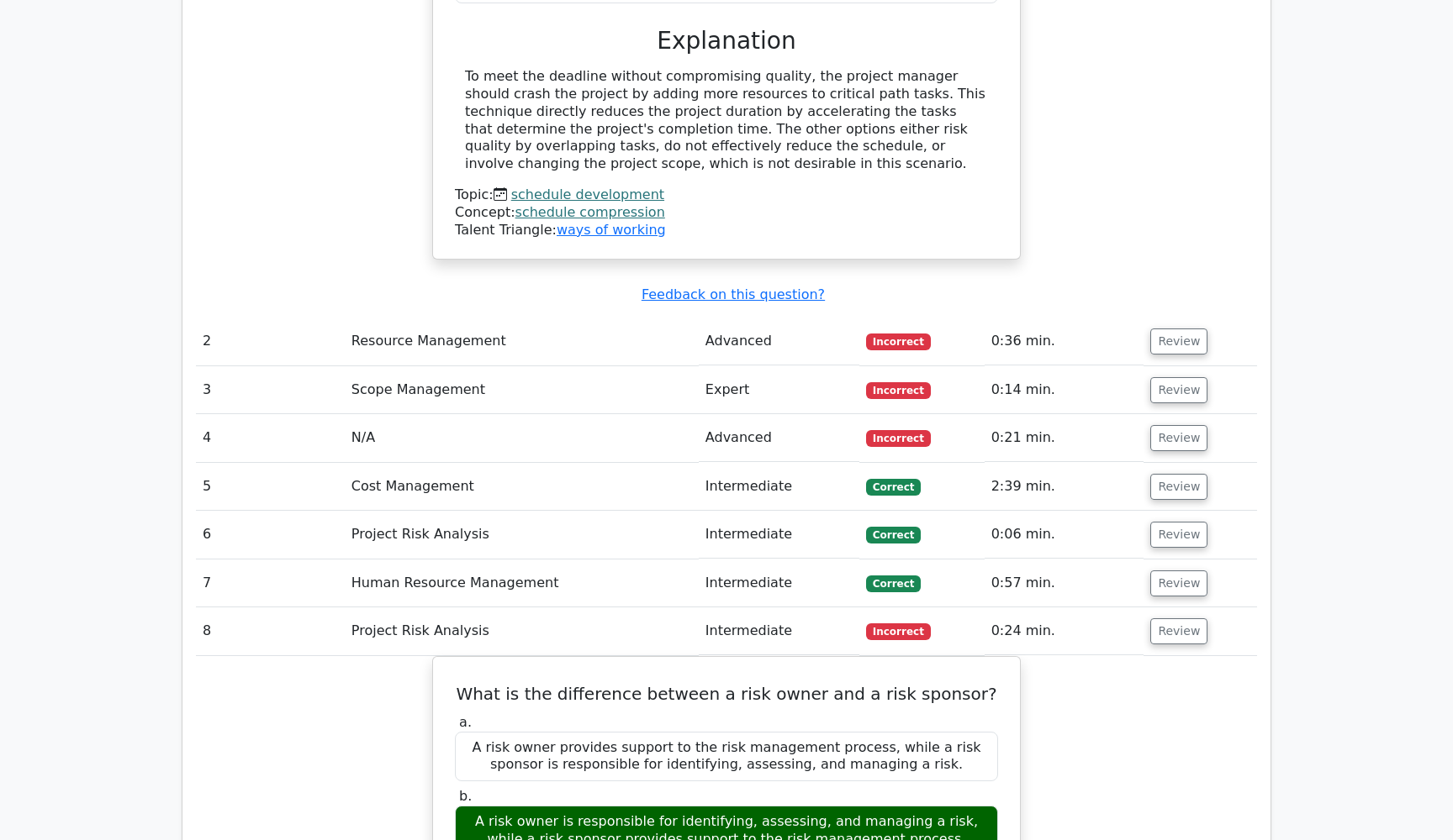
scroll to position [1531, 0]
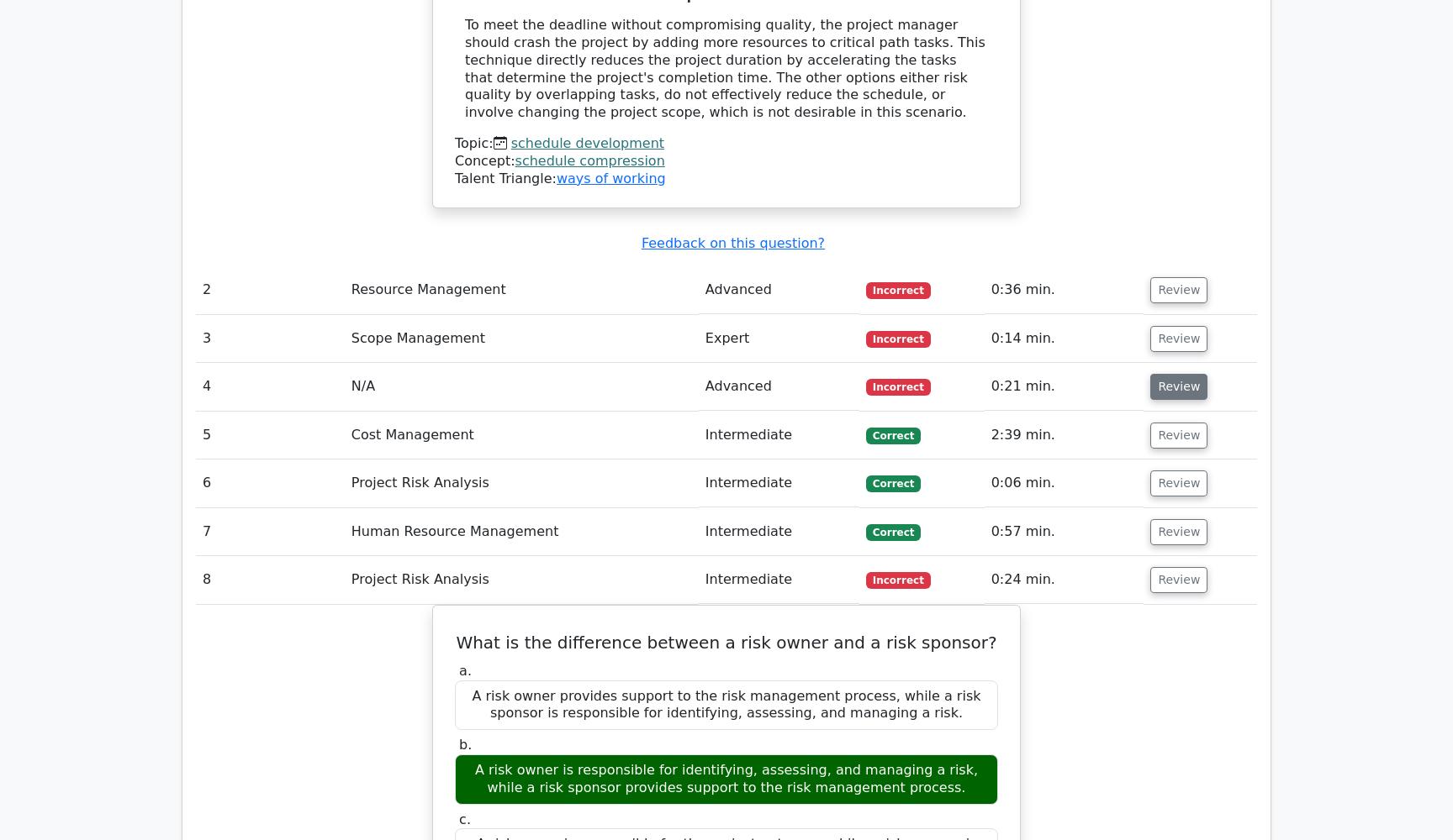
click at [1182, 374] on button "Review" at bounding box center [1178, 387] width 57 height 26
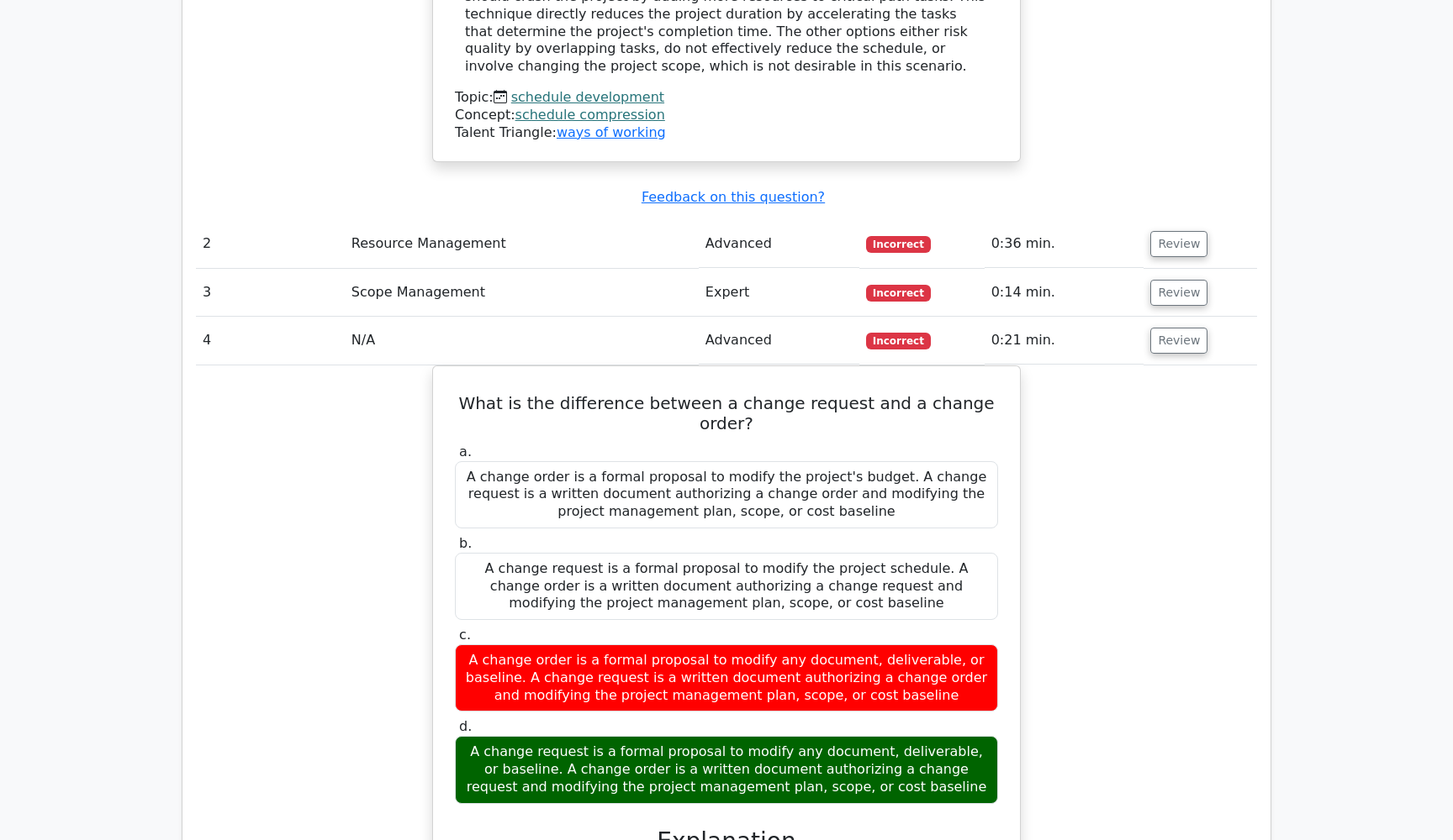
scroll to position [1558, 0]
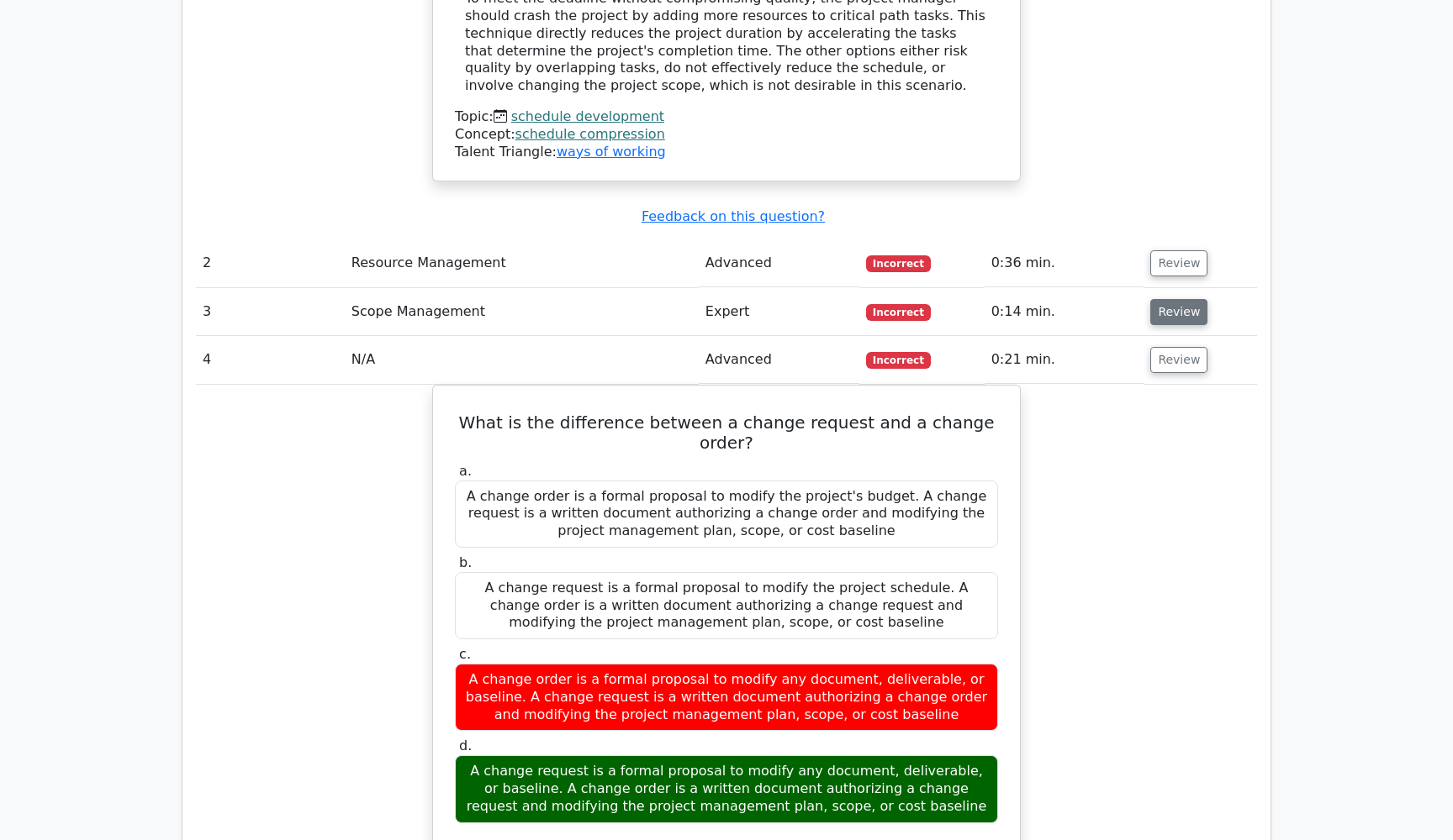
click at [1173, 299] on button "Review" at bounding box center [1178, 312] width 57 height 26
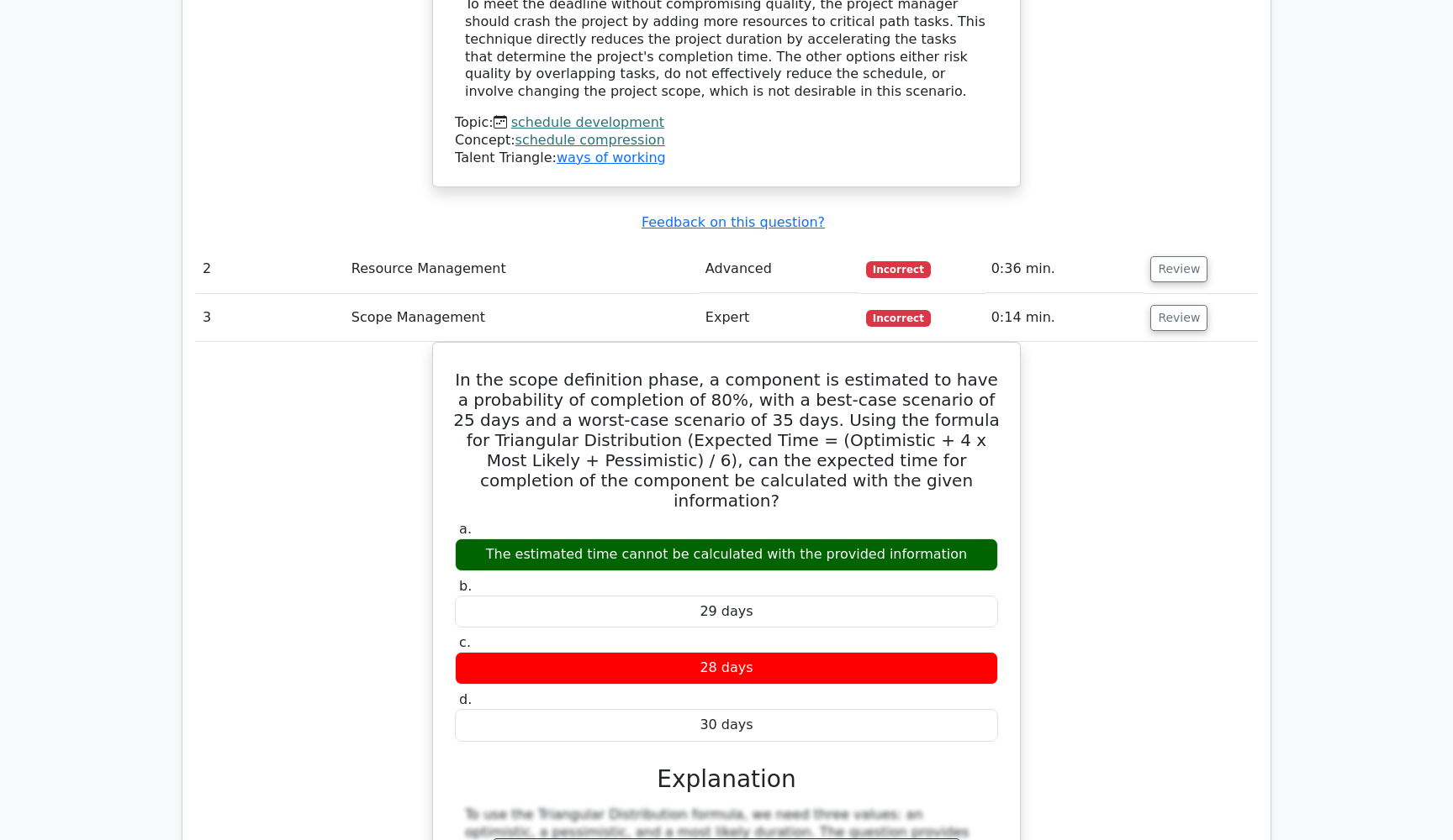
scroll to position [1520, 0]
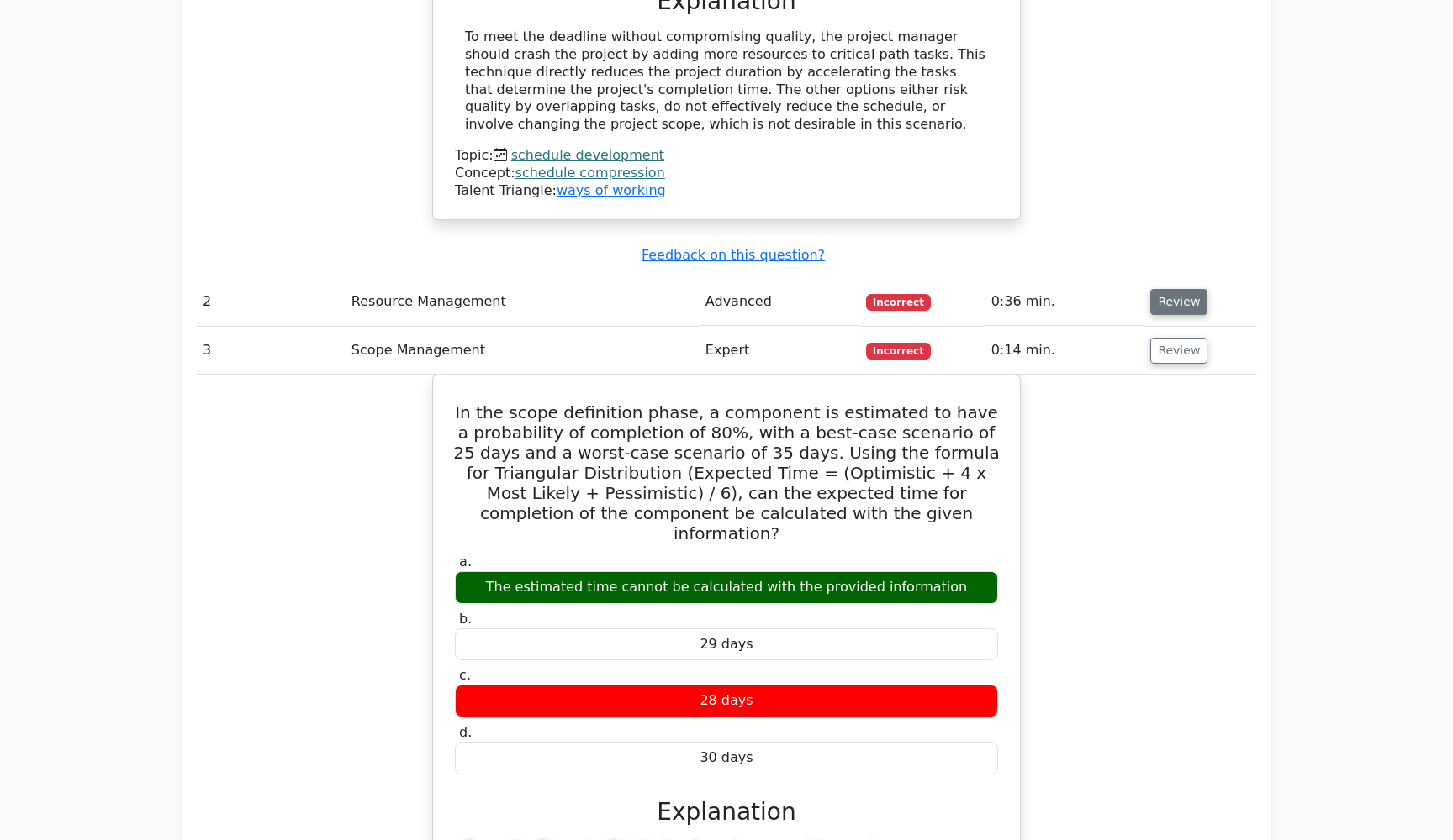
click at [1162, 289] on button "Review" at bounding box center [1178, 302] width 57 height 26
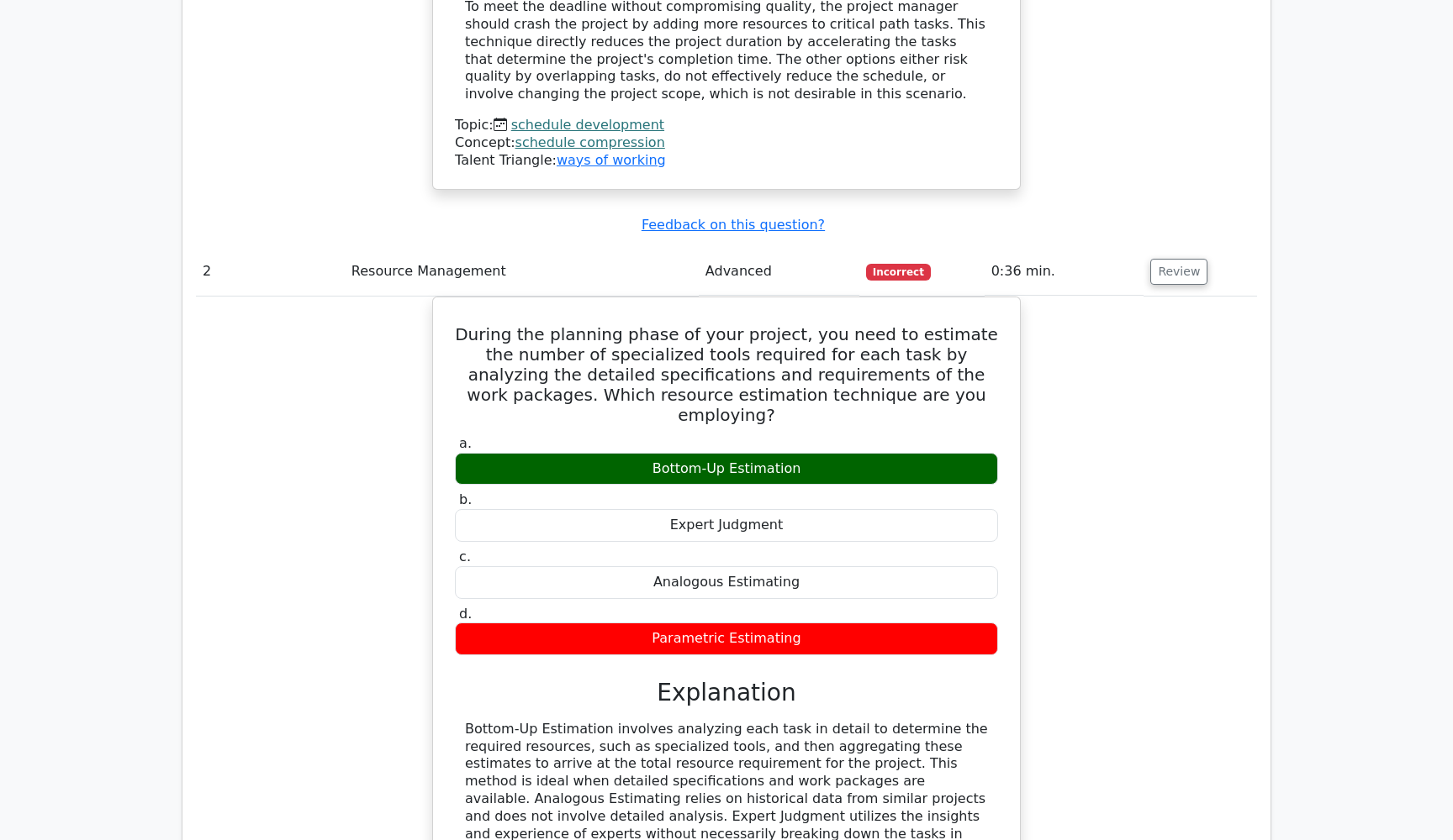
scroll to position [1554, 0]
